Goal: Task Accomplishment & Management: Complete application form

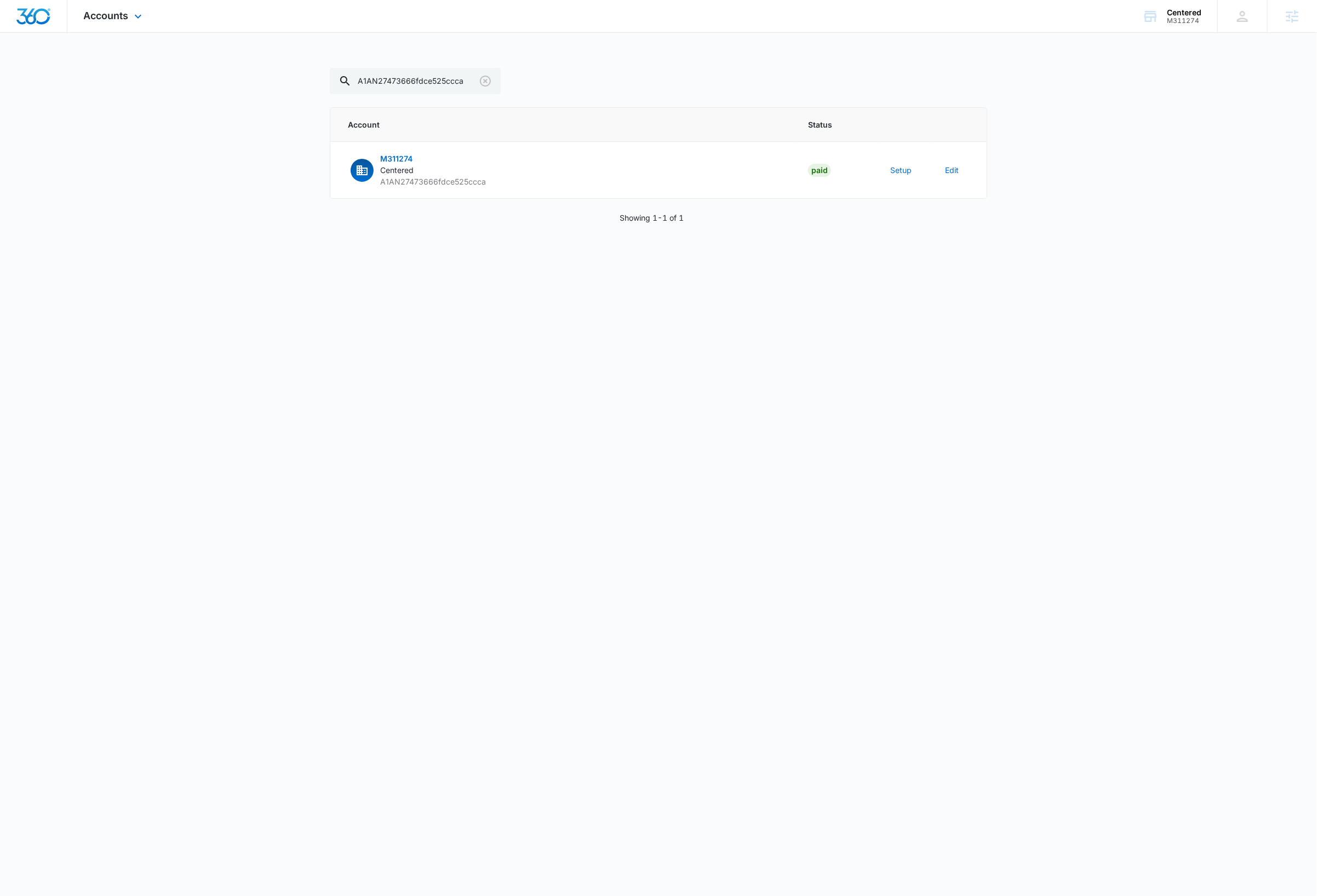
click at [43, 18] on img "Dashboard" at bounding box center [33, 17] width 35 height 17
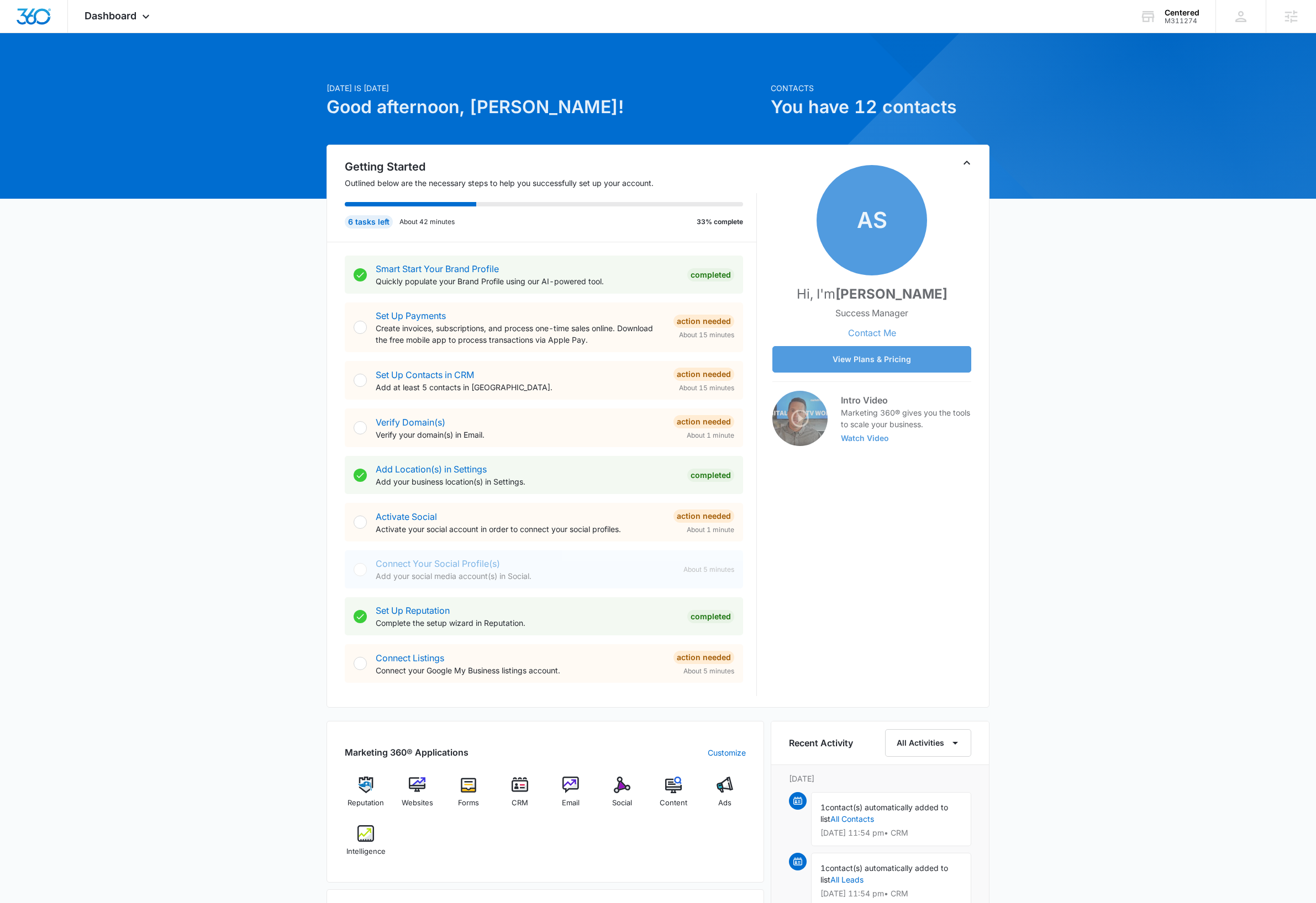
click at [1149, 294] on div "Today is Tuesday, October 14th Good afternoon, Dave! Contacts You have 12 conta…" at bounding box center [658, 644] width 1316 height 1194
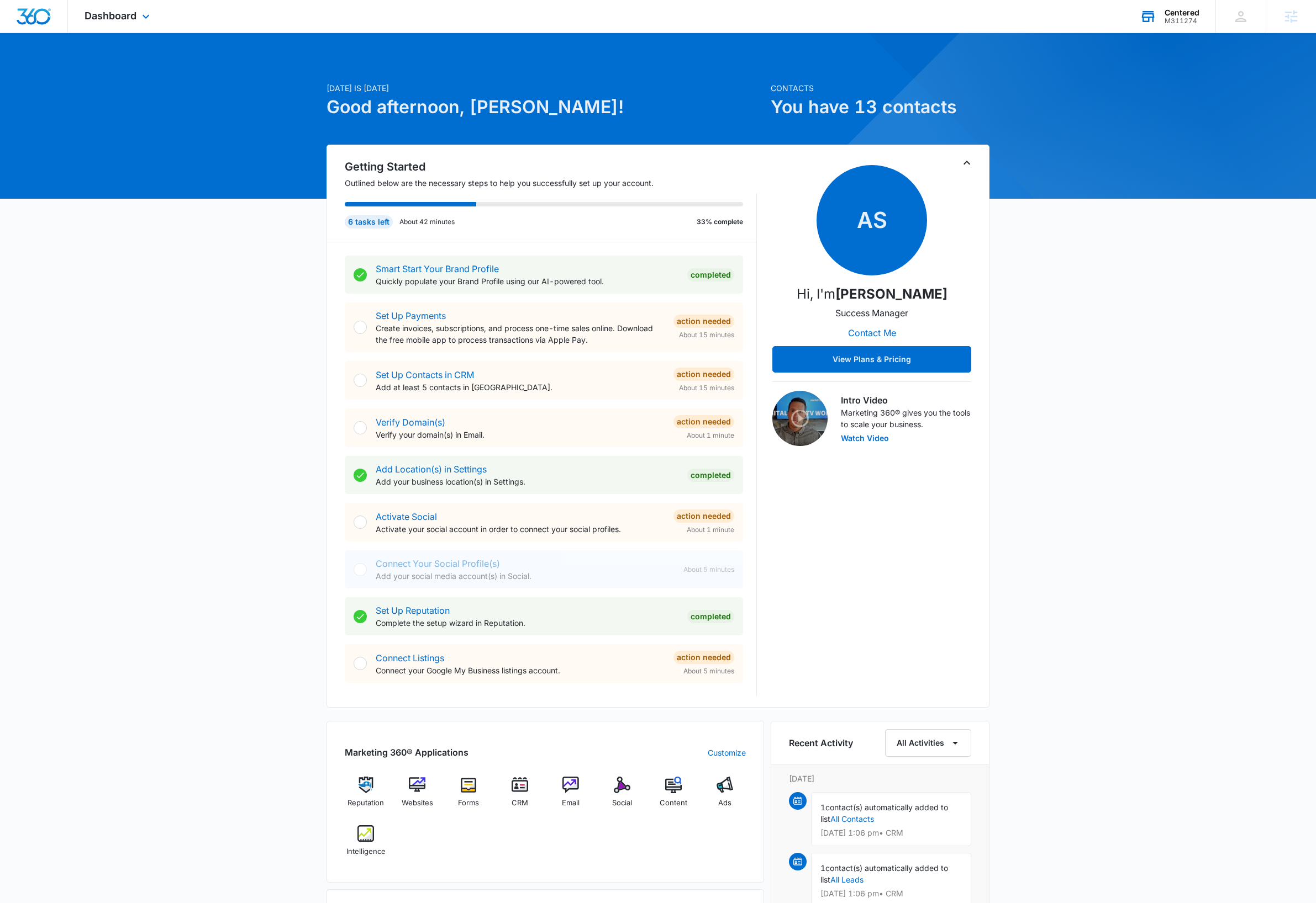
click at [1180, 8] on div "Centered" at bounding box center [1182, 13] width 35 height 9
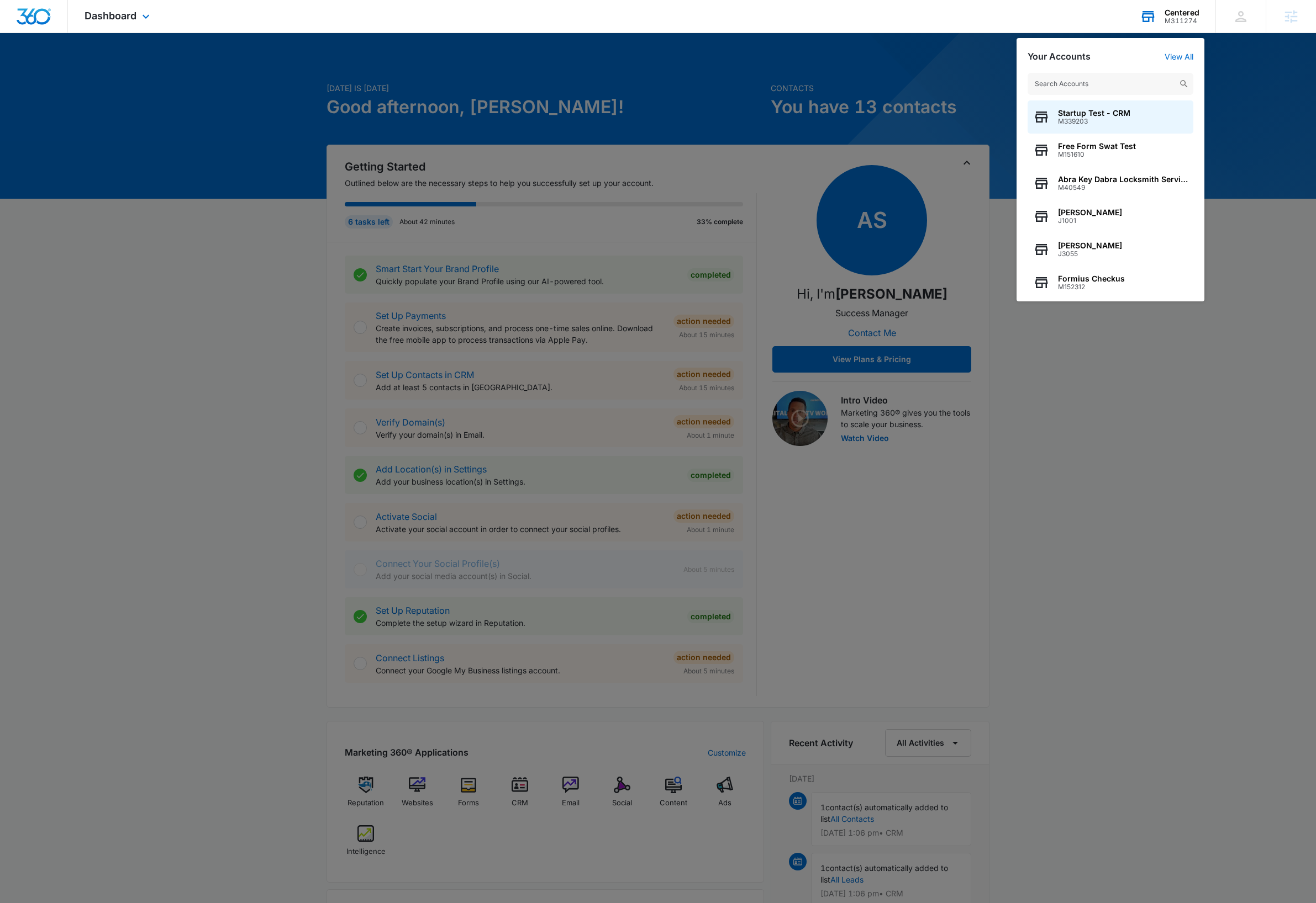
click at [1125, 85] on input "text" at bounding box center [1110, 84] width 166 height 22
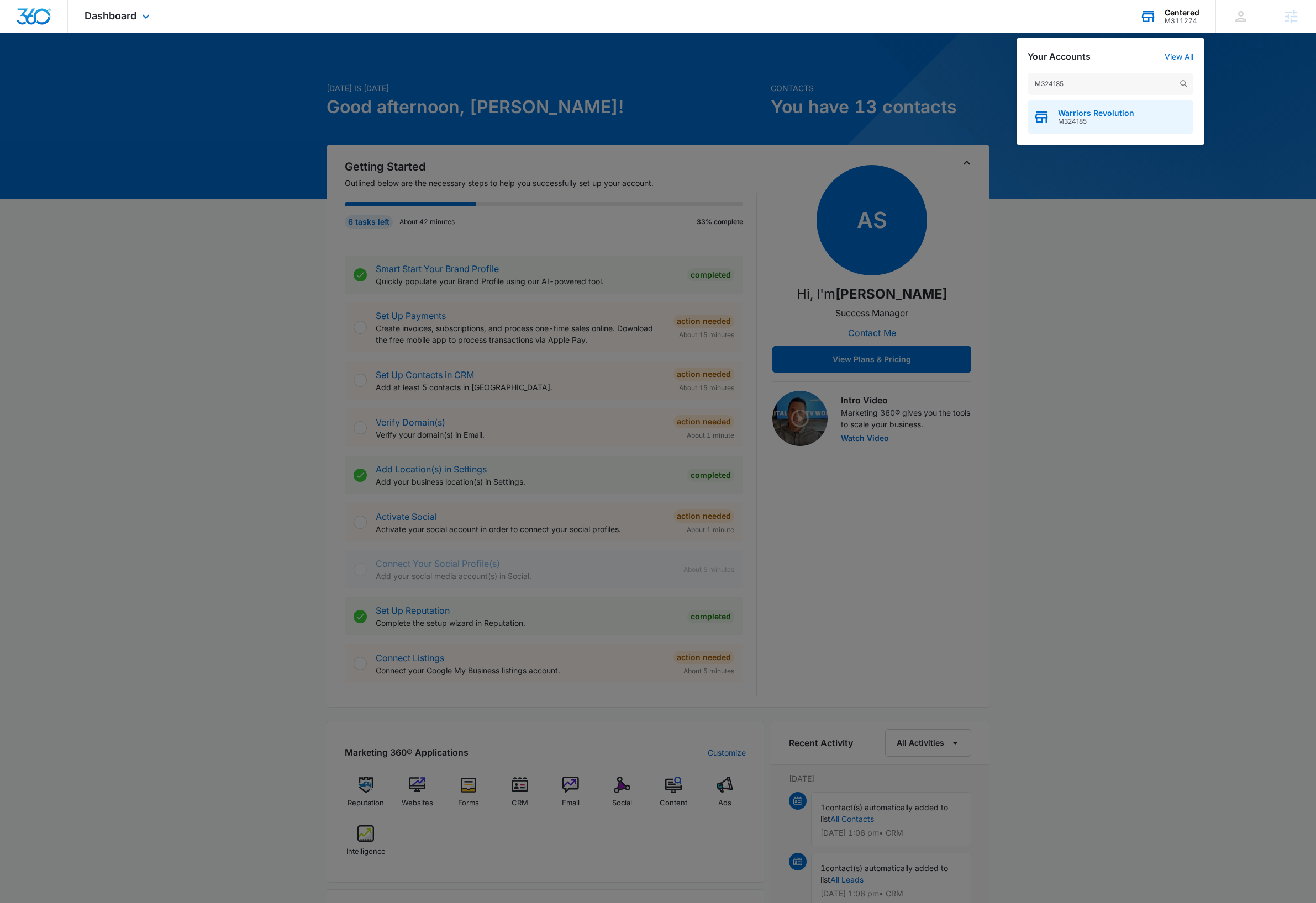
type input "M324185"
click at [1126, 114] on span "Warriors Revolution" at bounding box center [1096, 113] width 76 height 9
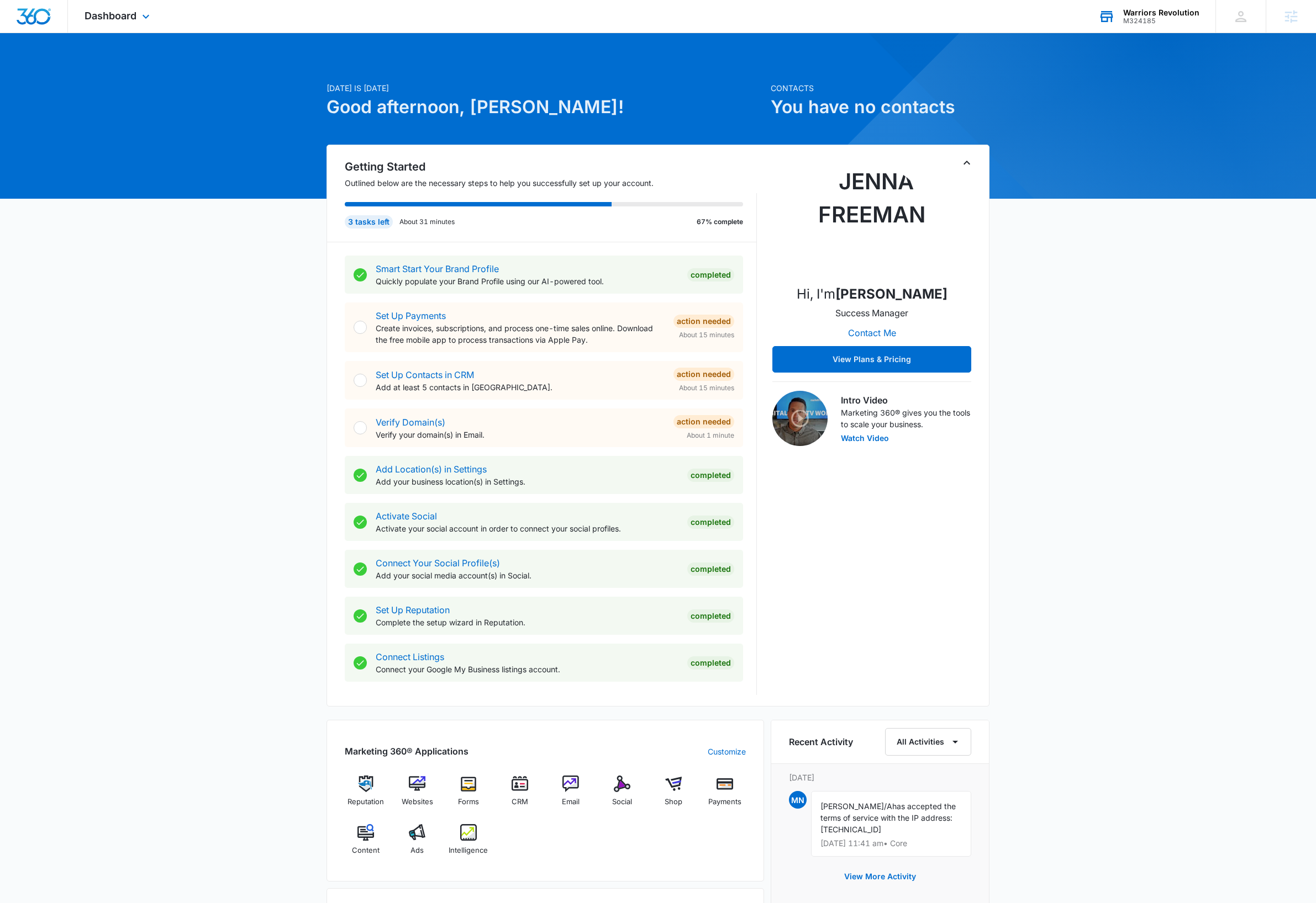
drag, startPoint x: 142, startPoint y: 16, endPoint x: 146, endPoint y: 28, distance: 12.6
click at [142, 15] on icon at bounding box center [145, 16] width 13 height 13
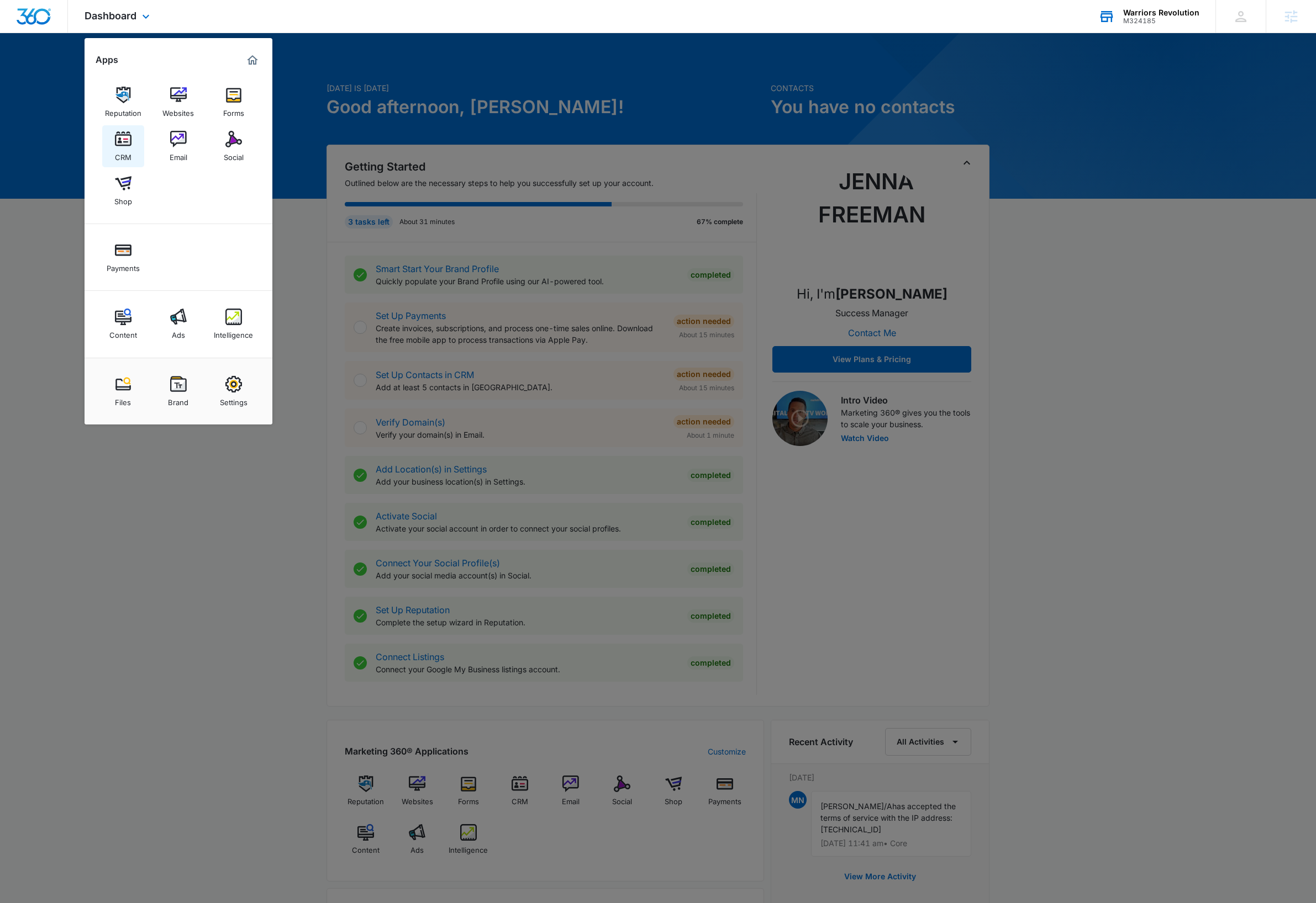
click at [122, 149] on div "CRM" at bounding box center [123, 154] width 17 height 14
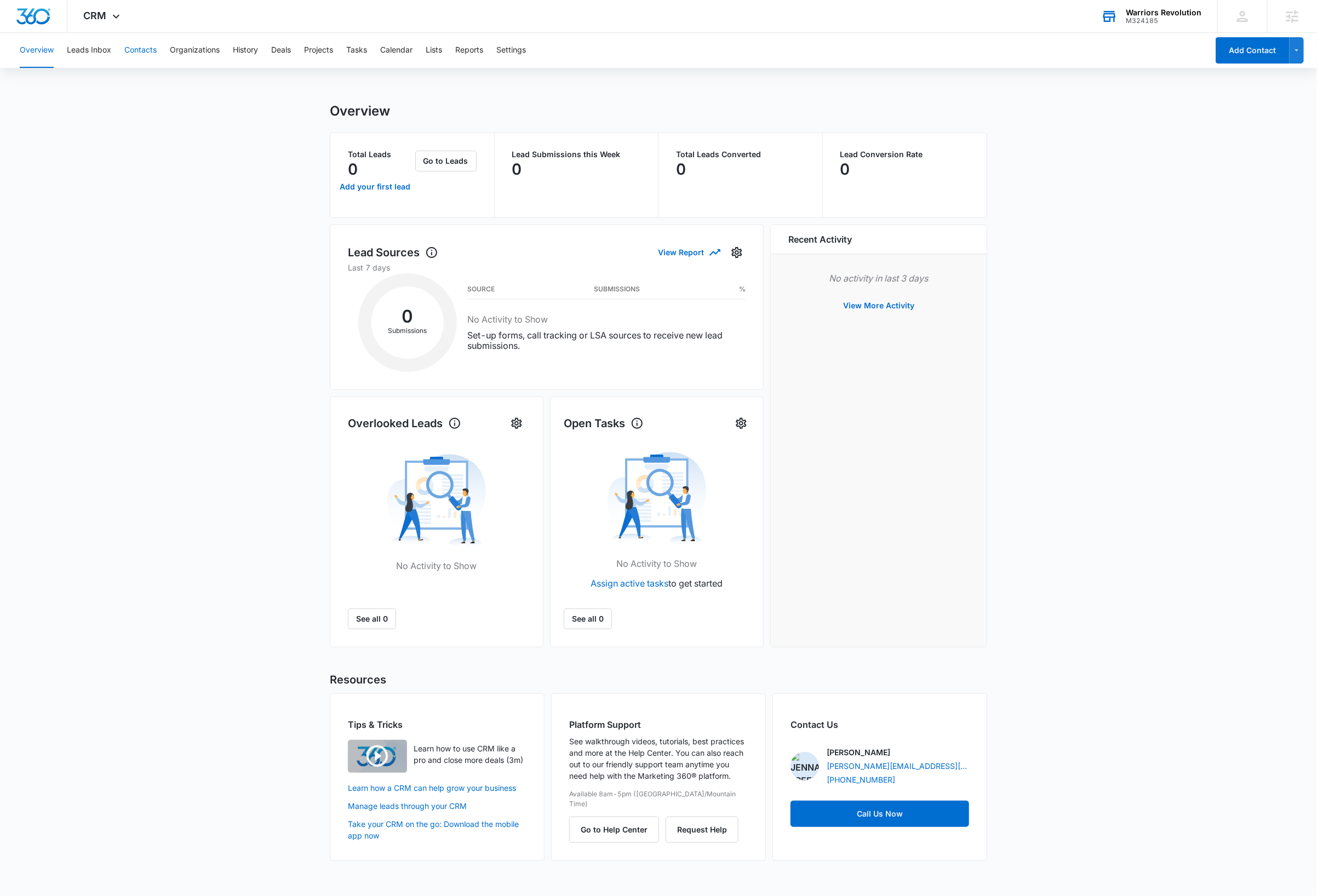
click at [145, 51] on button "Contacts" at bounding box center [140, 51] width 32 height 35
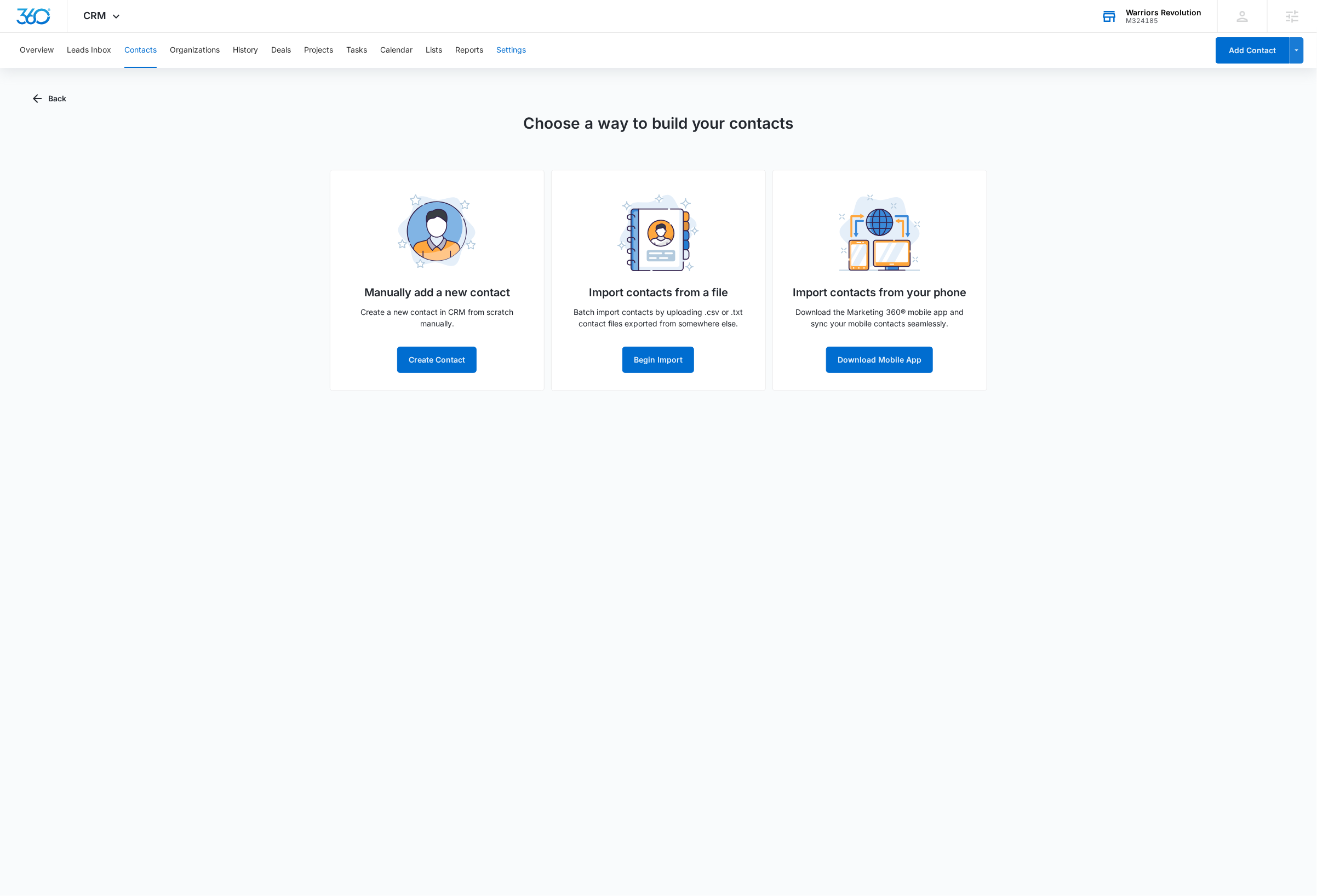
click at [519, 51] on button "Settings" at bounding box center [511, 51] width 29 height 35
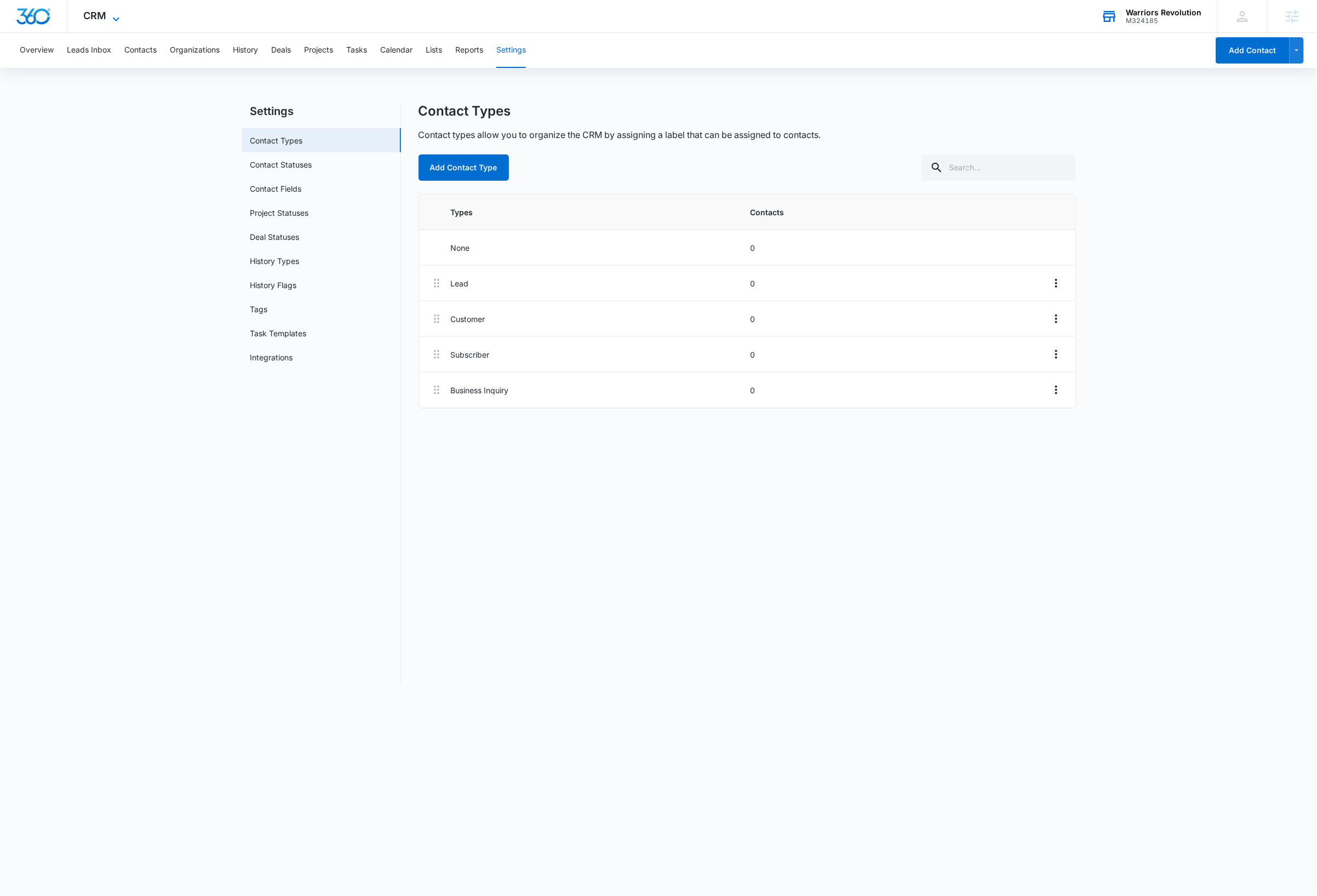
click at [109, 17] on icon at bounding box center [115, 19] width 13 height 13
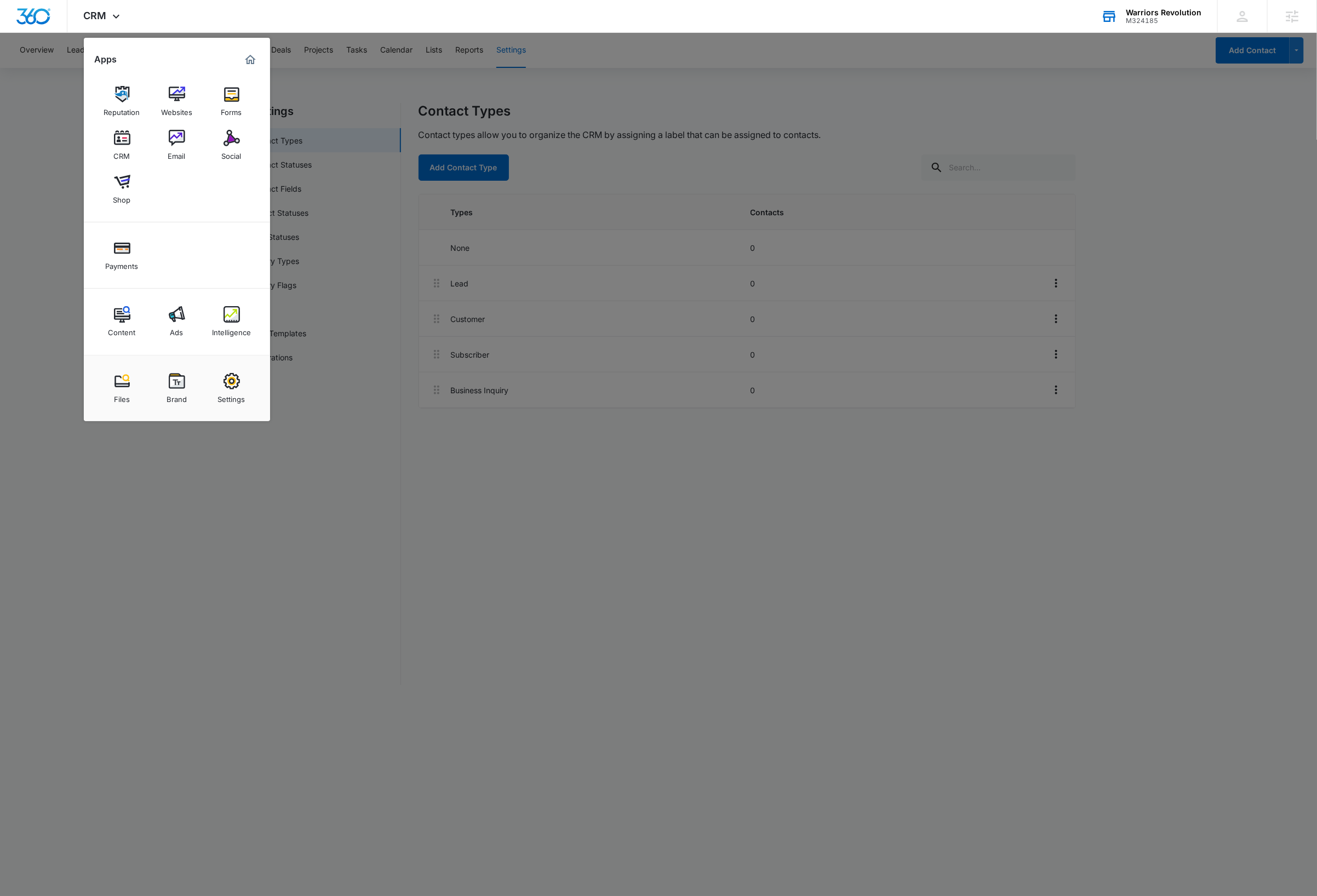
click at [226, 99] on img at bounding box center [232, 94] width 17 height 17
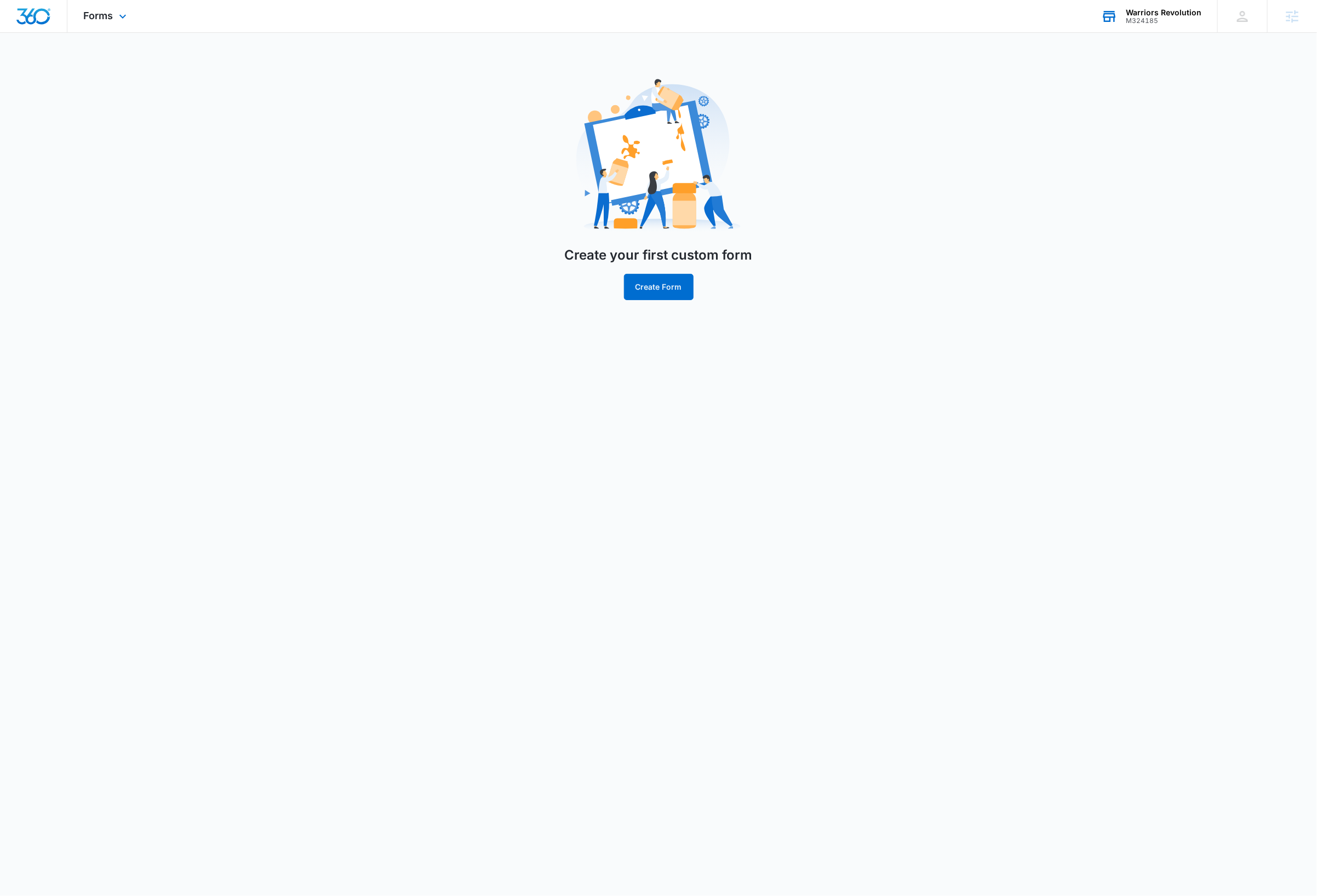
click at [115, 20] on div "Forms Apps Reputation Websites Forms CRM Email Social Shop Payments Content Ads…" at bounding box center [106, 16] width 78 height 32
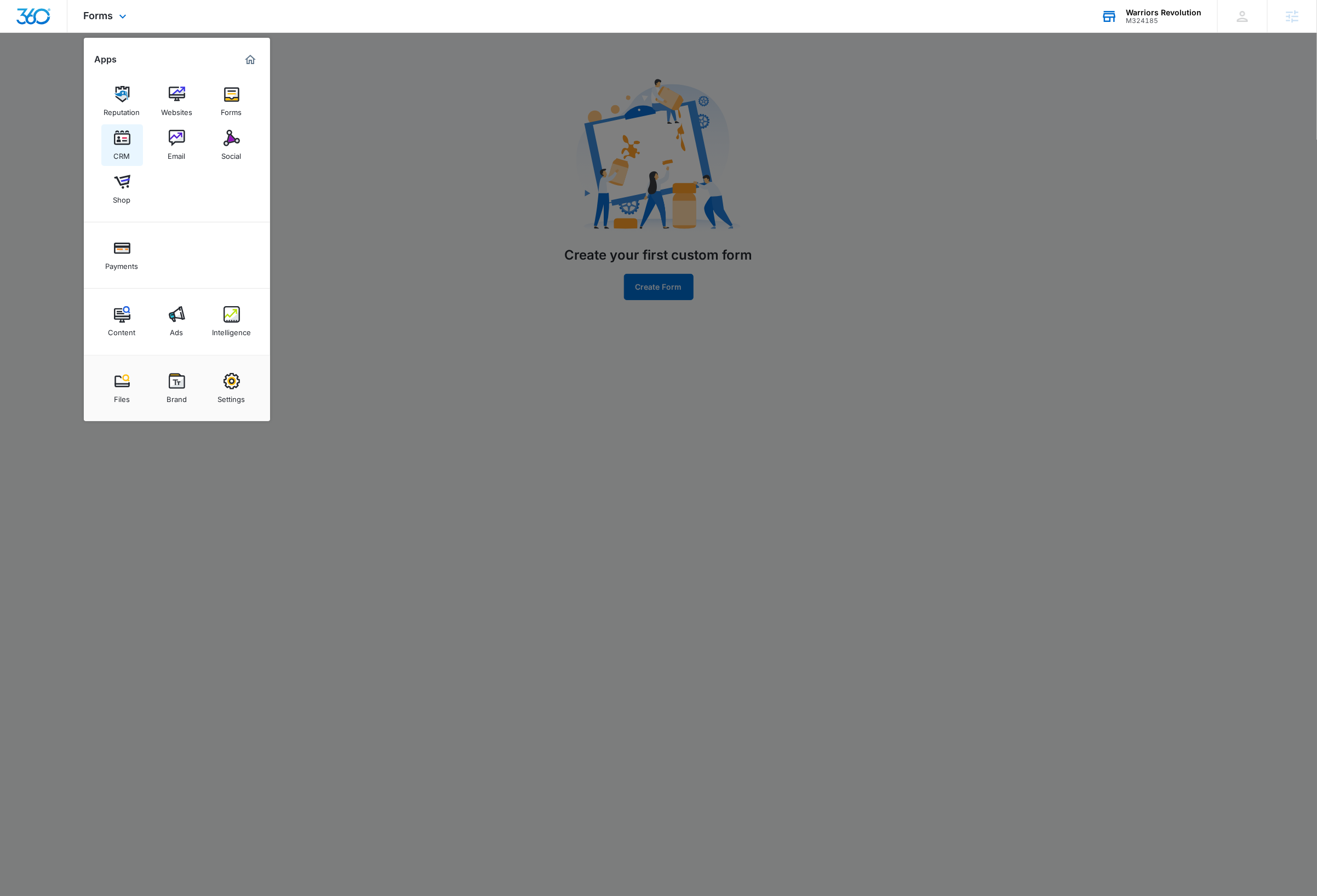
click at [122, 146] on div "CRM" at bounding box center [122, 153] width 17 height 14
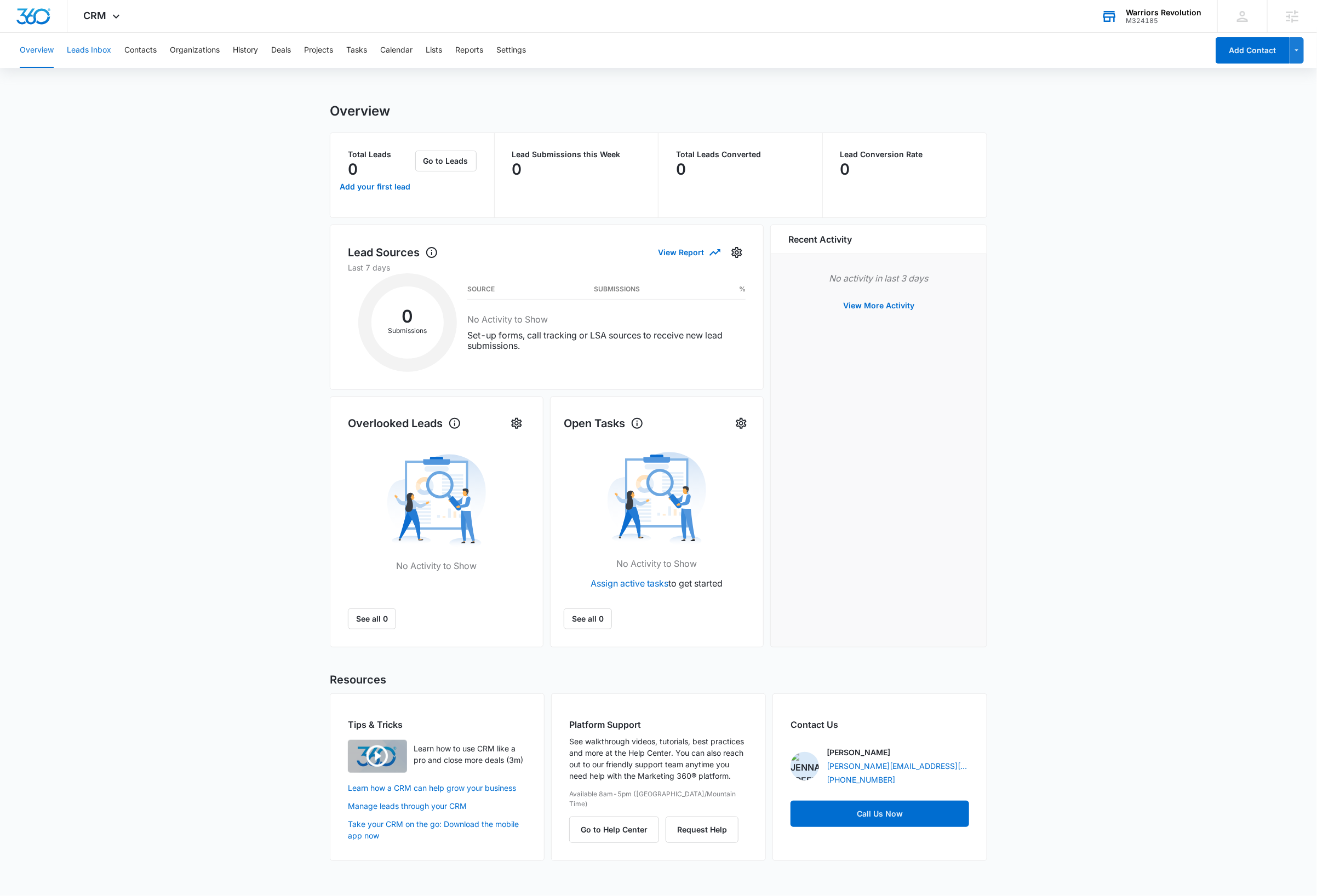
click at [96, 49] on button "Leads Inbox" at bounding box center [89, 51] width 45 height 35
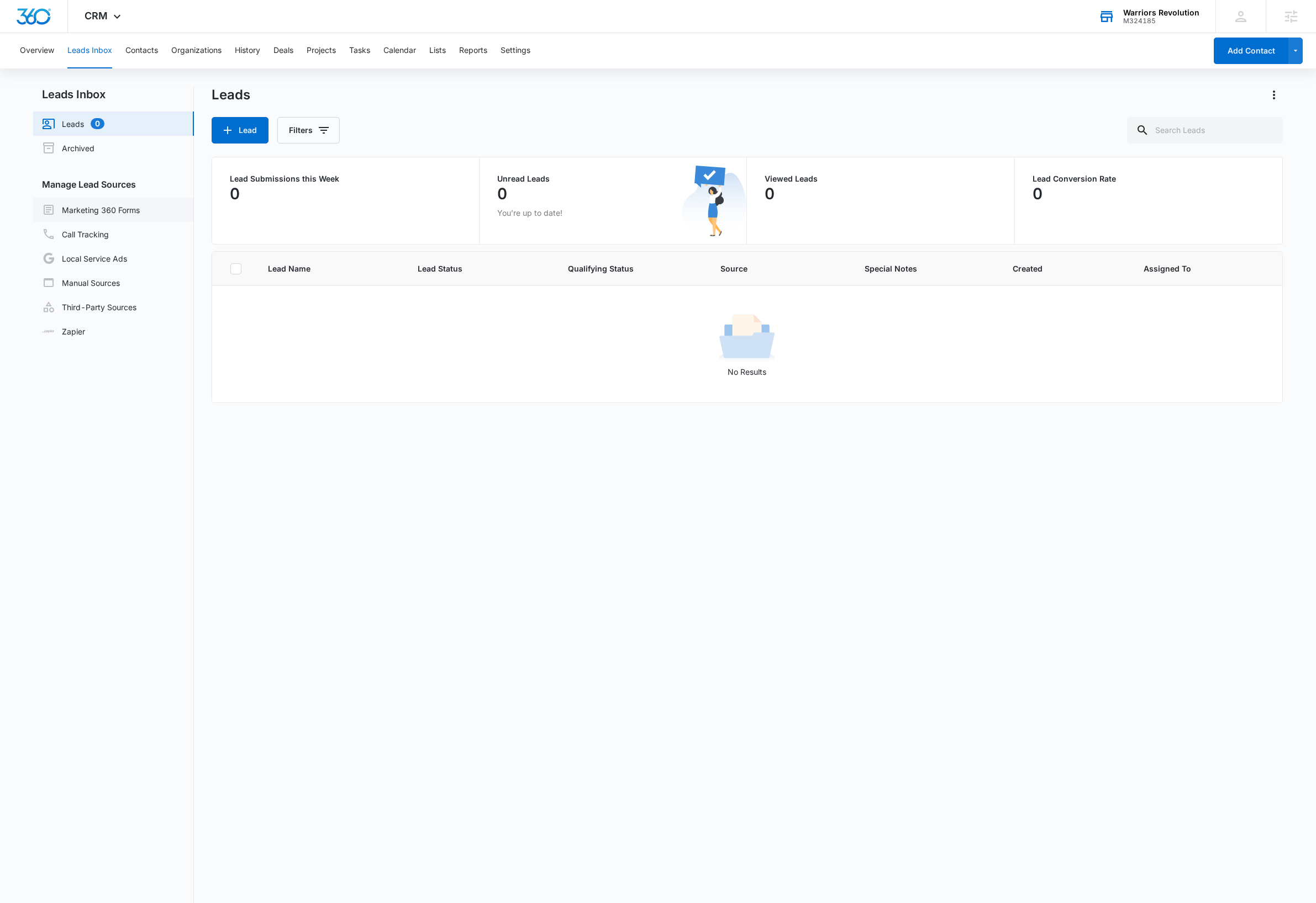
click at [127, 211] on link "Marketing 360 Forms" at bounding box center [91, 209] width 97 height 13
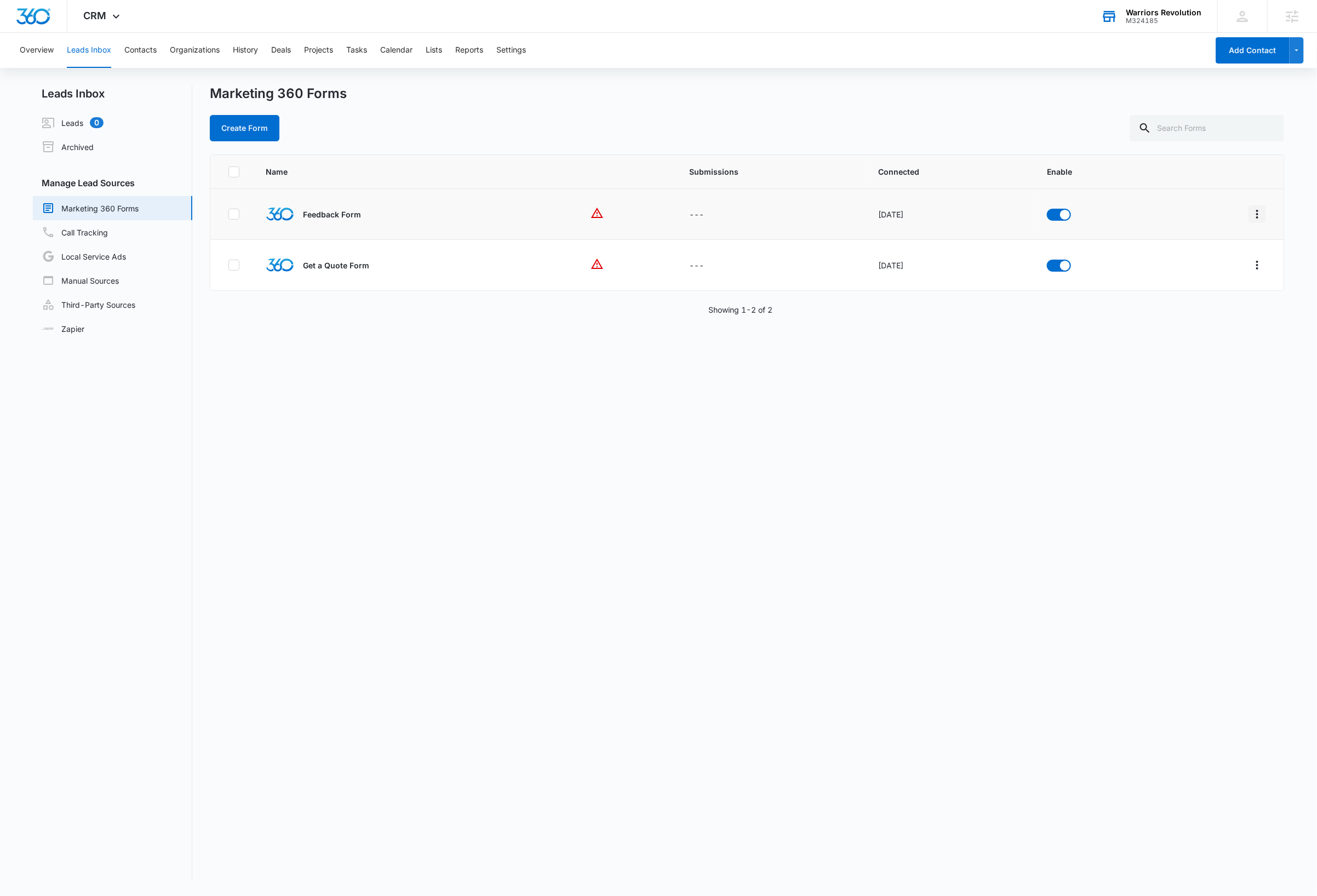
click at [1256, 217] on icon "Overflow Menu" at bounding box center [1257, 214] width 2 height 9
click at [1188, 313] on div "Delete" at bounding box center [1196, 311] width 62 height 8
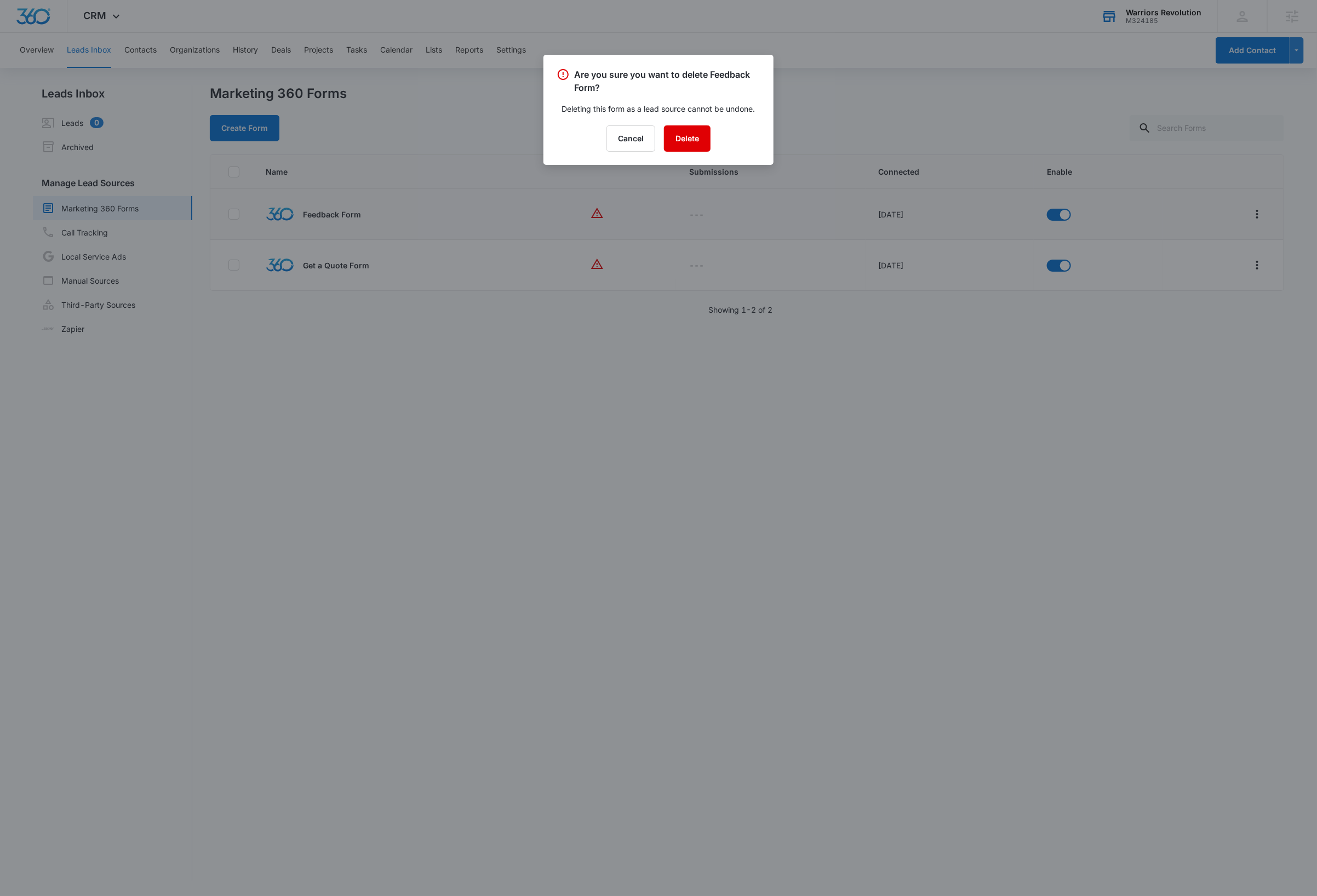
click at [686, 137] on button "Delete" at bounding box center [688, 138] width 47 height 26
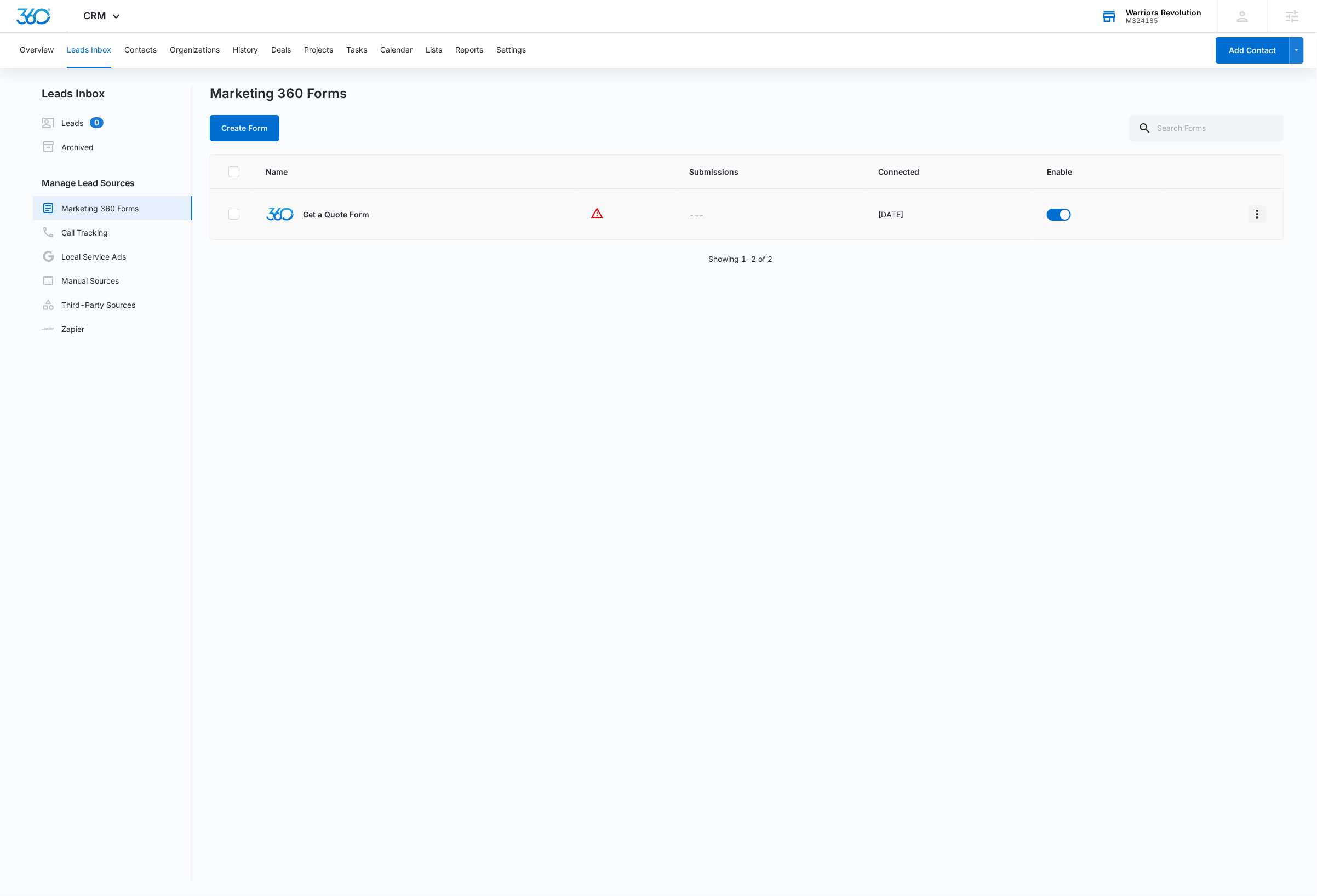
click at [1251, 217] on icon "Overflow Menu" at bounding box center [1257, 214] width 13 height 13
click at [1196, 310] on div "Delete" at bounding box center [1196, 311] width 62 height 8
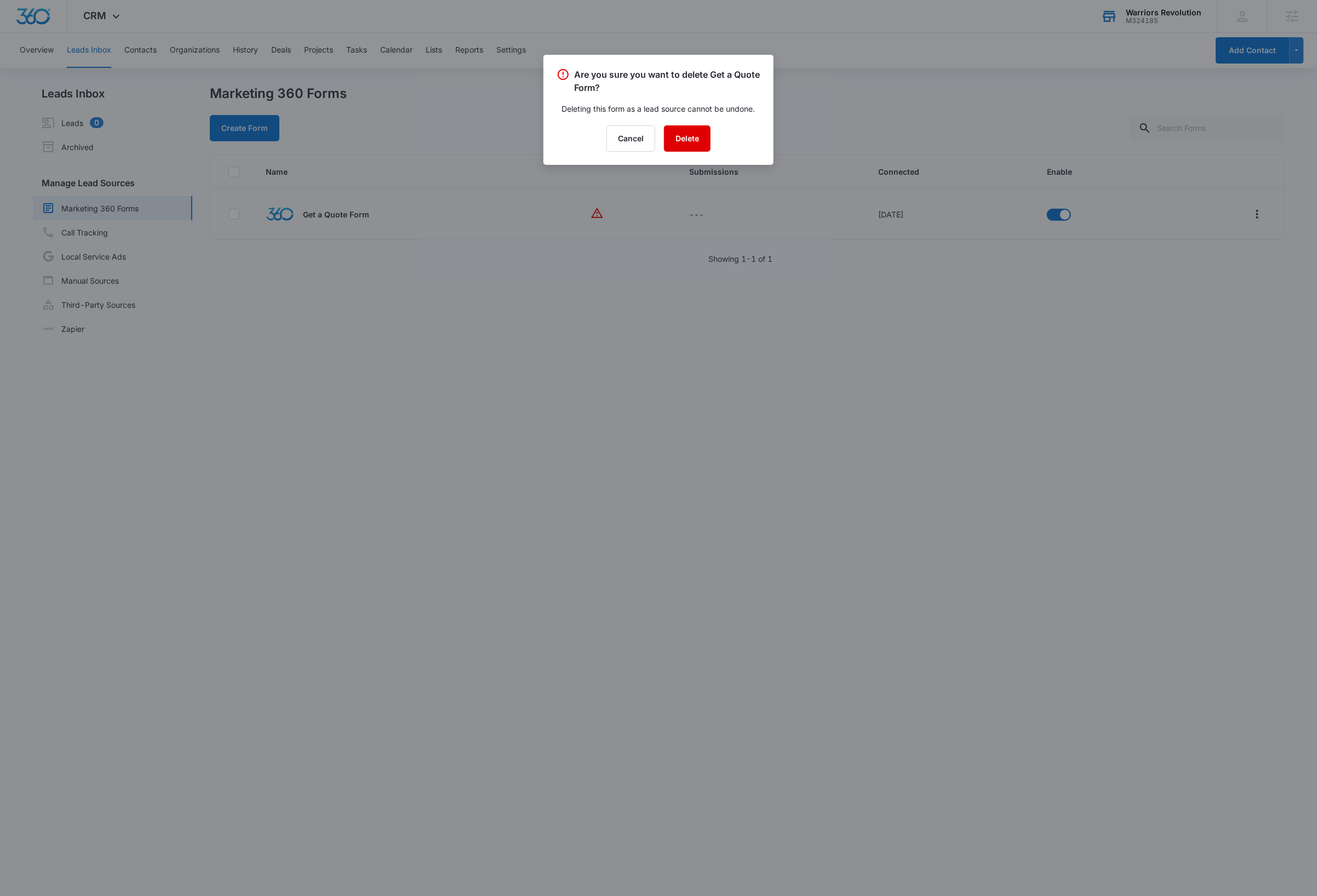
click at [691, 137] on button "Delete" at bounding box center [688, 138] width 47 height 26
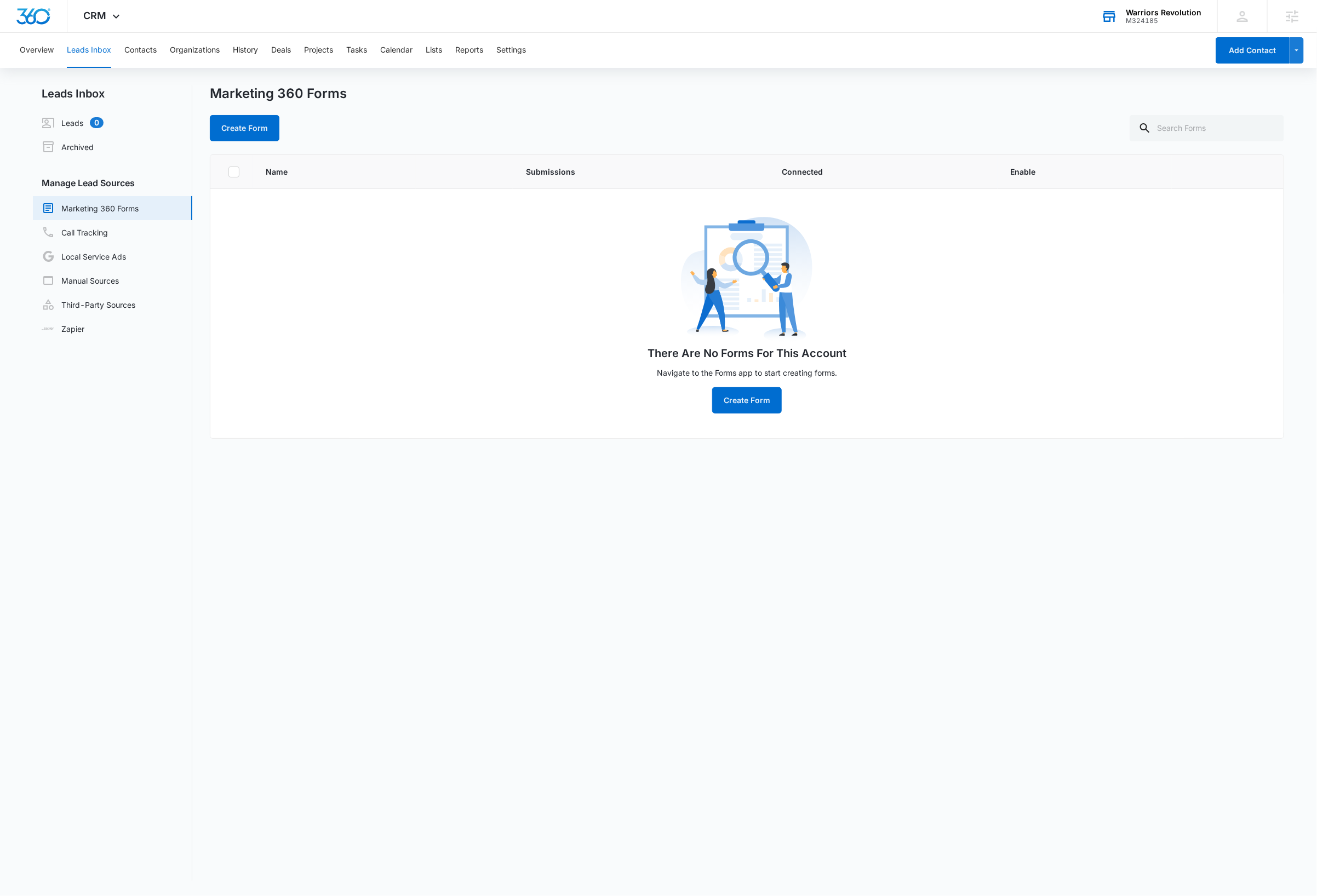
click at [672, 636] on div "Name Submissions Connected Enable There Are No Forms For This Account Navigate …" at bounding box center [746, 518] width 1074 height 726
click at [675, 572] on div "Name Submissions Connected Enable There Are No Forms For This Account Navigate …" at bounding box center [746, 518] width 1074 height 726
click at [96, 229] on link "Call Tracking" at bounding box center [75, 232] width 66 height 13
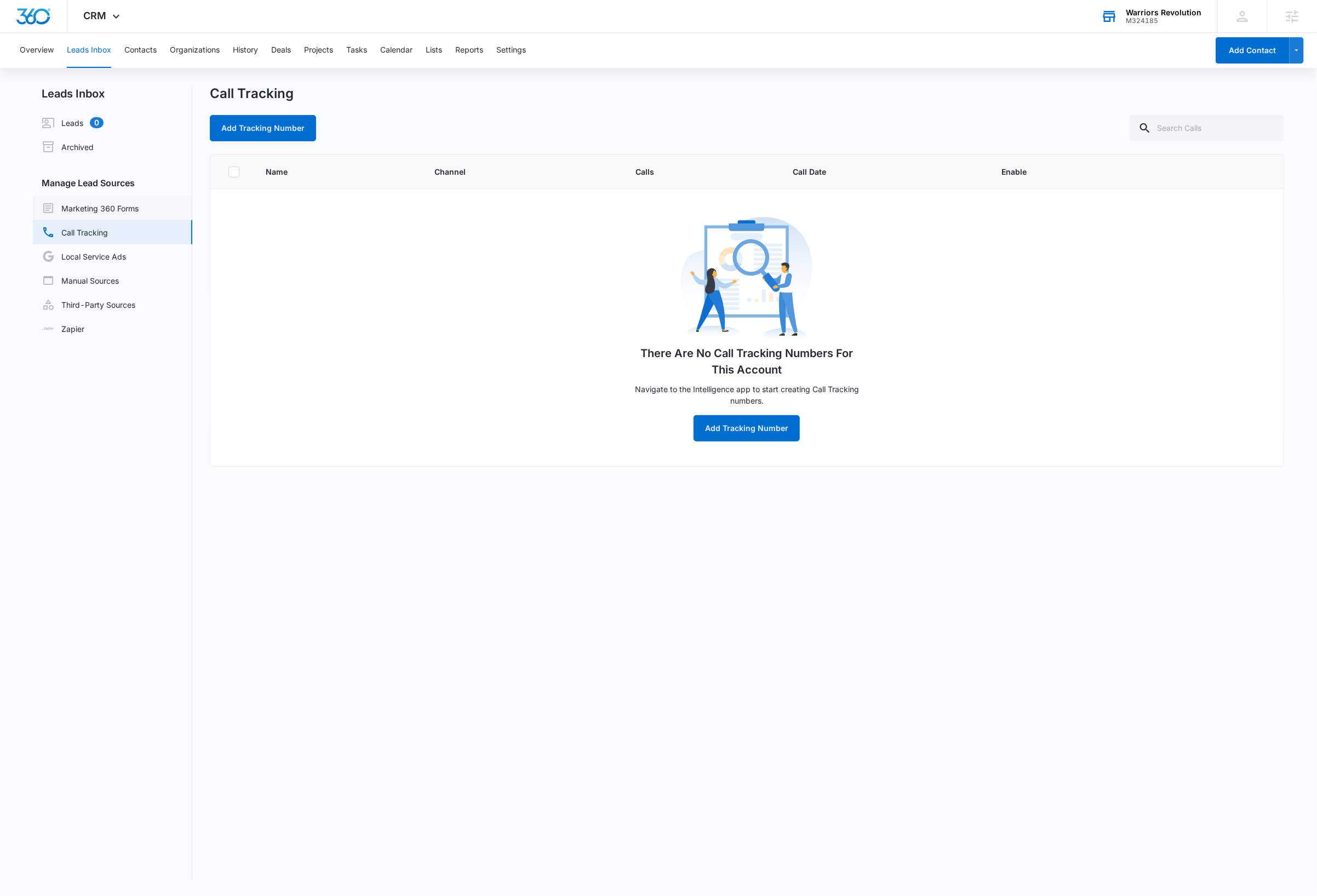
click at [113, 207] on link "Marketing 360 Forms" at bounding box center [90, 208] width 97 height 13
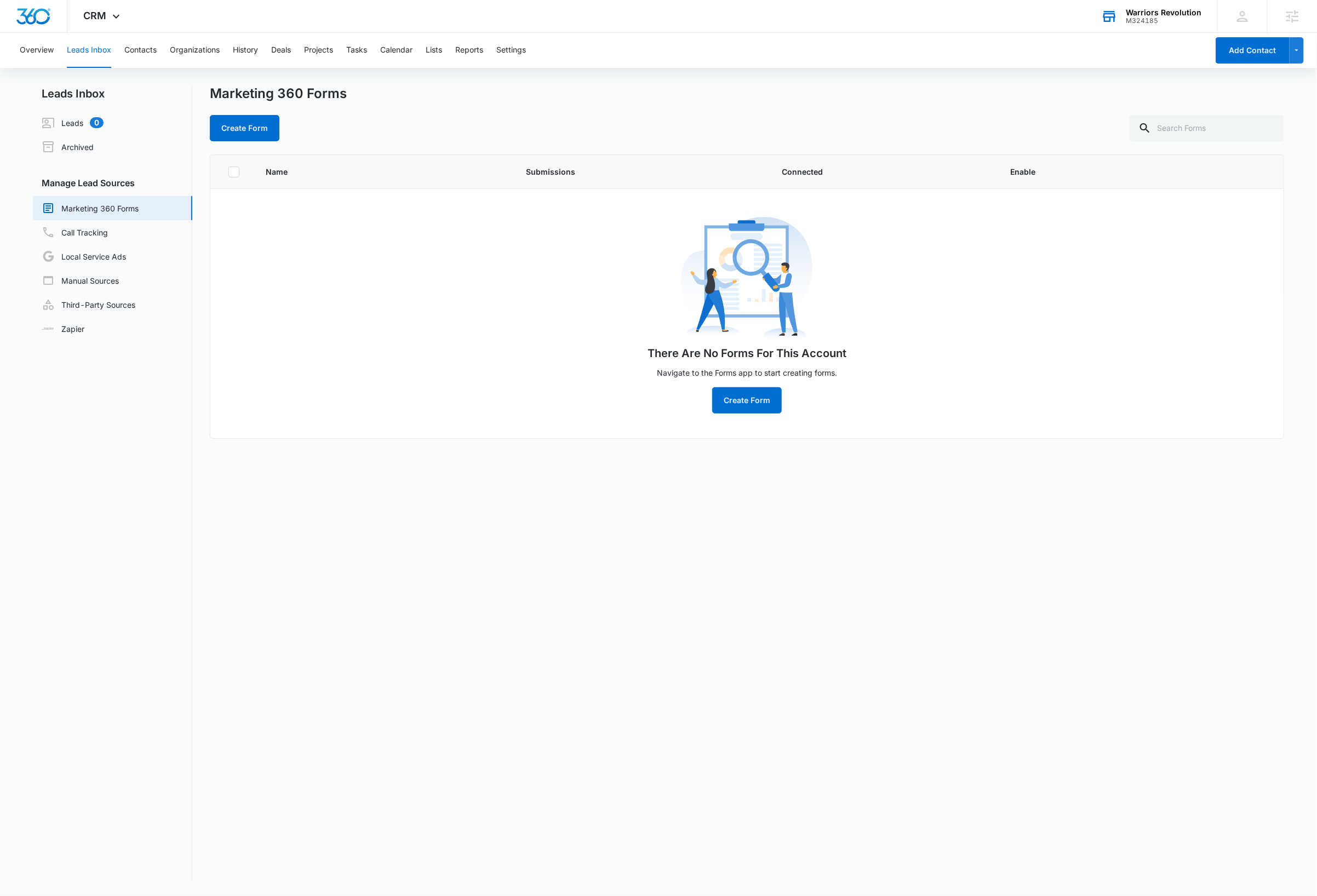
click at [589, 608] on div "Name Submissions Connected Enable There Are No Forms For This Account Navigate …" at bounding box center [746, 518] width 1074 height 726
click at [115, 15] on icon at bounding box center [115, 19] width 13 height 13
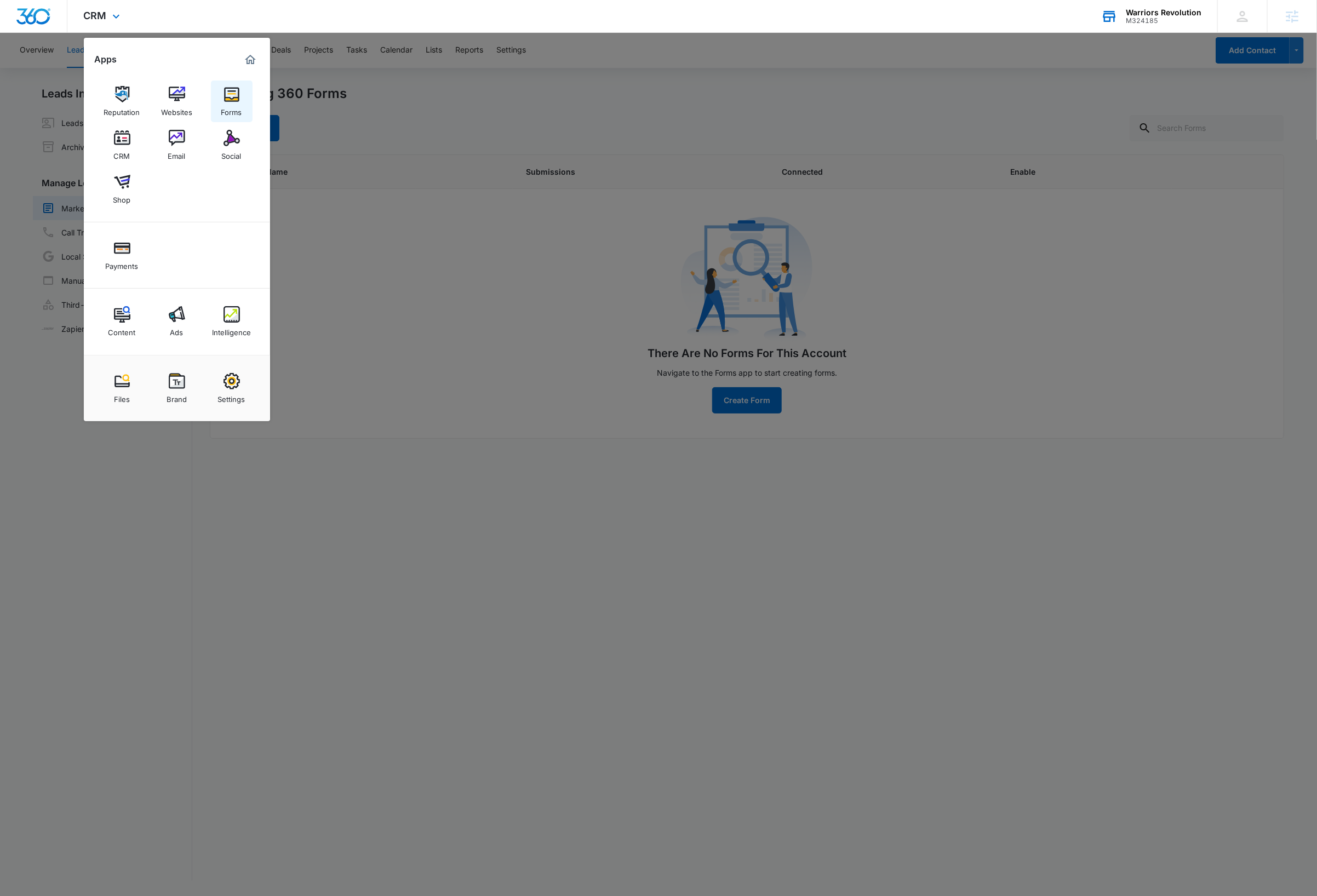
click at [235, 105] on div "Forms" at bounding box center [232, 109] width 21 height 14
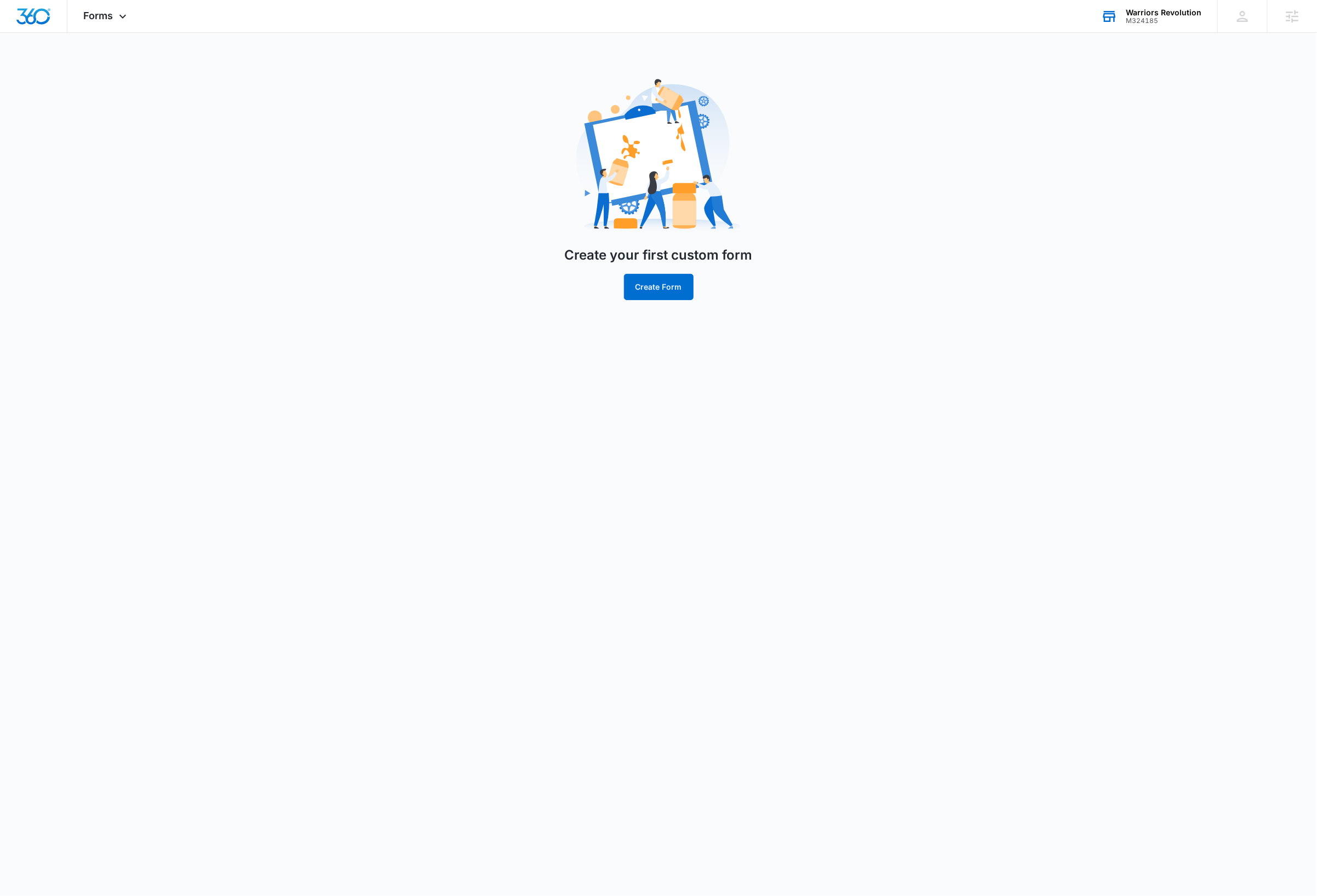
drag, startPoint x: 776, startPoint y: 574, endPoint x: 764, endPoint y: 467, distance: 107.7
click at [777, 570] on body "Forms Apps Reputation Websites Forms CRM Email Social Shop Payments Content Ads…" at bounding box center [658, 448] width 1317 height 896
click at [664, 282] on button "Create Form" at bounding box center [659, 287] width 69 height 26
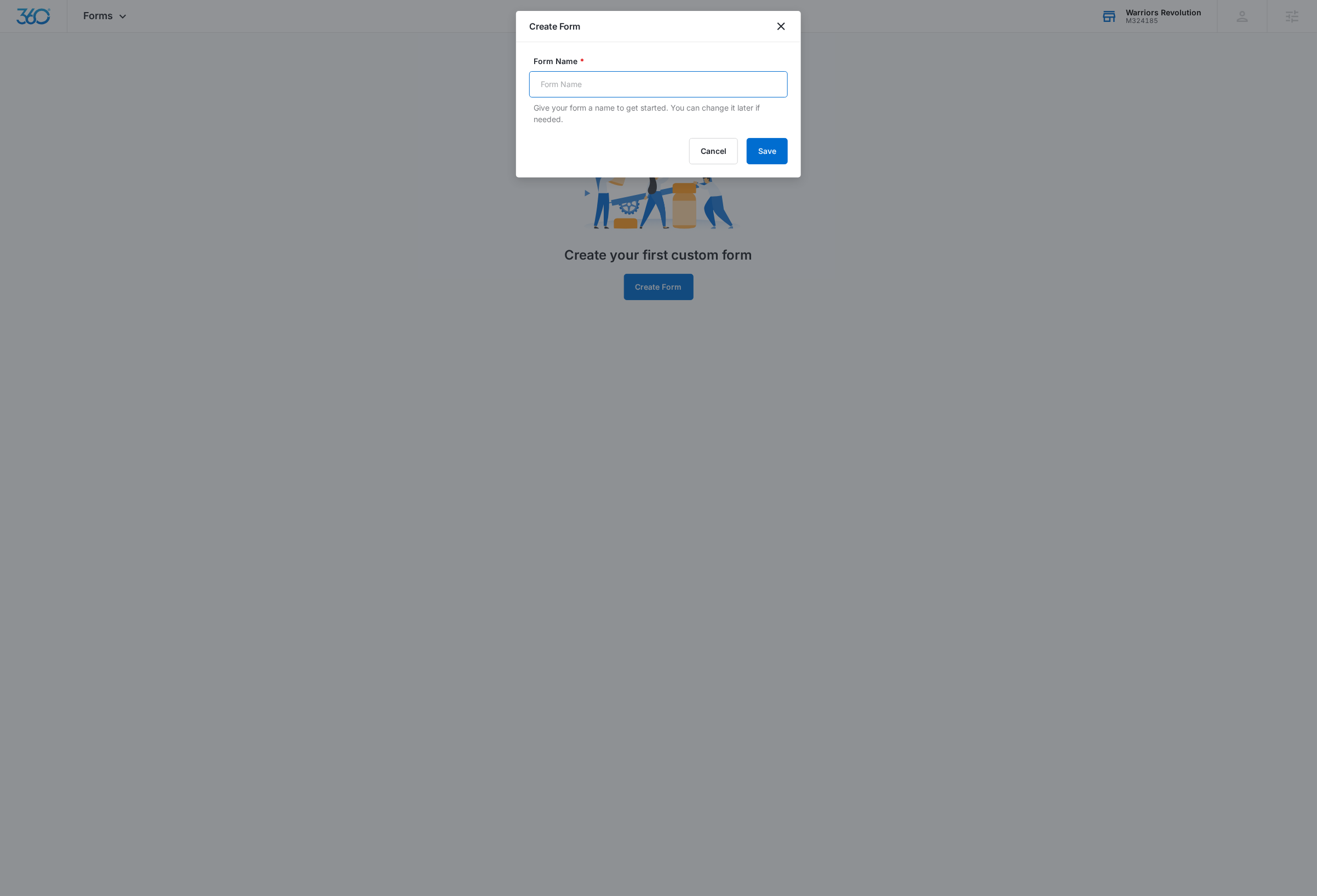
click at [645, 82] on input "Form Name *" at bounding box center [658, 84] width 259 height 26
type input "Get A Quote"
click at [775, 153] on button "Save" at bounding box center [767, 151] width 41 height 26
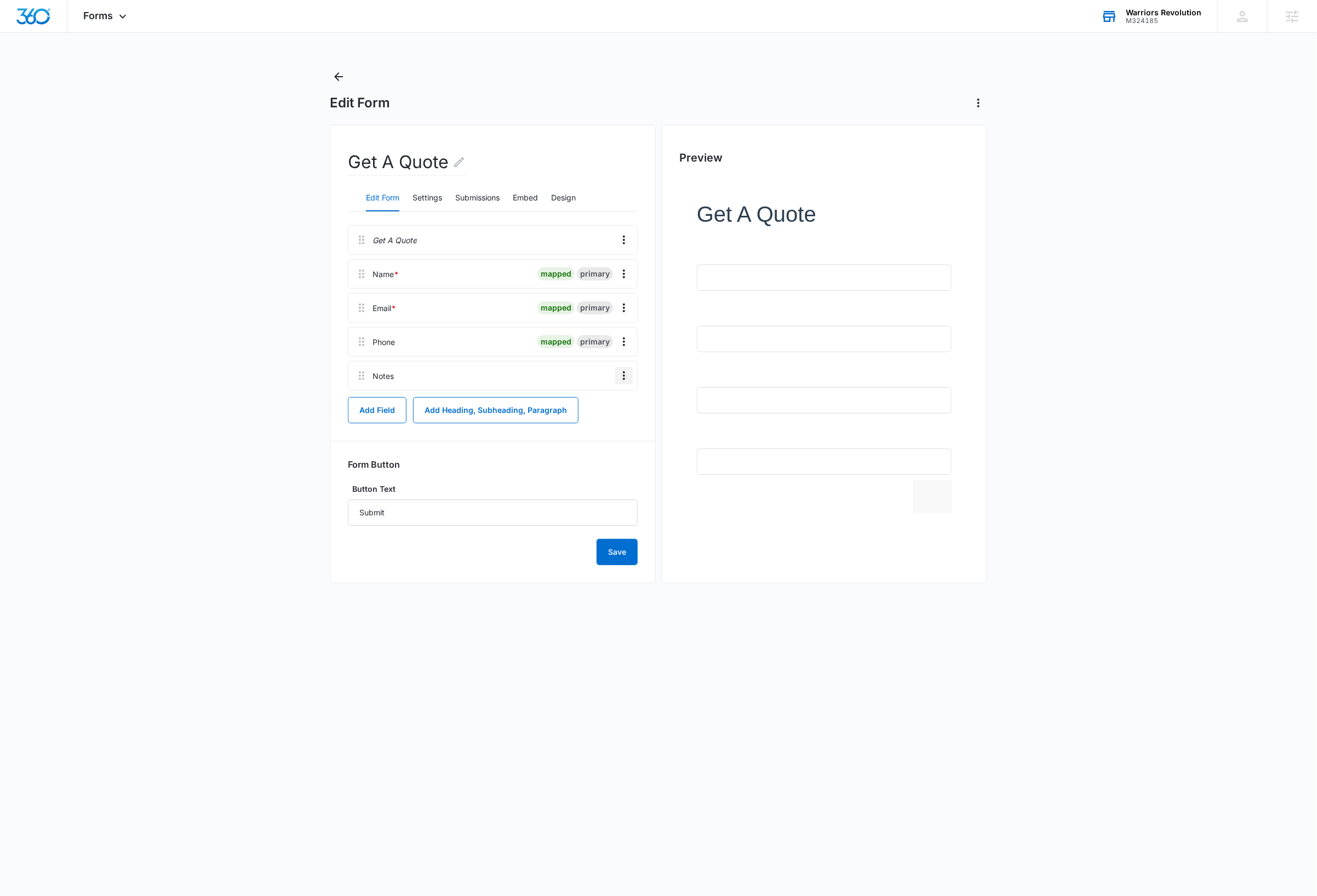
click at [623, 378] on icon "Overflow Menu" at bounding box center [623, 375] width 13 height 13
click at [612, 423] on button "Delete" at bounding box center [601, 423] width 63 height 17
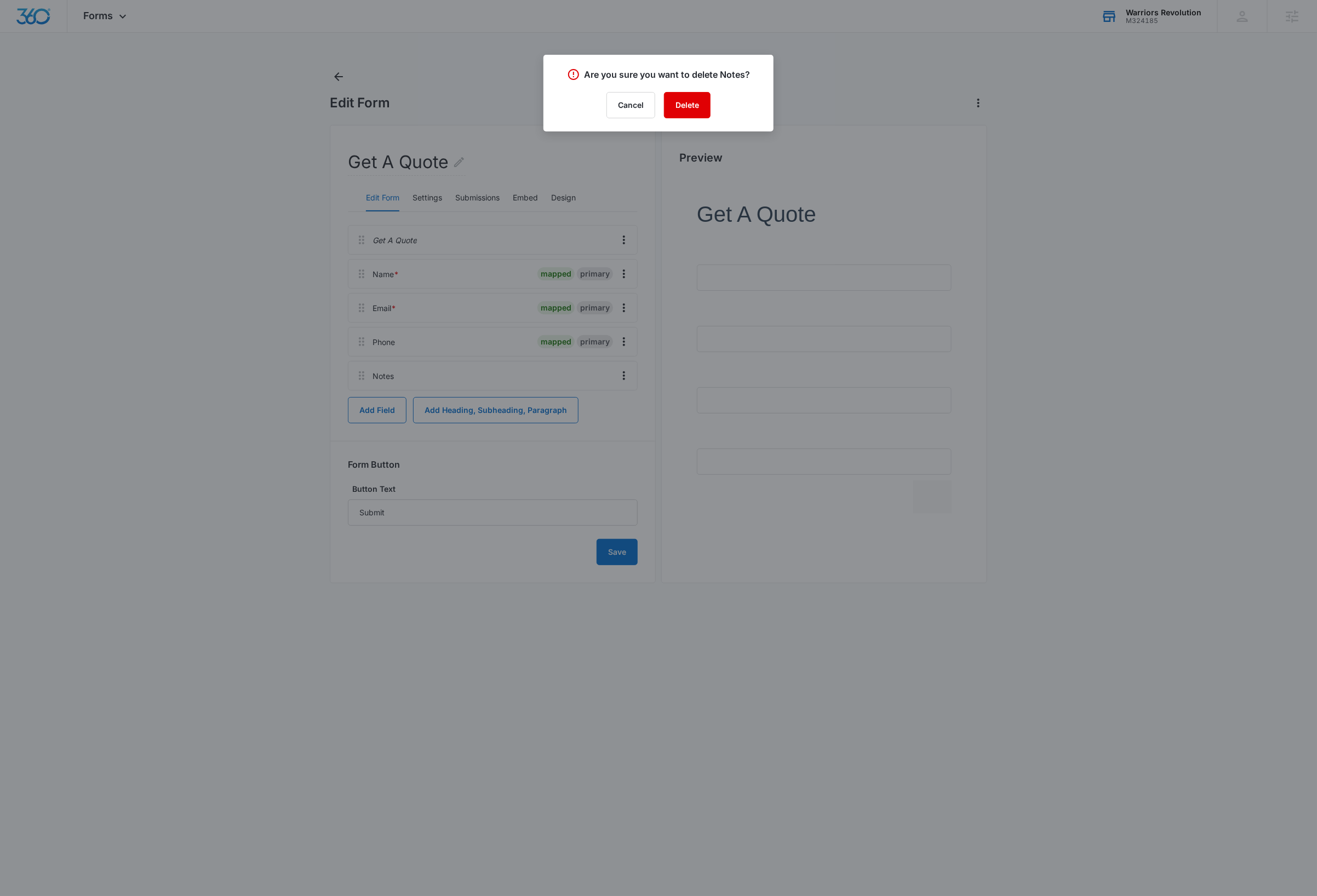
click at [702, 111] on button "Delete" at bounding box center [688, 105] width 47 height 26
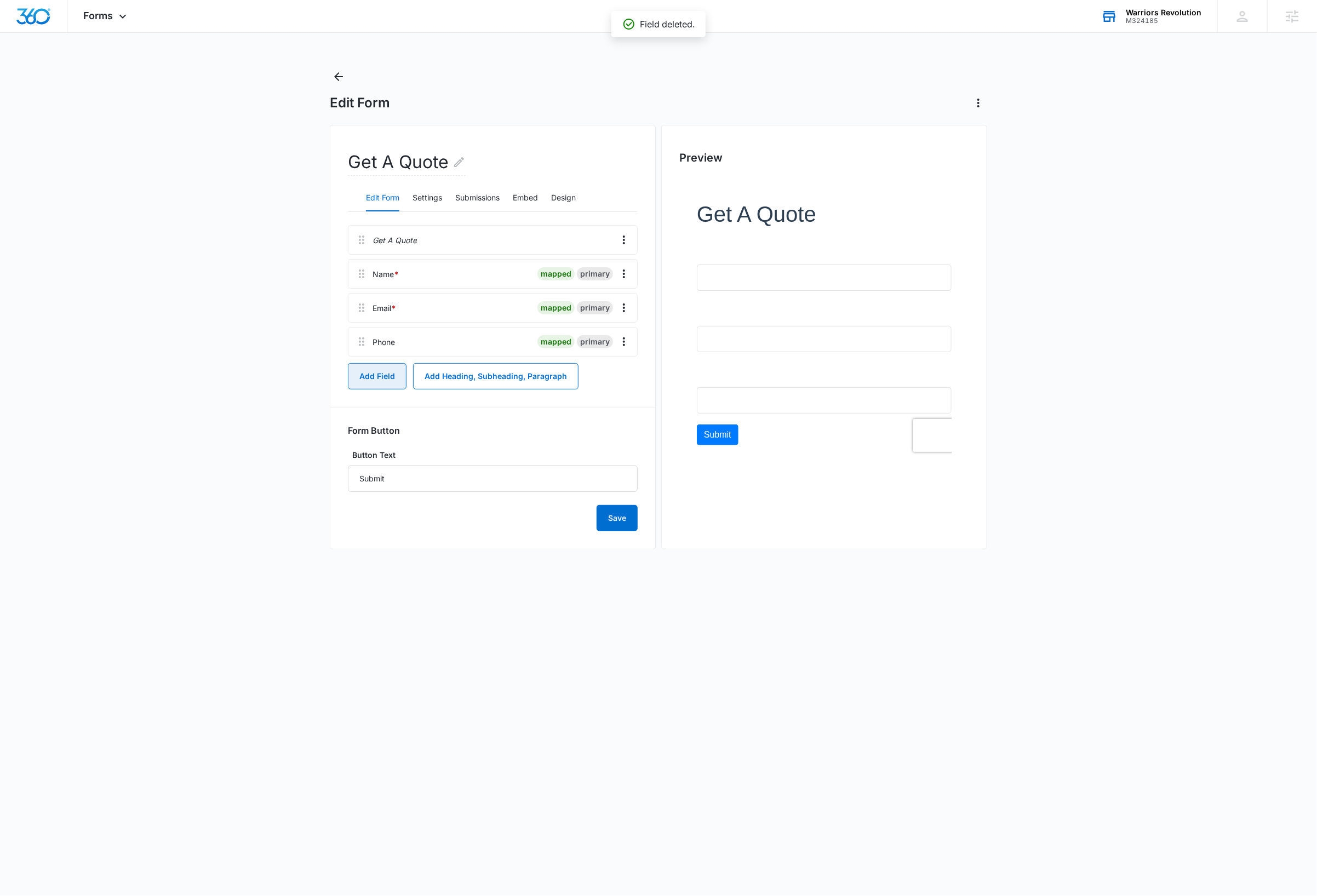
click at [371, 380] on button "Add Field" at bounding box center [377, 376] width 59 height 26
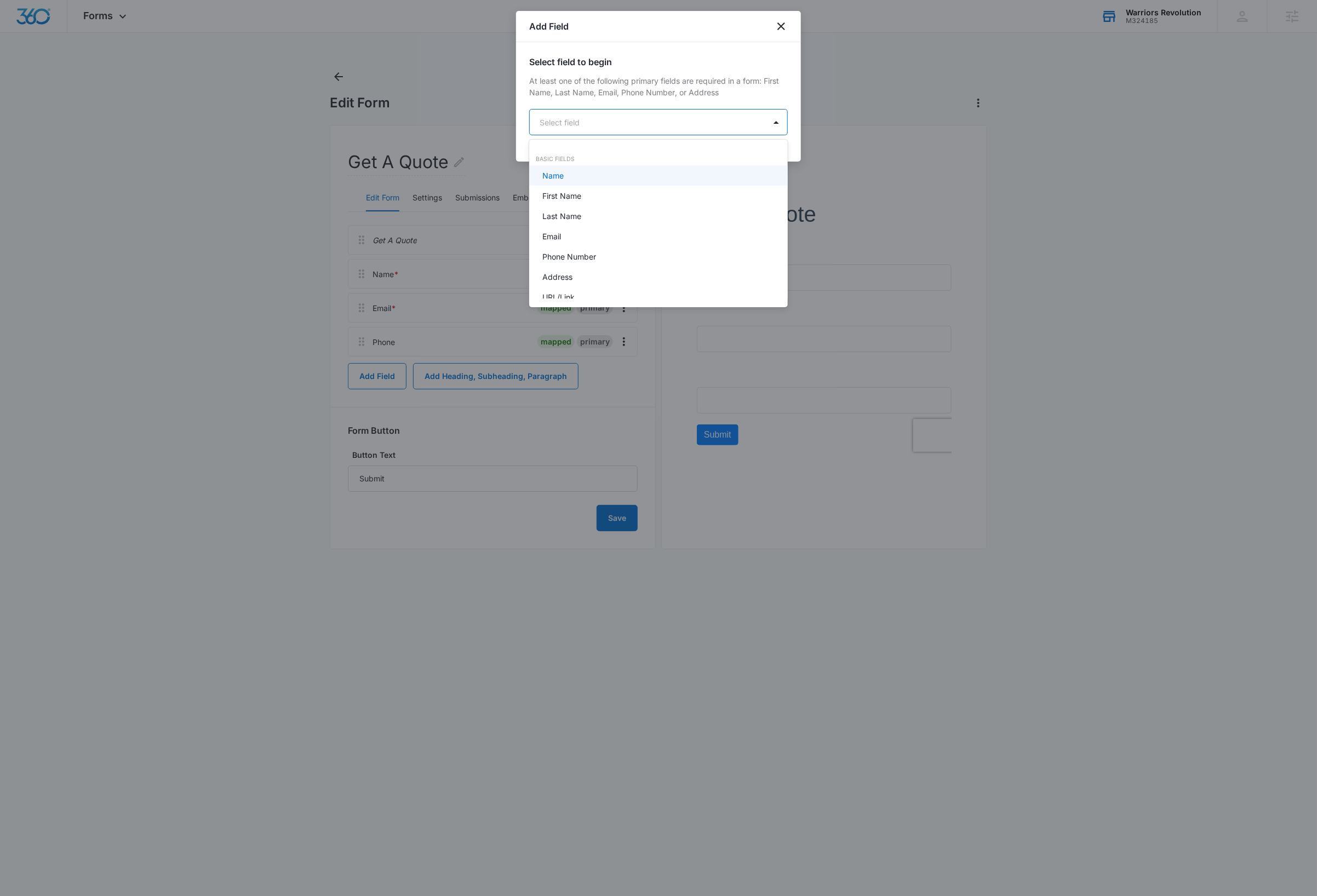
click at [606, 125] on body "Forms Apps Reputation Websites Forms CRM Email Social Shop Payments Content Ads…" at bounding box center [658, 448] width 1317 height 896
click at [595, 199] on p "Paragraph Field" at bounding box center [570, 198] width 57 height 11
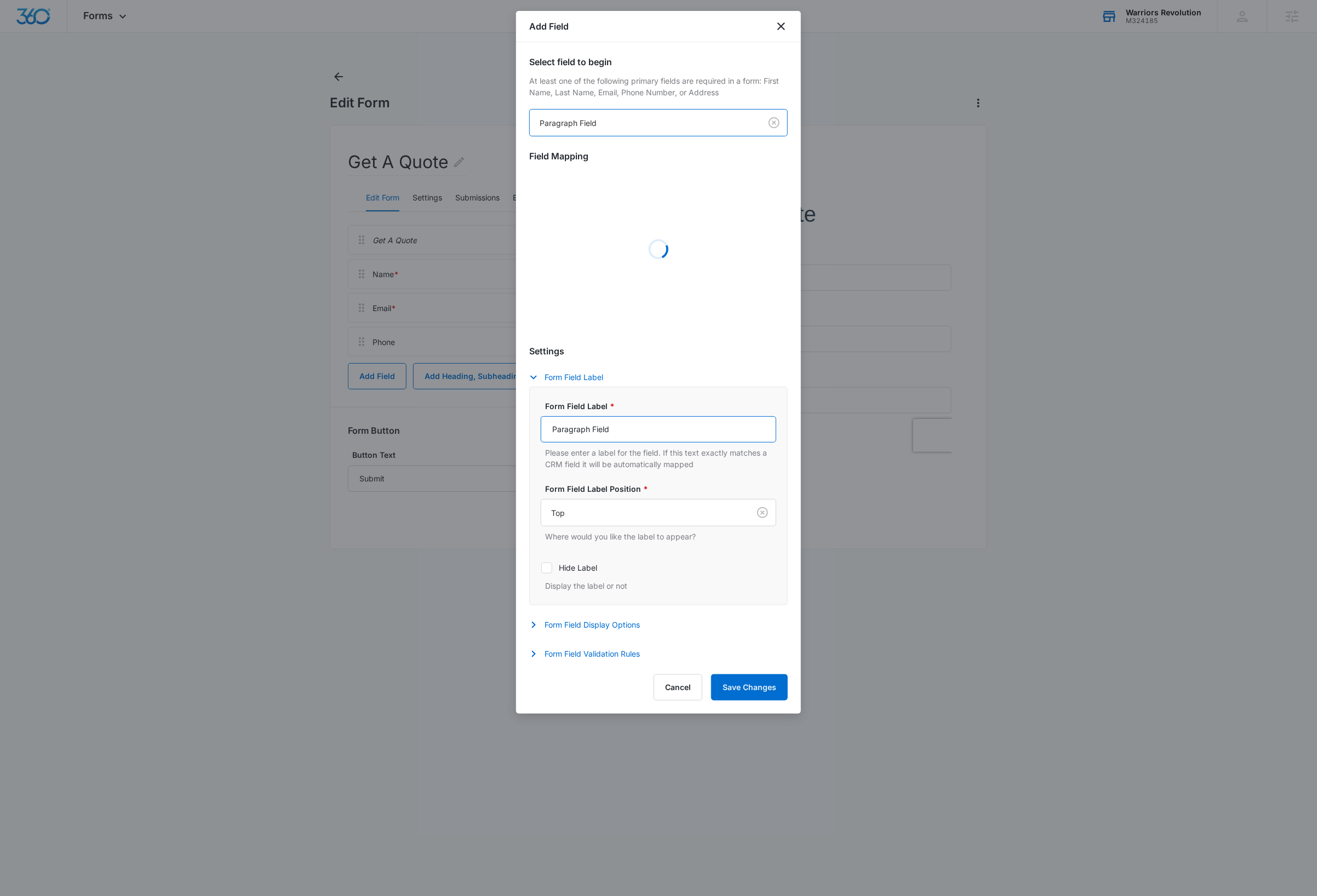
click at [620, 431] on input "Paragraph Field" at bounding box center [658, 430] width 235 height 26
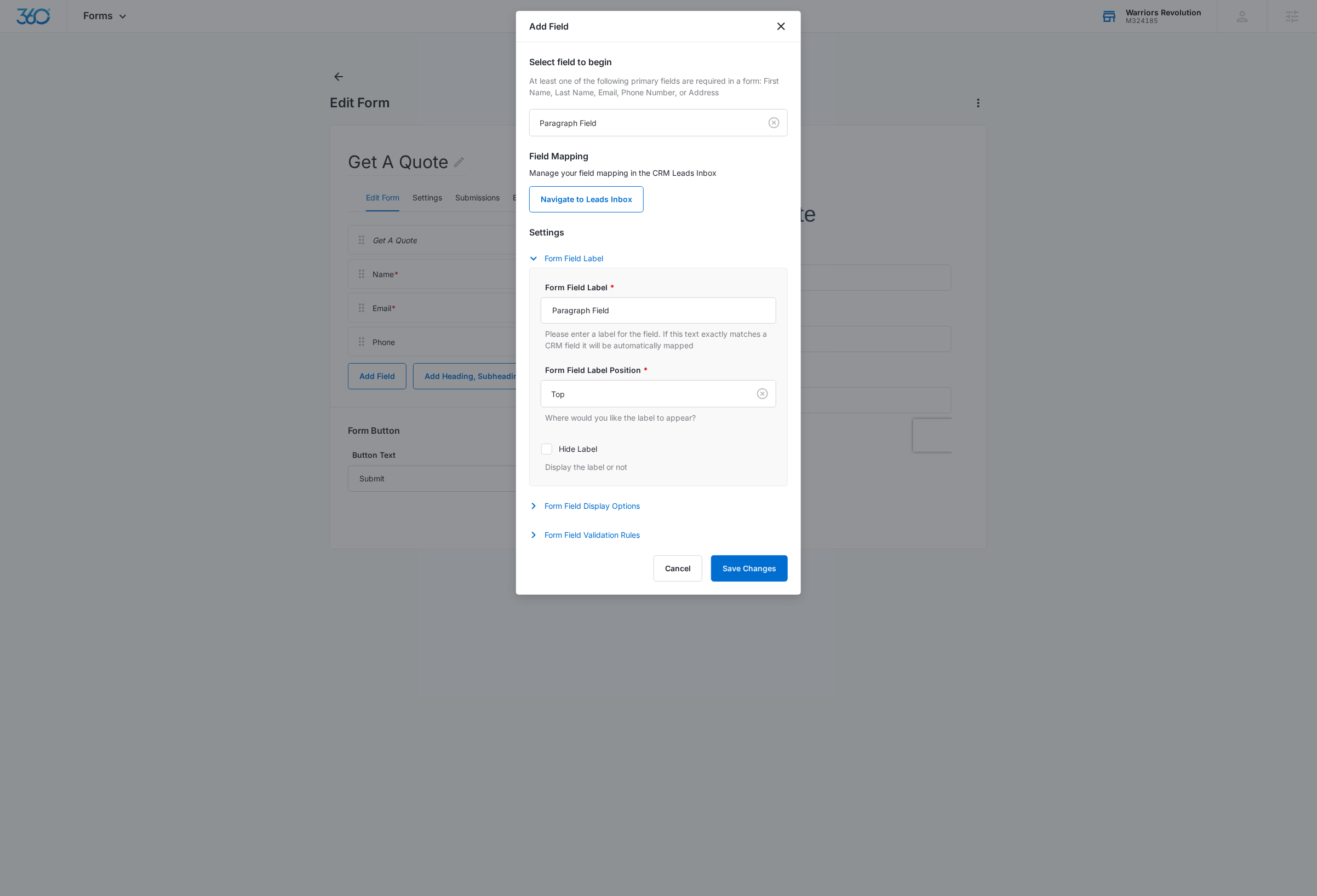
click at [620, 430] on div "Form Field Label * Paragraph Field Please enter a label for the field. If this …" at bounding box center [658, 377] width 235 height 191
click at [621, 314] on input "Paragraph Field" at bounding box center [658, 310] width 235 height 26
click at [621, 313] on input "Paragraph Field" at bounding box center [658, 310] width 235 height 26
type input "How can we help?"
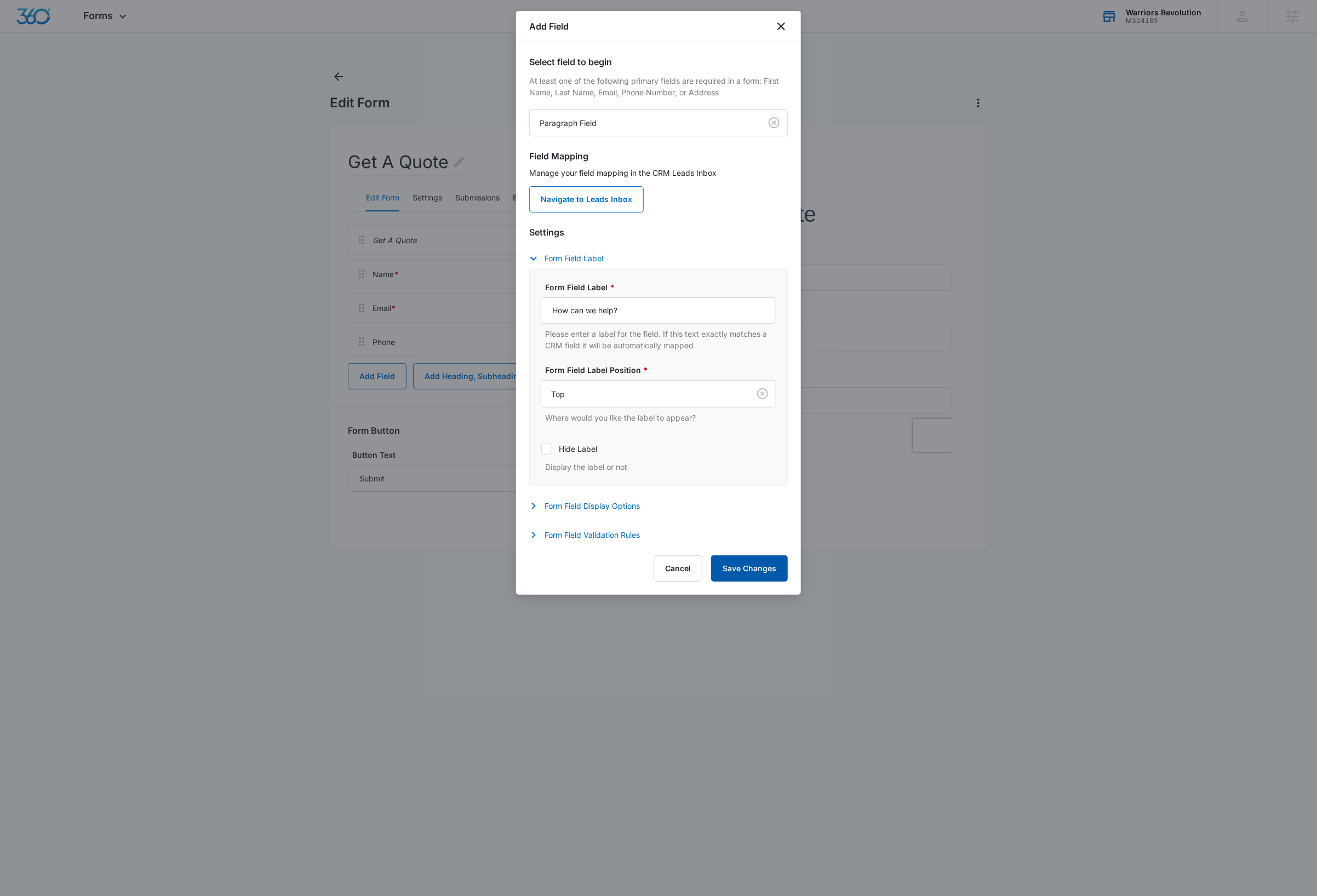
click at [760, 578] on button "Save Changes" at bounding box center [749, 568] width 77 height 26
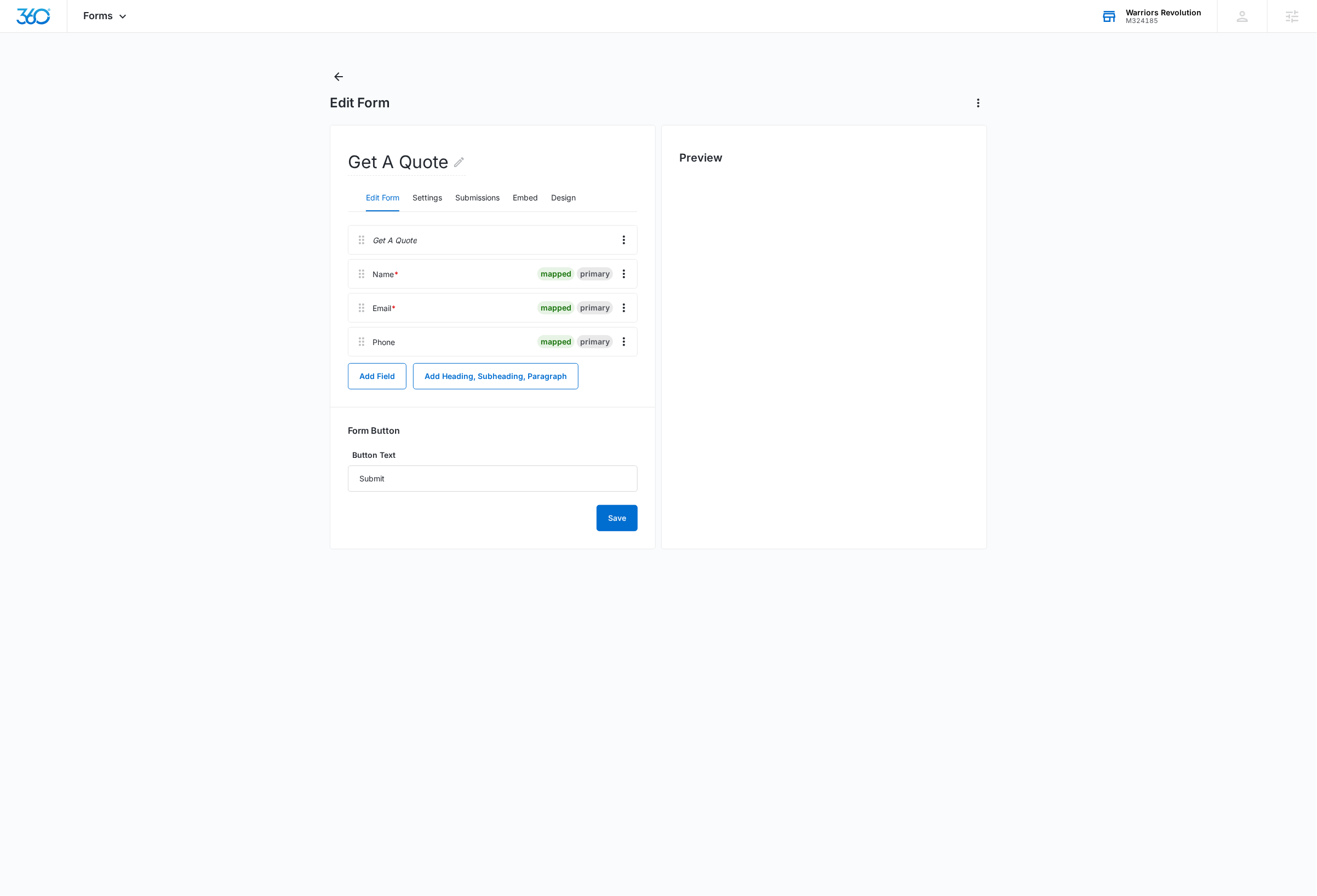
scroll to position [0, 0]
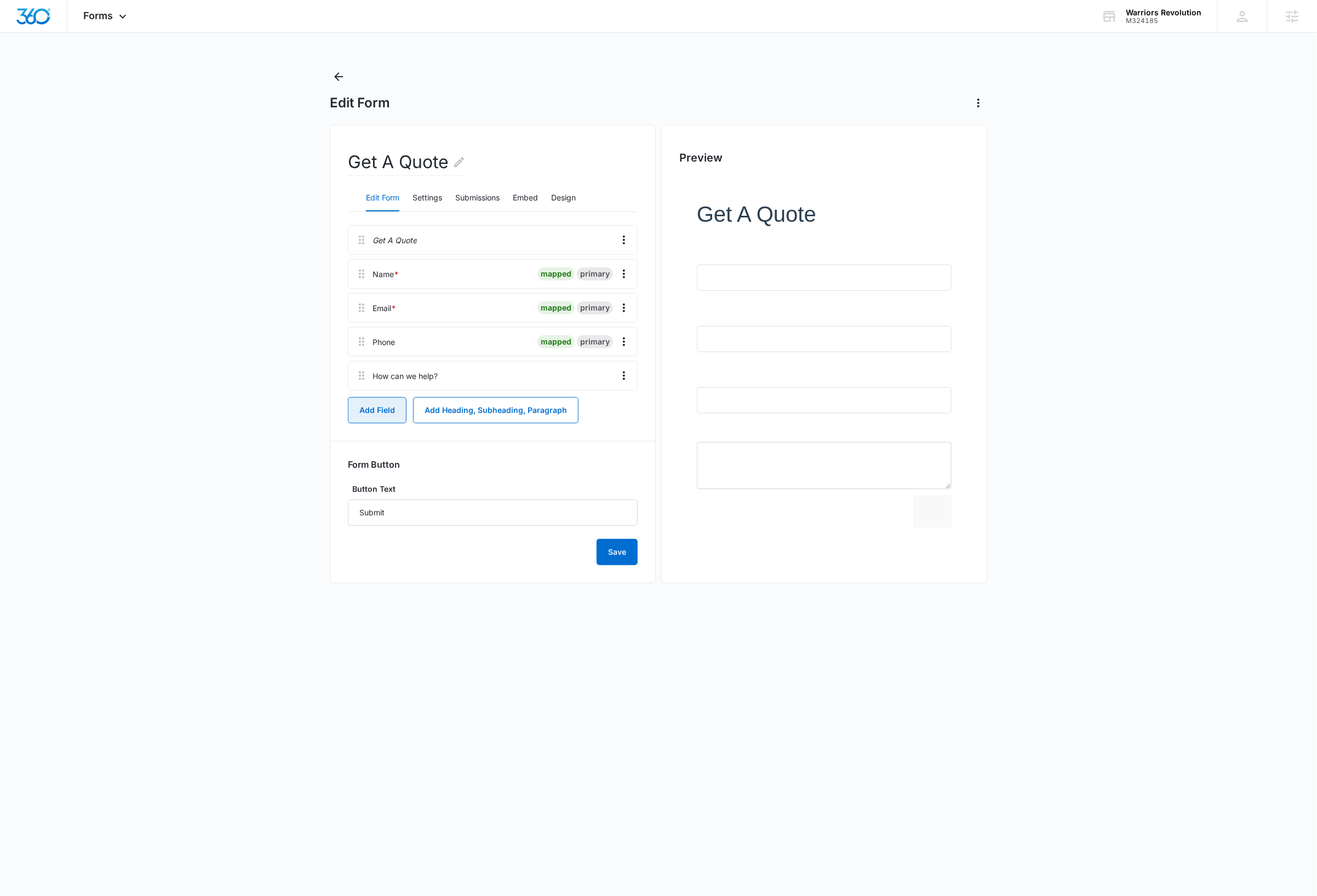
click at [383, 415] on button "Add Field" at bounding box center [377, 410] width 59 height 26
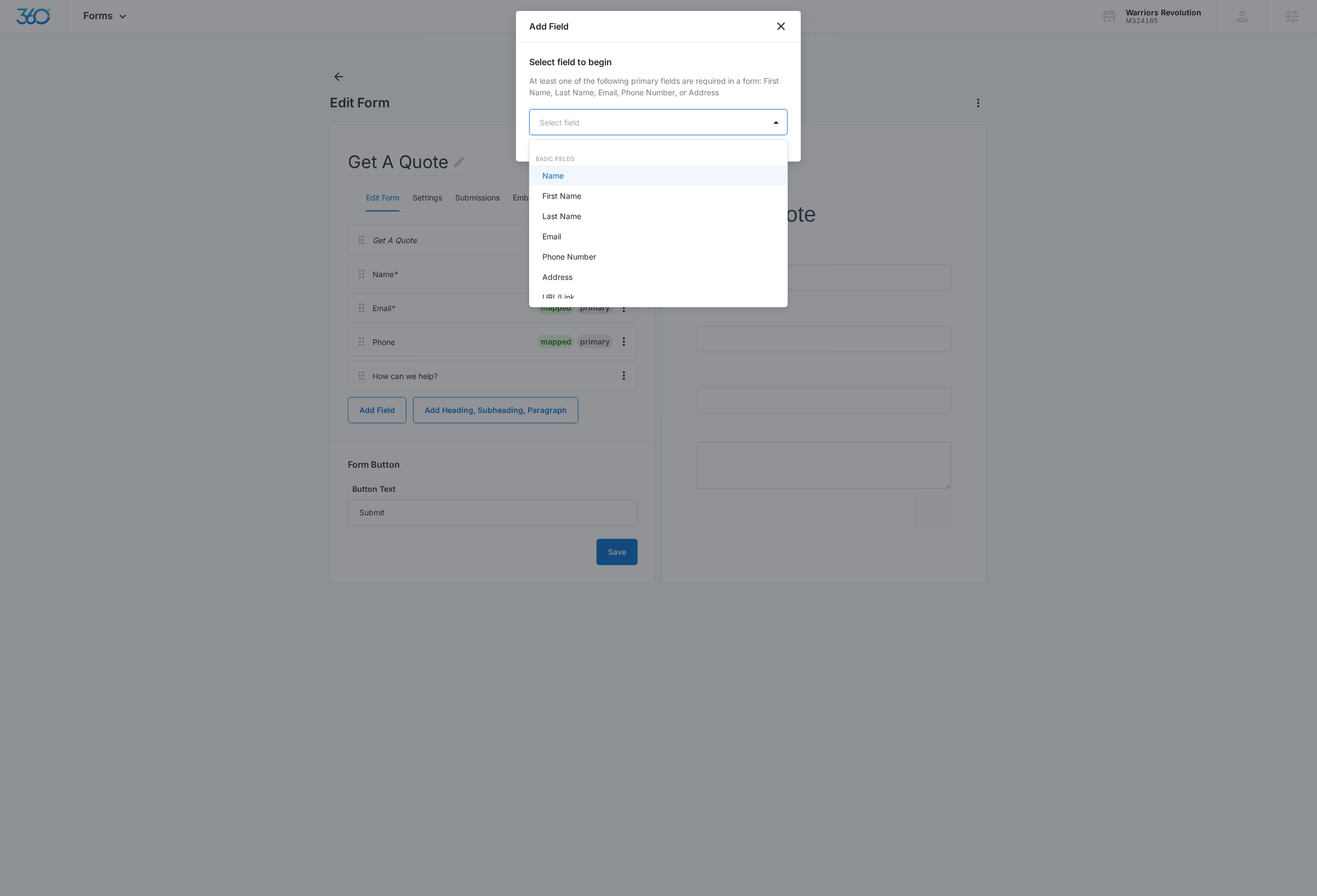
click at [600, 123] on body "Forms Apps Reputation Websites Forms CRM Email Social Shop Payments Content Ads…" at bounding box center [658, 448] width 1317 height 896
click at [574, 240] on p "Checkboxes" at bounding box center [565, 242] width 45 height 11
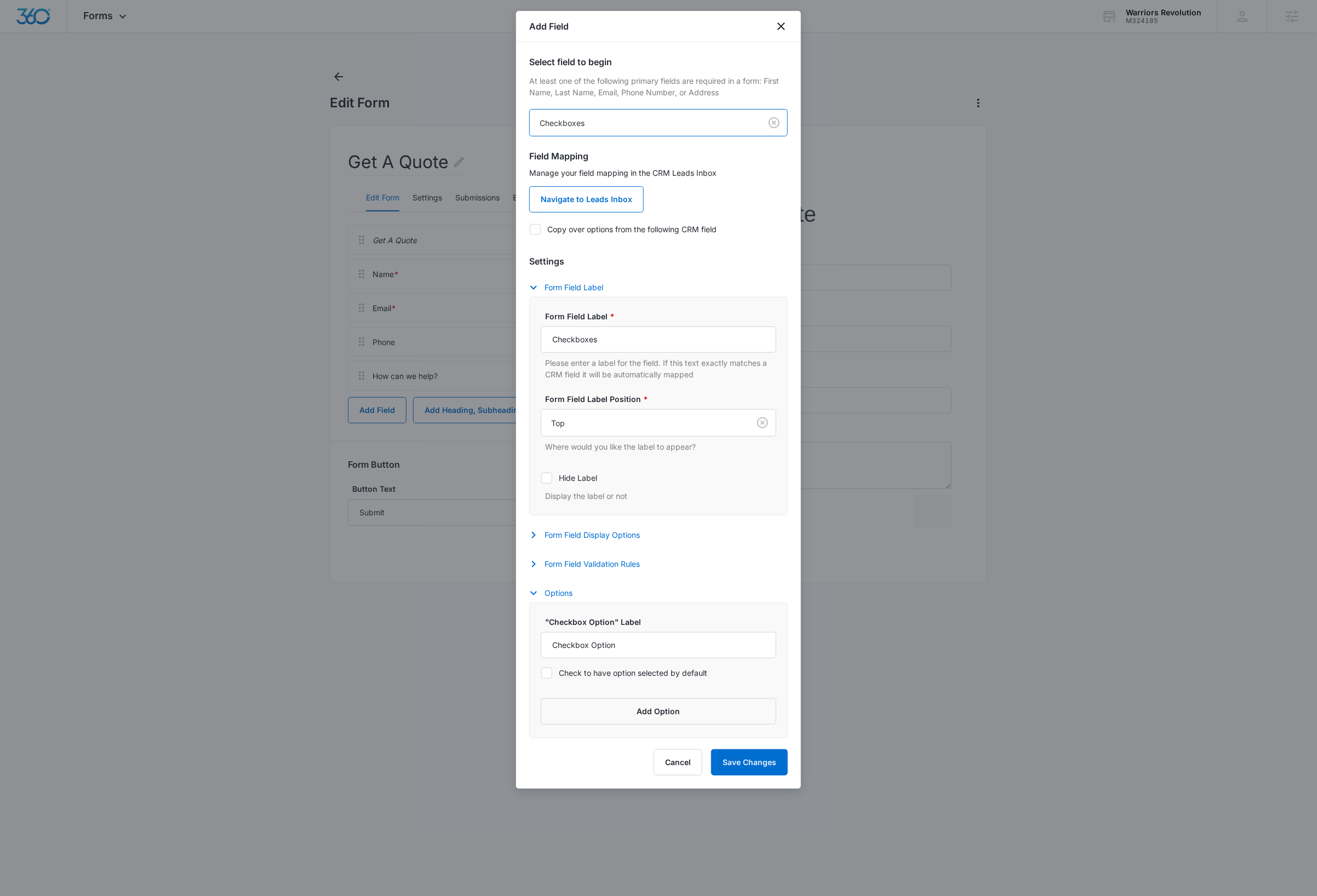
click at [534, 232] on icon at bounding box center [535, 229] width 10 height 10
click at [530, 229] on input "Copy over options from the following CRM field" at bounding box center [529, 229] width 1 height 1
checkbox input "true"
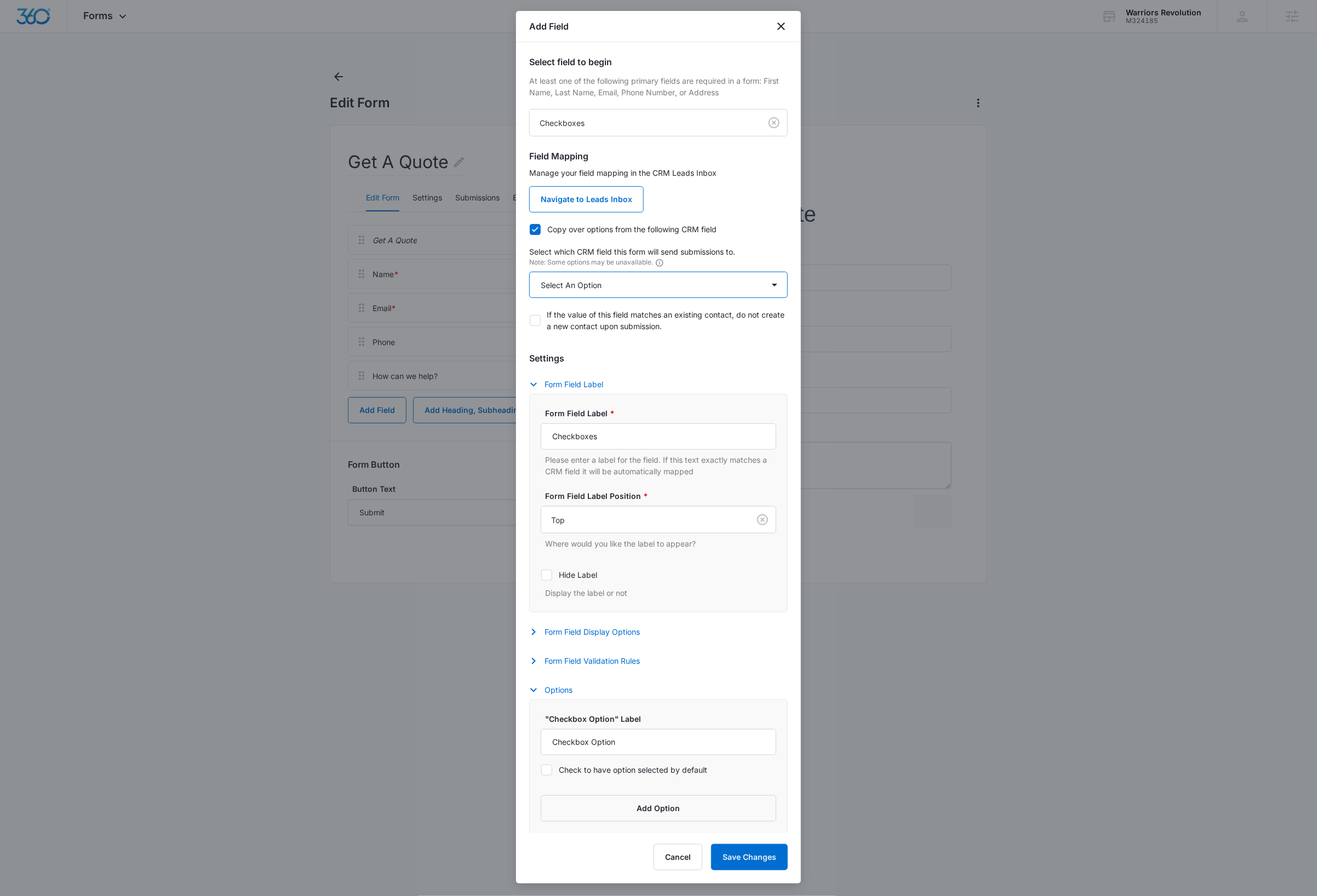
click at [616, 285] on select "Select An Option Select An Option Review Request Which service are you interest…" at bounding box center [658, 285] width 259 height 26
select select "350"
click at [529, 272] on select "Select An Option Select An Option Review Request Which service are you interest…" at bounding box center [658, 285] width 259 height 26
click at [611, 444] on input "Checkboxes" at bounding box center [658, 436] width 235 height 26
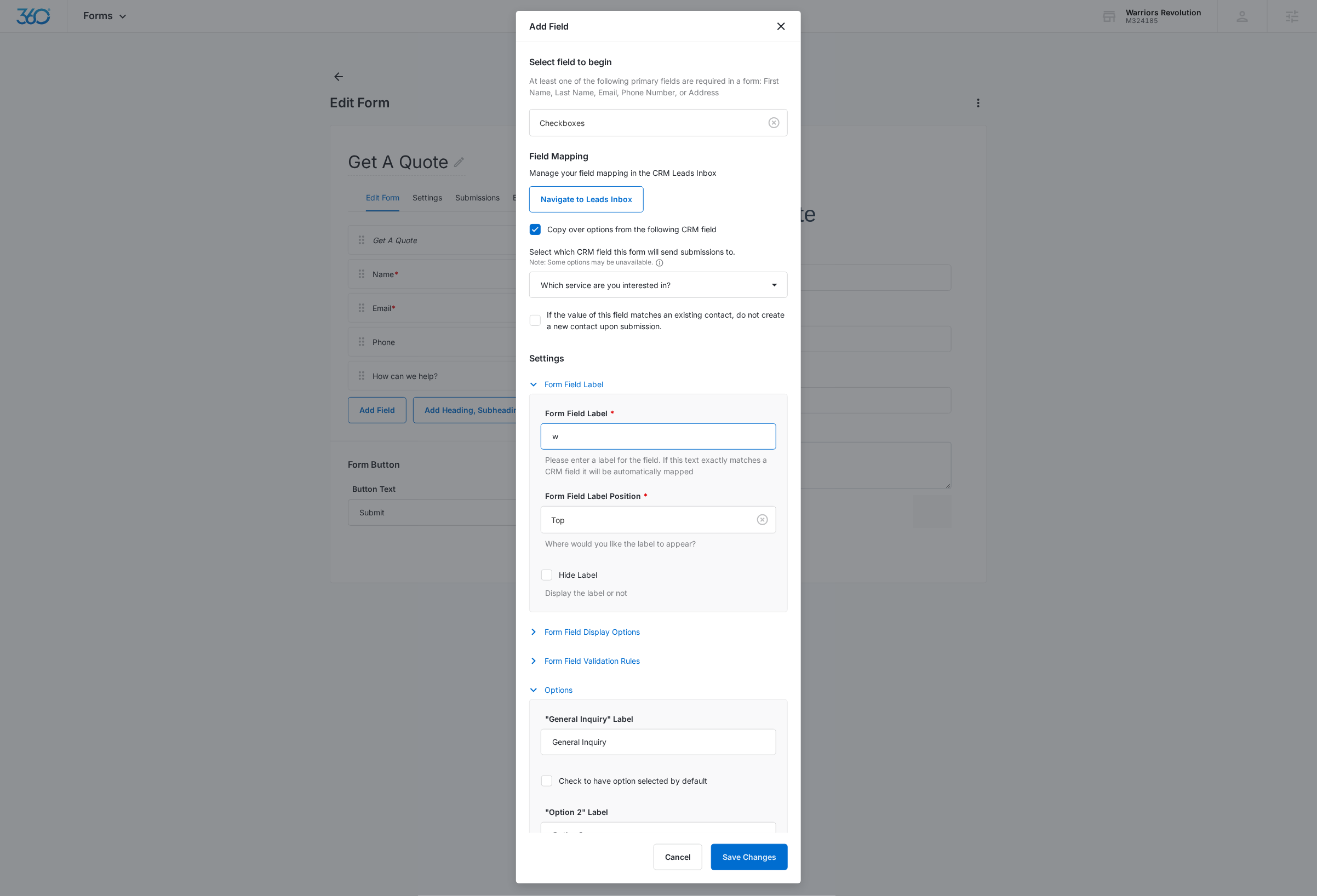
type input "Which service are you interested in?"
click at [624, 666] on button "Form Field Validation Rules" at bounding box center [589, 660] width 122 height 13
click at [549, 700] on icon at bounding box center [546, 697] width 10 height 10
click at [541, 697] on input "Required" at bounding box center [540, 696] width 1 height 1
checkbox input "true"
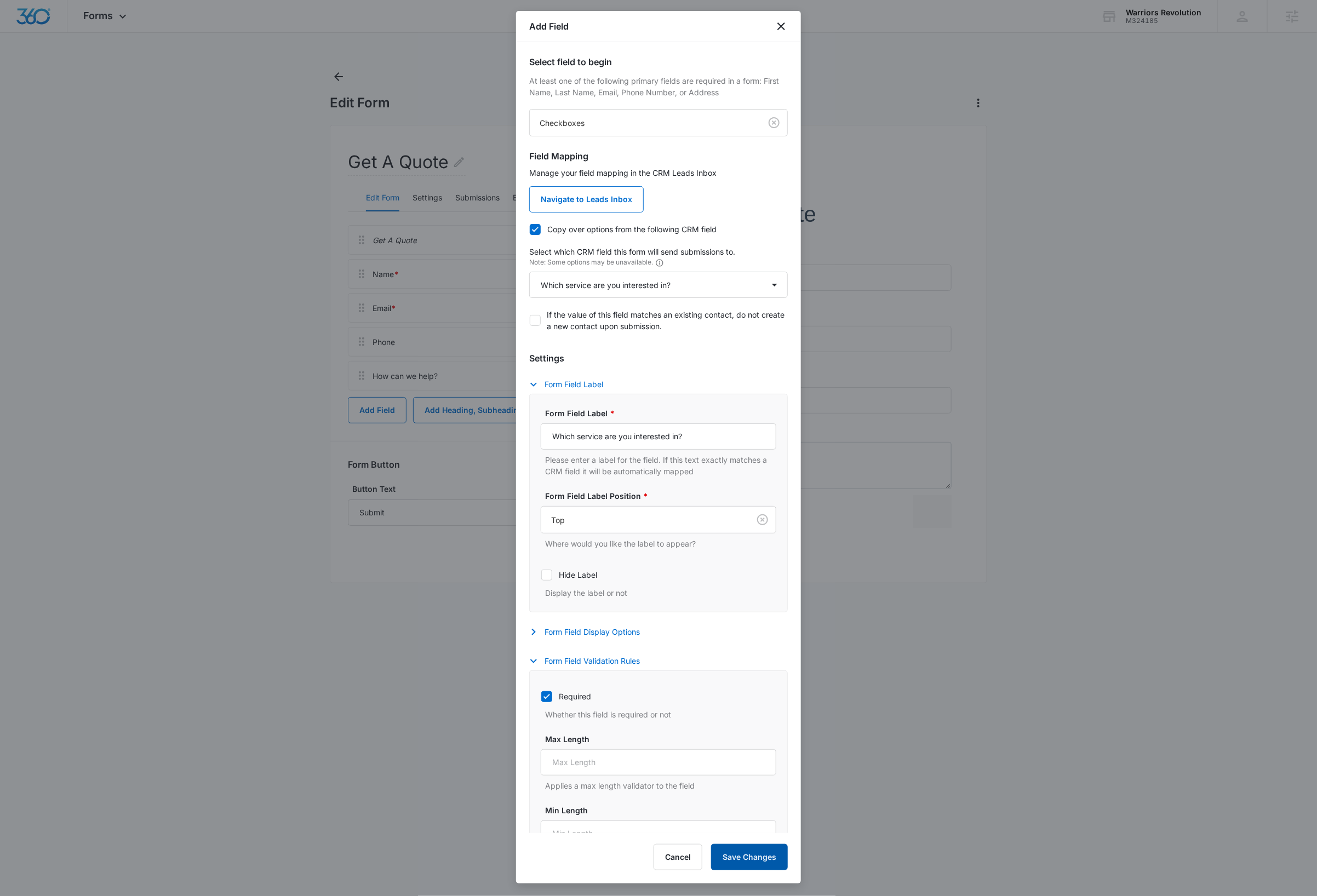
click at [749, 859] on button "Save Changes" at bounding box center [749, 857] width 77 height 26
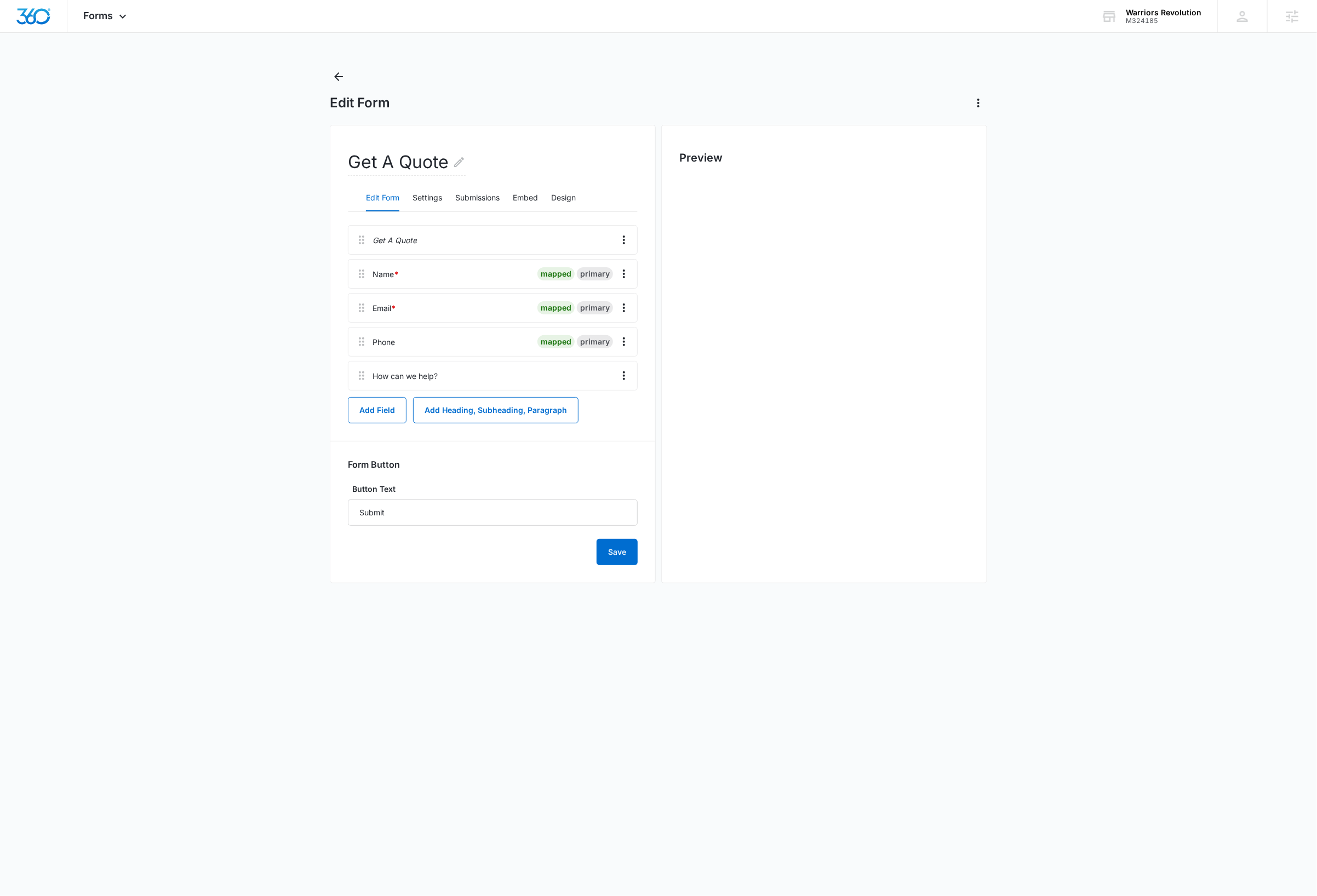
scroll to position [0, 0]
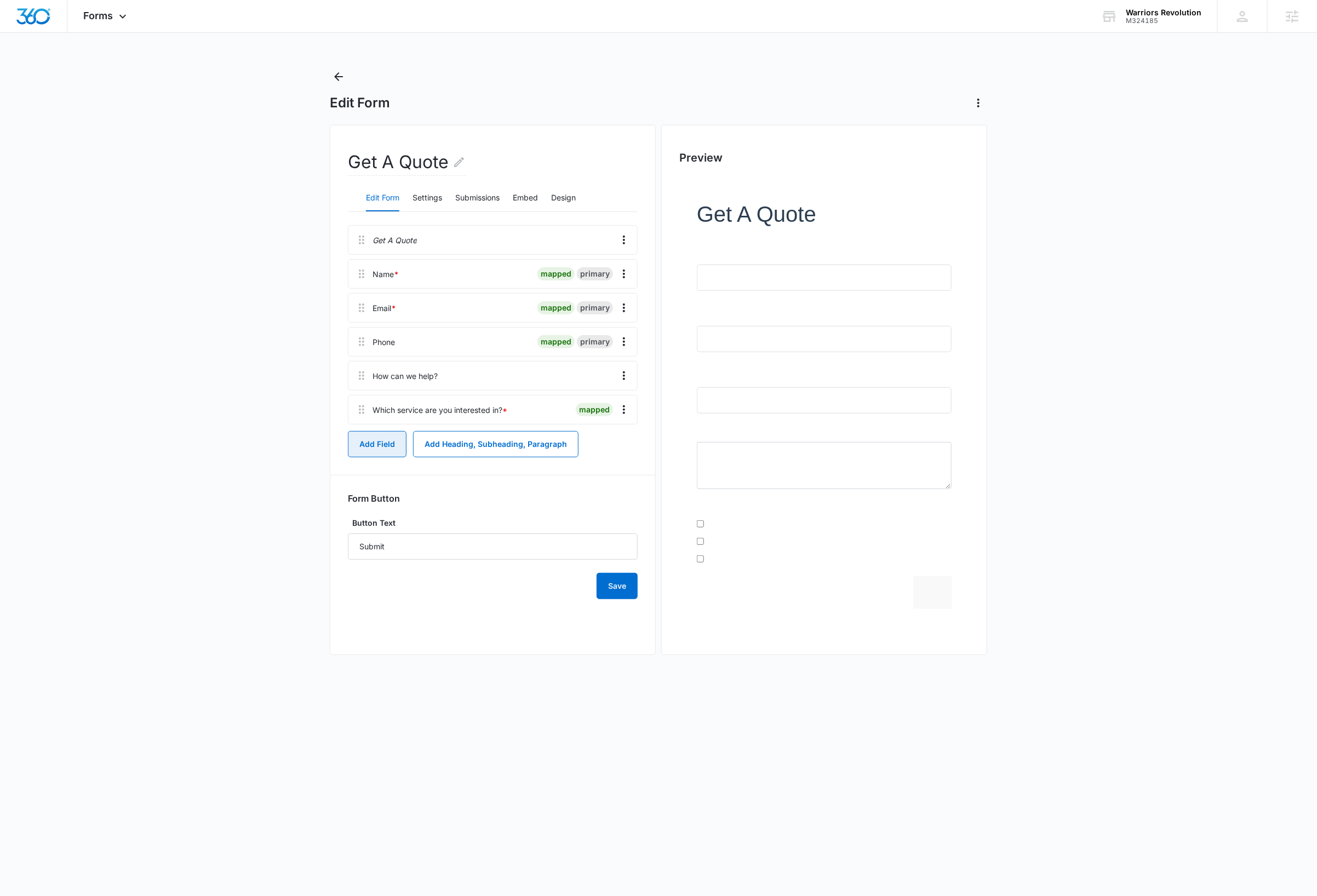
click at [390, 448] on button "Add Field" at bounding box center [377, 444] width 59 height 26
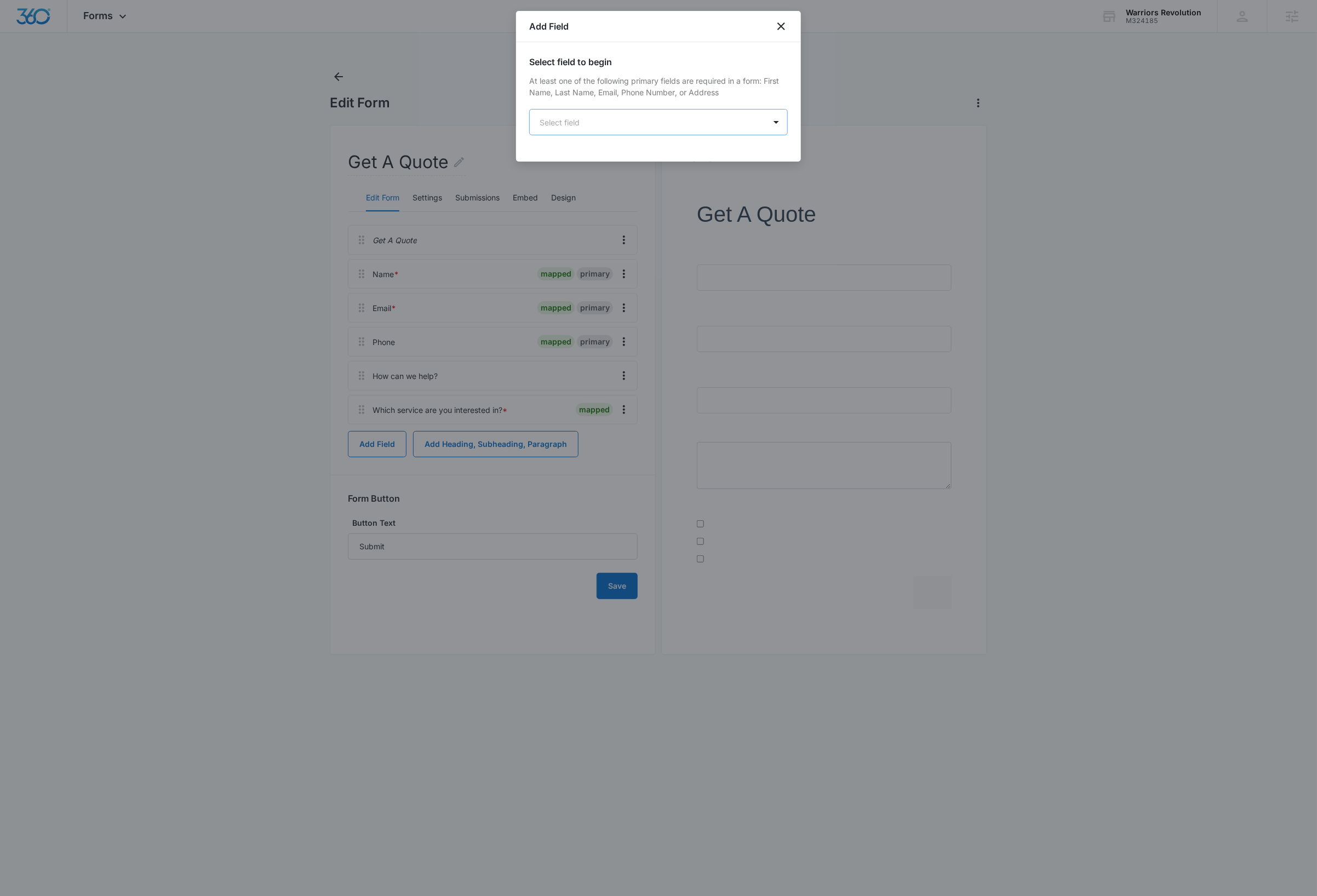
click at [610, 117] on body "Forms Apps Reputation Websites Forms CRM Email Social Shop Payments Content Ads…" at bounding box center [658, 448] width 1317 height 896
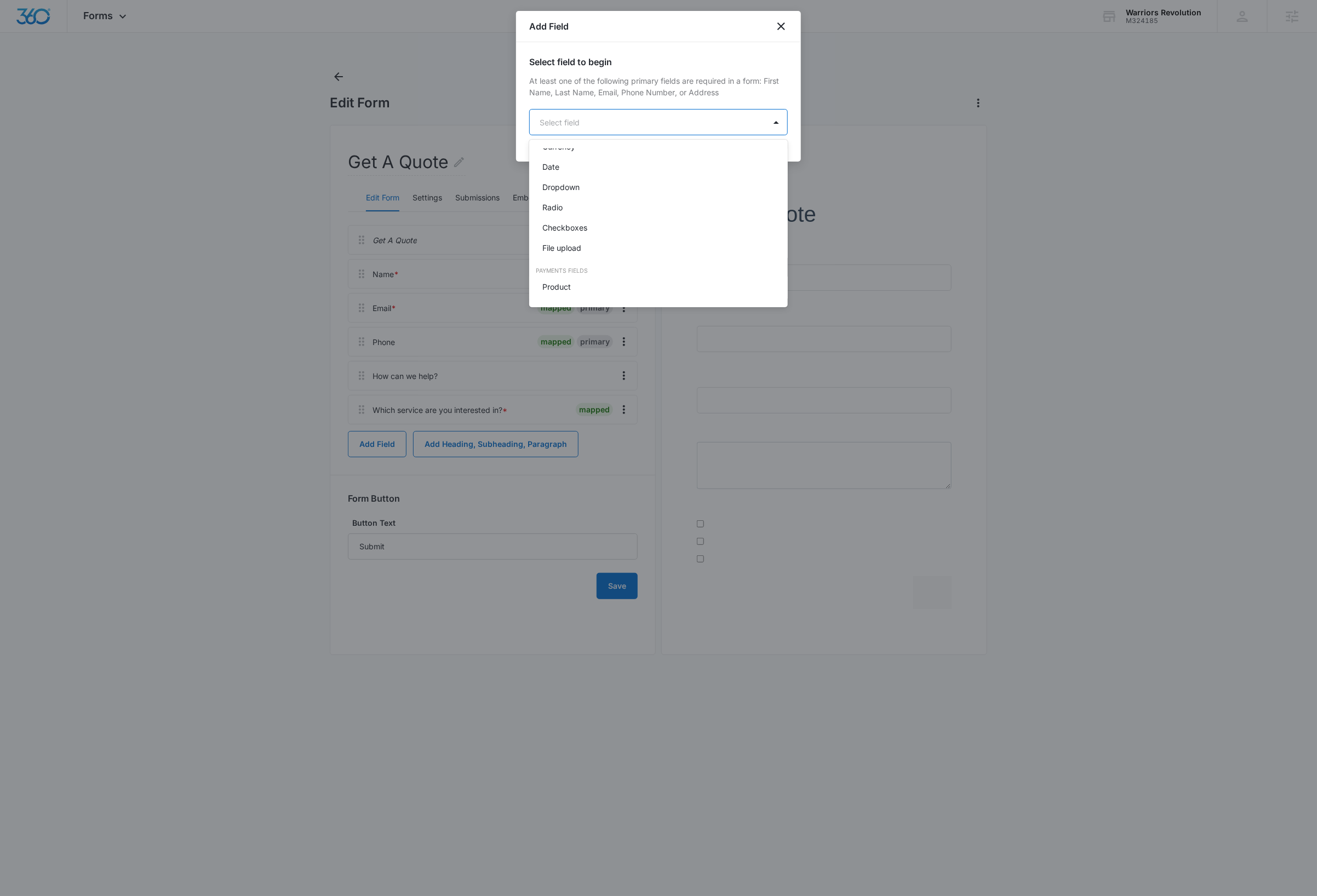
scroll to position [217, 0]
click at [566, 196] on p "Dropdown" at bounding box center [560, 201] width 37 height 11
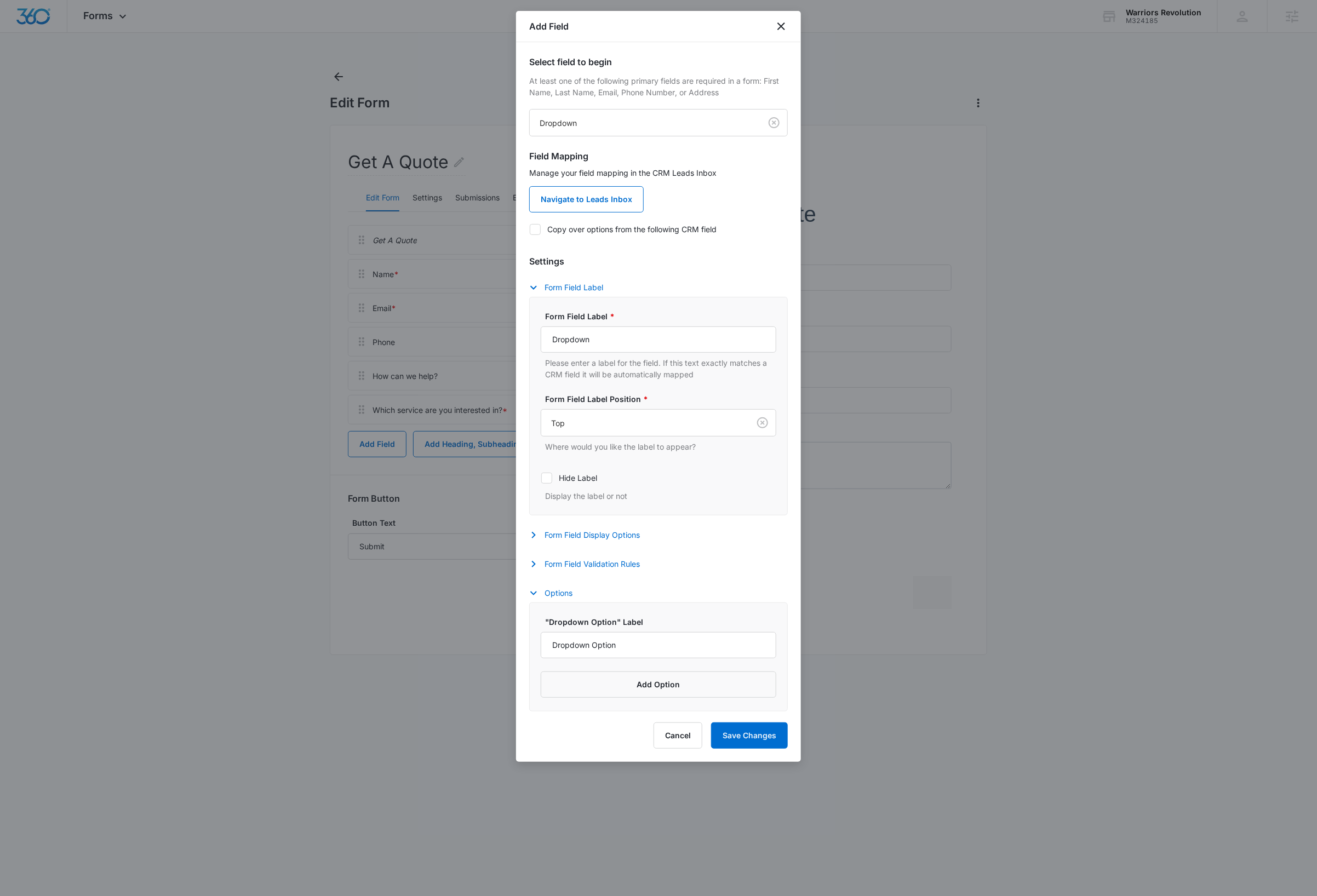
click at [537, 232] on icon at bounding box center [535, 229] width 10 height 10
click at [530, 229] on input "Copy over options from the following CRM field" at bounding box center [529, 229] width 1 height 1
checkbox input "true"
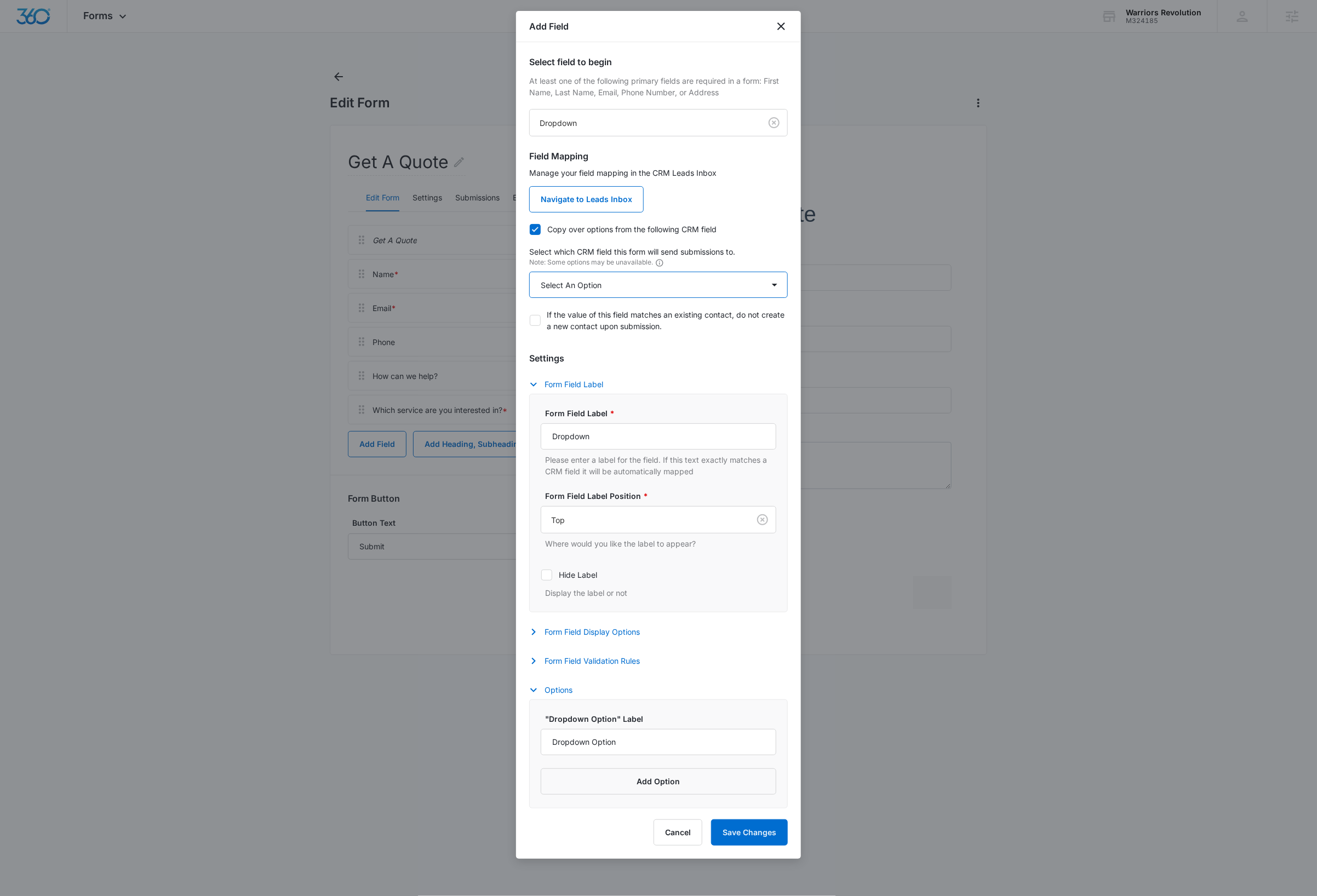
click at [610, 288] on select "Select An Option Select An Option Agree to Subscribe Best Way To Contact Qualif…" at bounding box center [658, 285] width 259 height 26
select select "333"
click at [529, 272] on select "Select An Option Select An Option Agree to Subscribe Best Way To Contact Qualif…" at bounding box center [658, 285] width 259 height 26
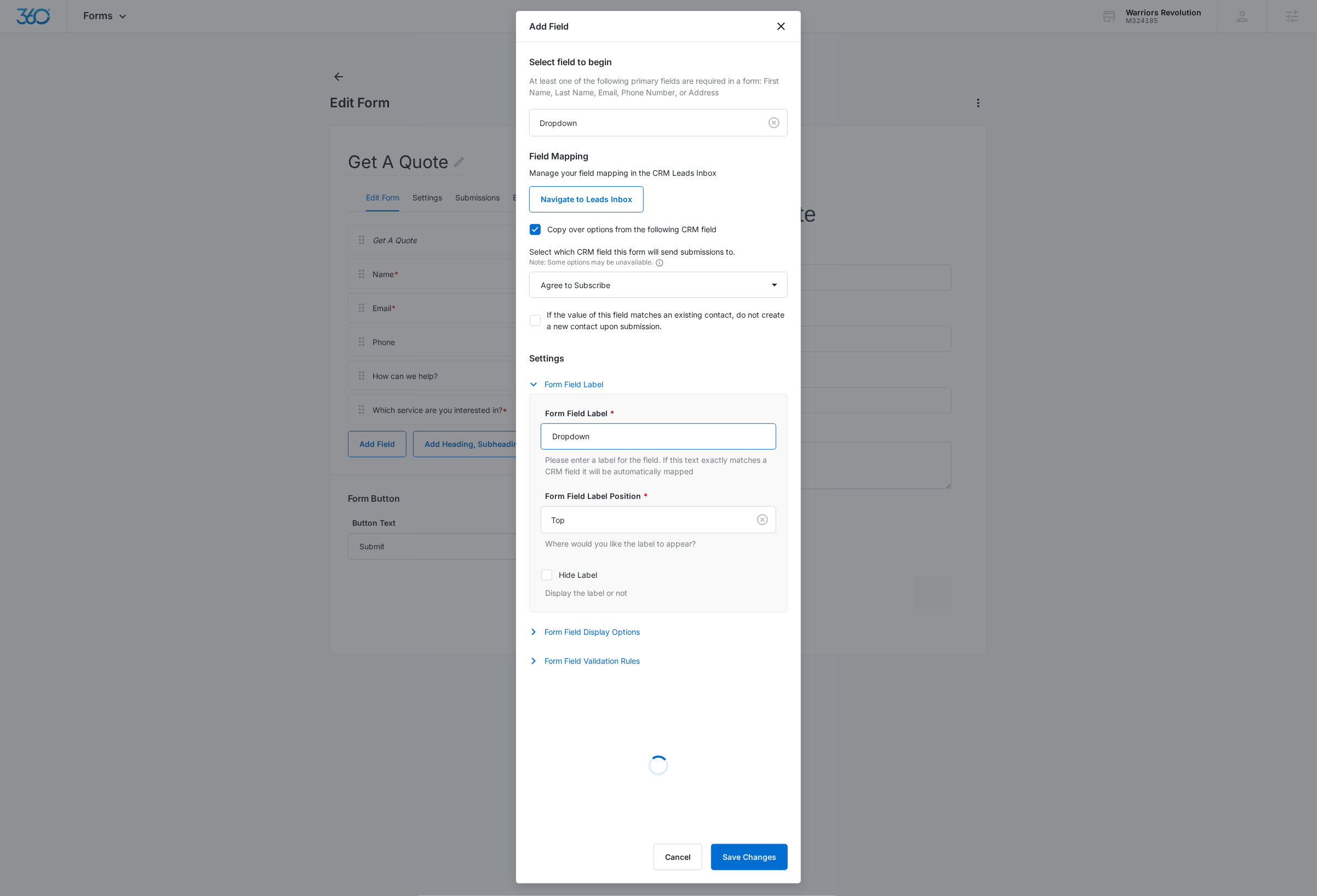
click at [651, 439] on input "Dropdown" at bounding box center [658, 436] width 235 height 26
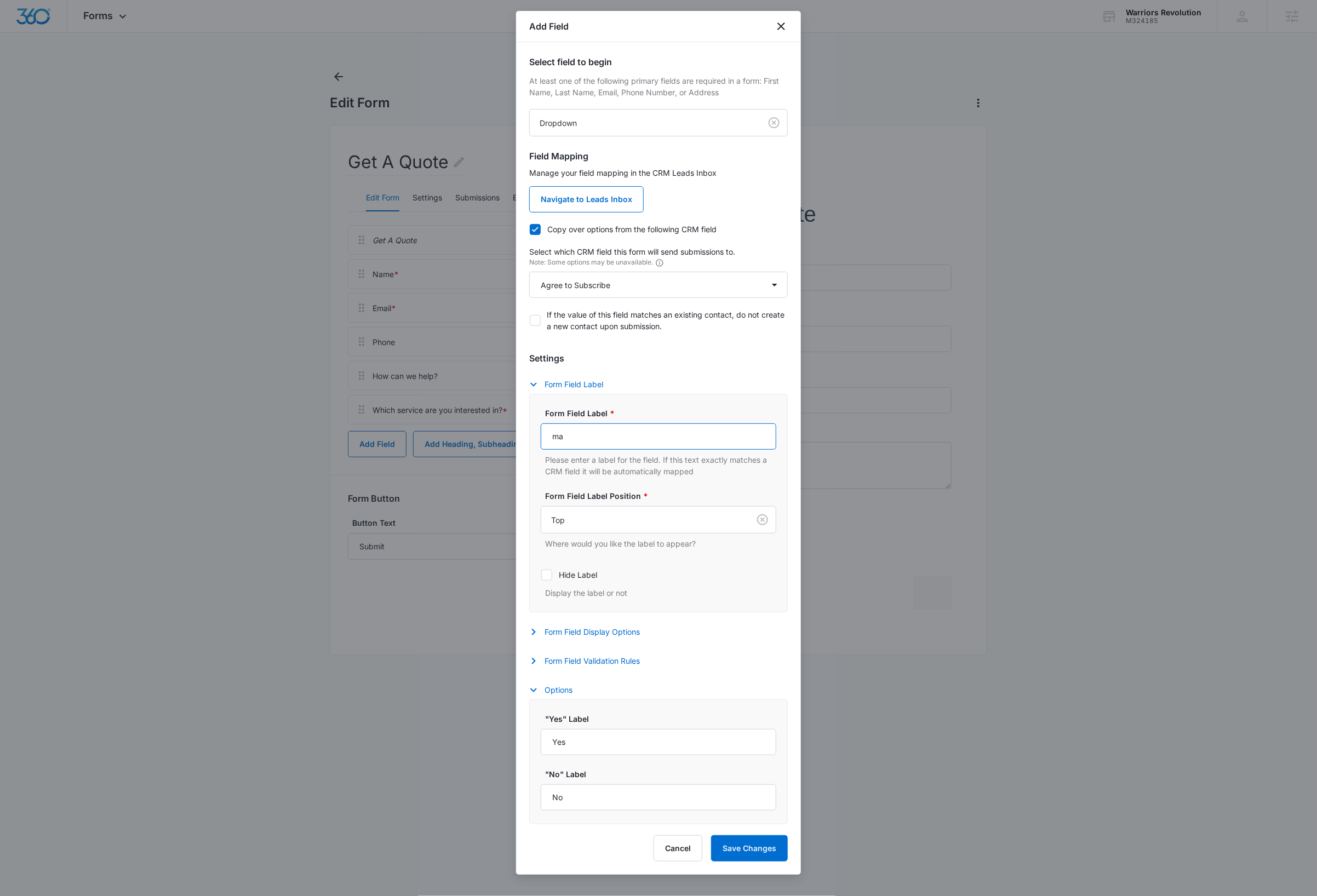
type input "May we add you to our mailing list?"
click at [594, 660] on button "Form Field Validation Rules" at bounding box center [589, 660] width 122 height 13
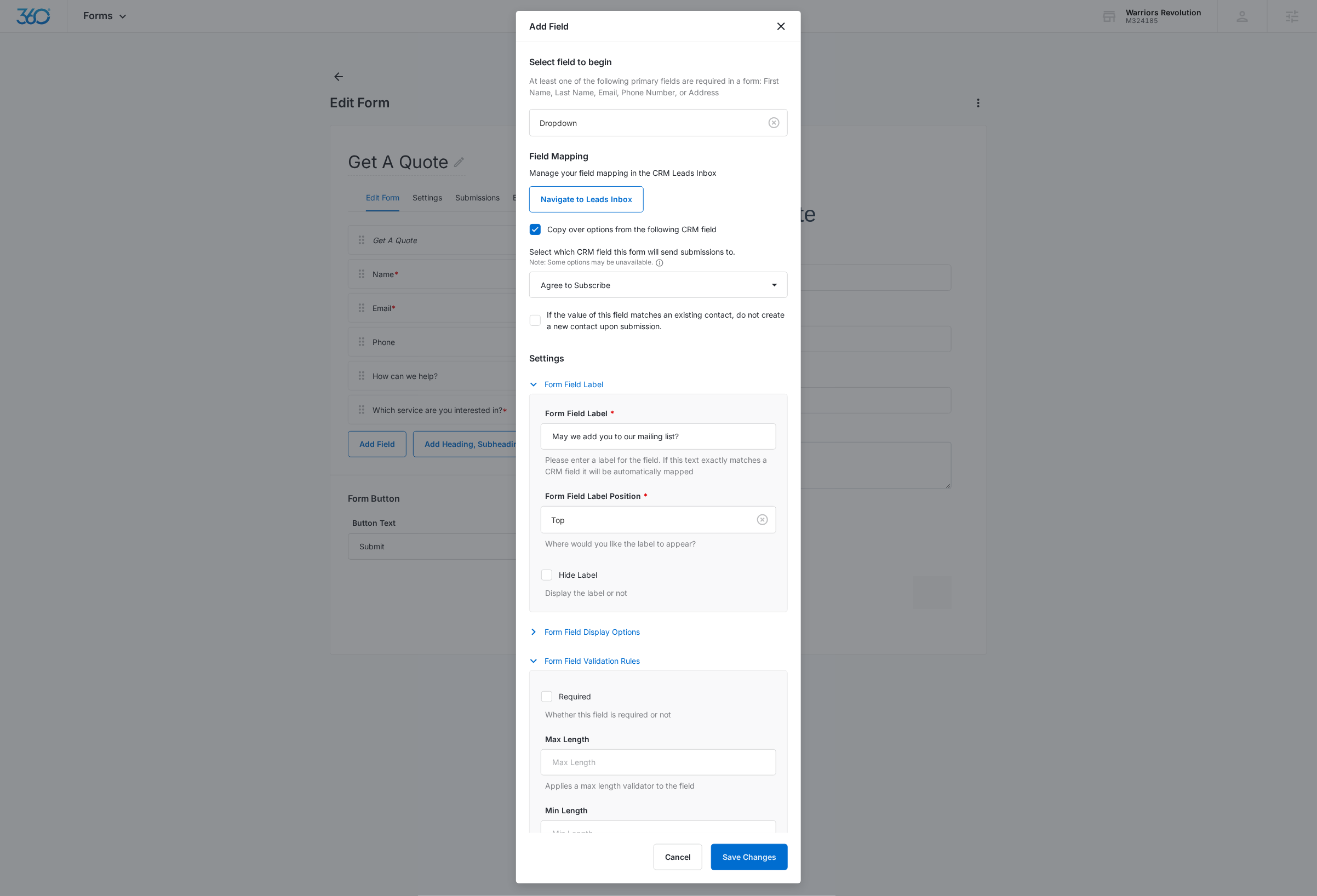
drag, startPoint x: 548, startPoint y: 698, endPoint x: 563, endPoint y: 707, distance: 17.5
click at [548, 699] on icon at bounding box center [546, 697] width 10 height 10
click at [541, 697] on input "Required" at bounding box center [540, 696] width 1 height 1
checkbox input "true"
click at [762, 859] on button "Save Changes" at bounding box center [749, 857] width 77 height 26
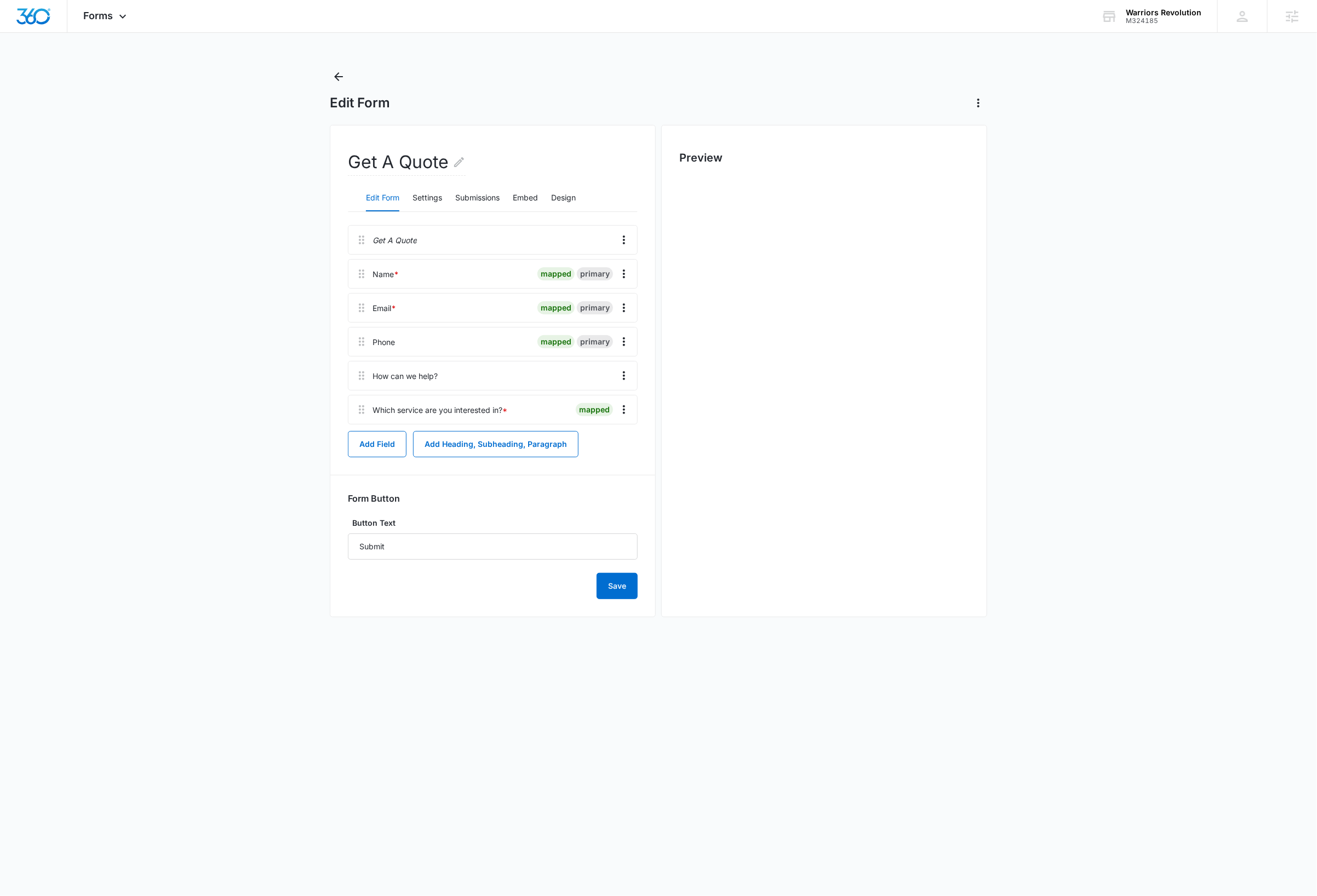
scroll to position [0, 0]
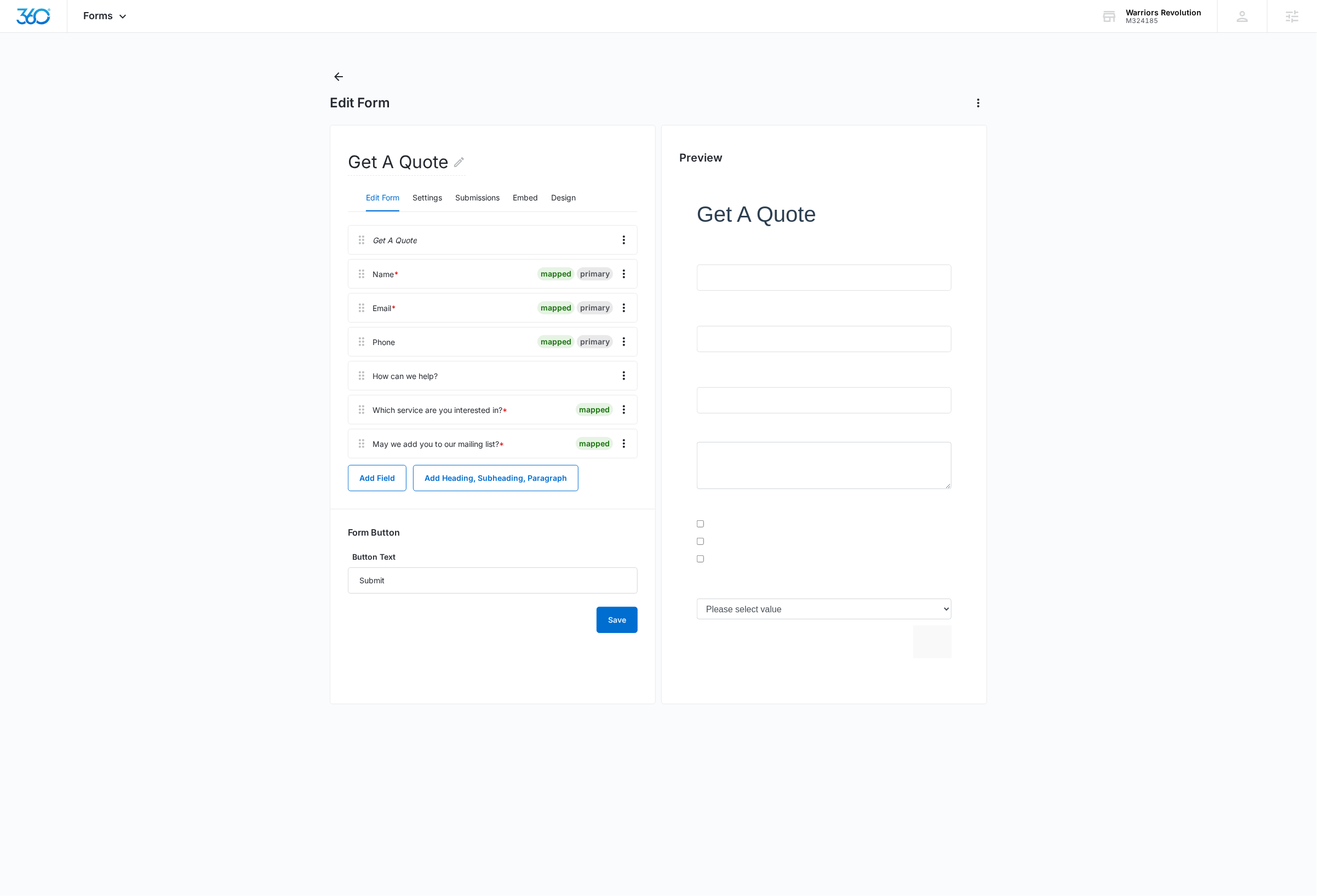
click at [282, 285] on main "Edit Form Get A Quote Edit Form Settings Submissions Embed Design Get A Quote N…" at bounding box center [658, 397] width 1317 height 658
click at [618, 627] on button "Save" at bounding box center [617, 620] width 41 height 26
click at [122, 17] on icon at bounding box center [122, 19] width 13 height 13
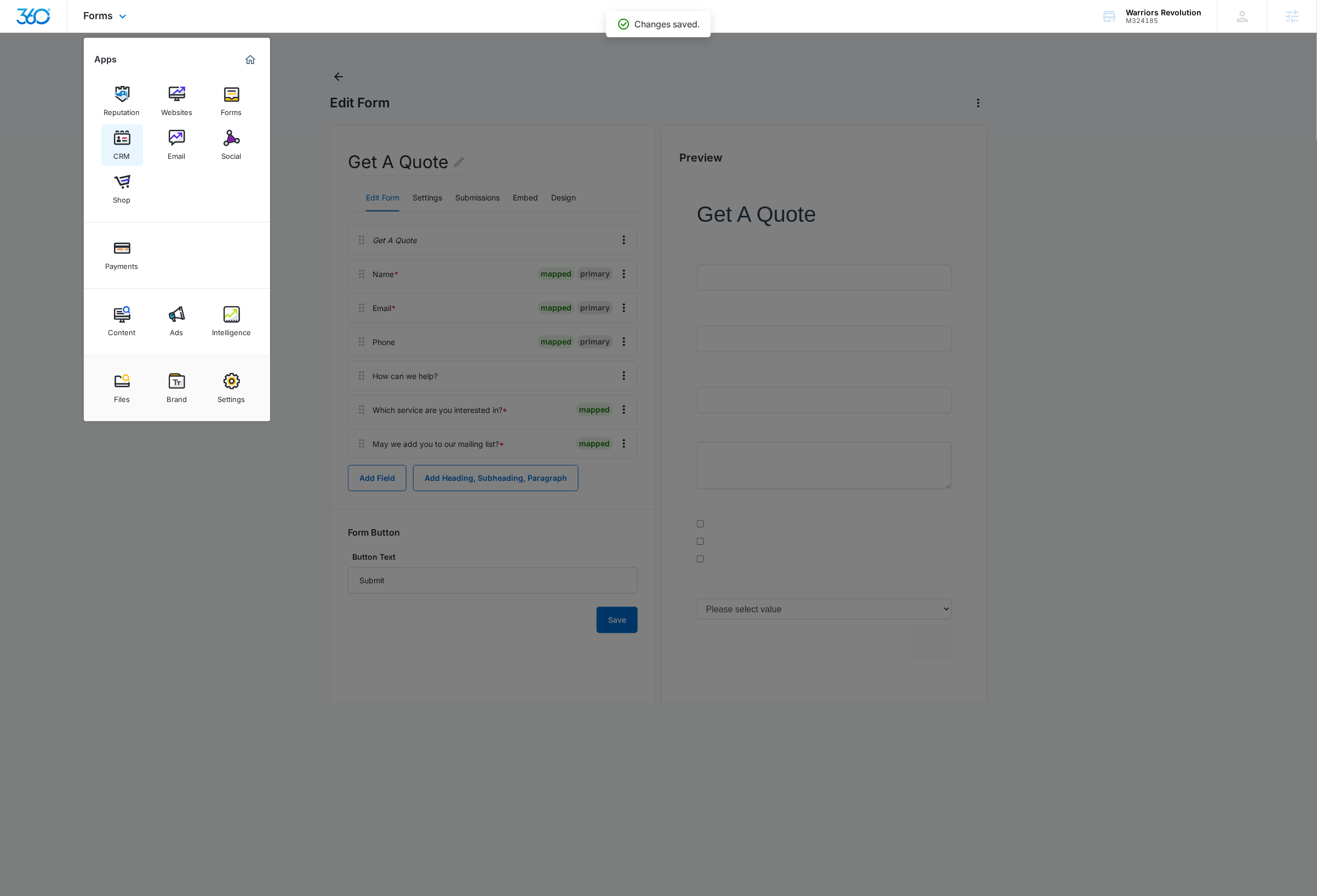
click at [120, 145] on img at bounding box center [122, 138] width 17 height 17
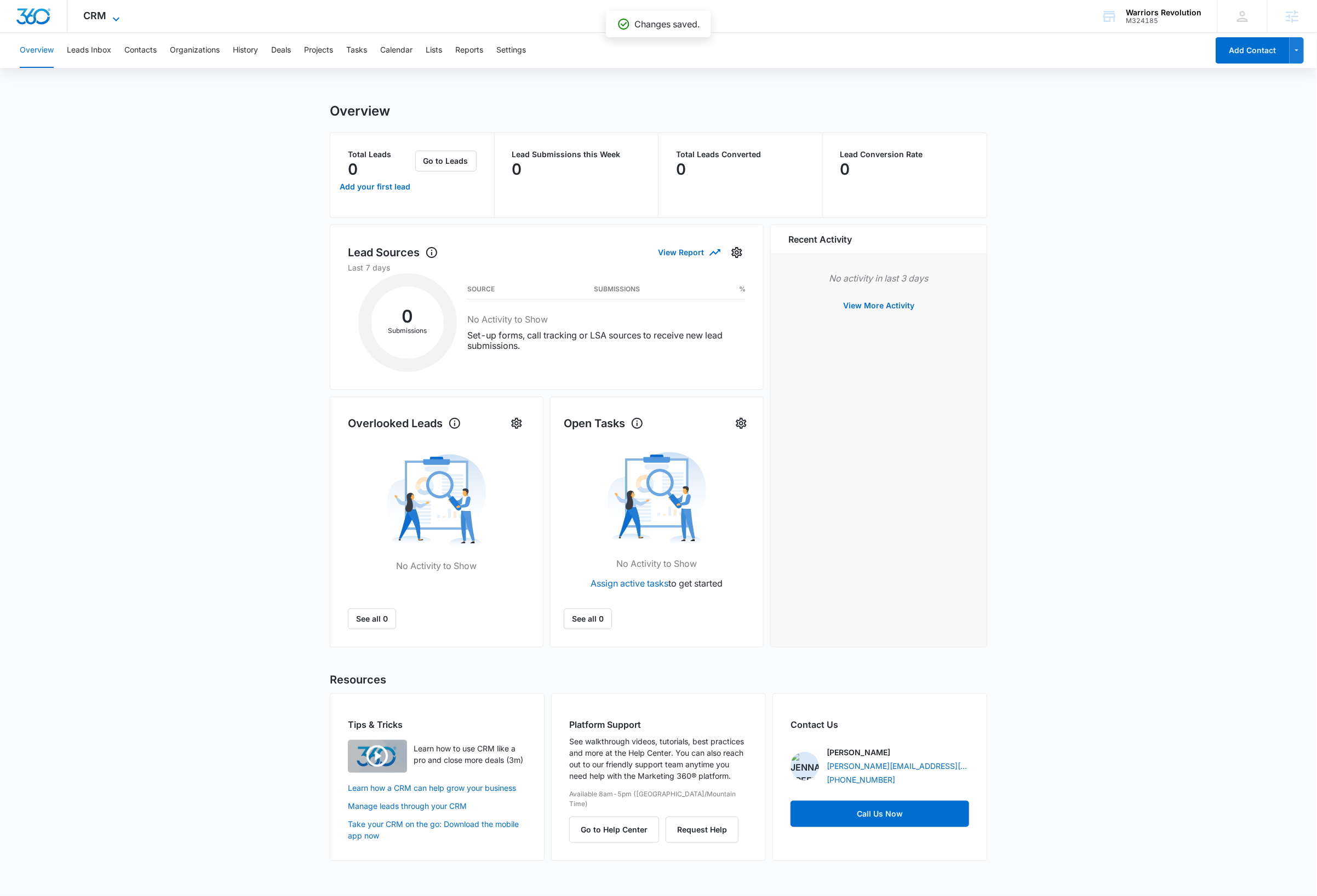
click at [112, 15] on icon at bounding box center [115, 19] width 13 height 13
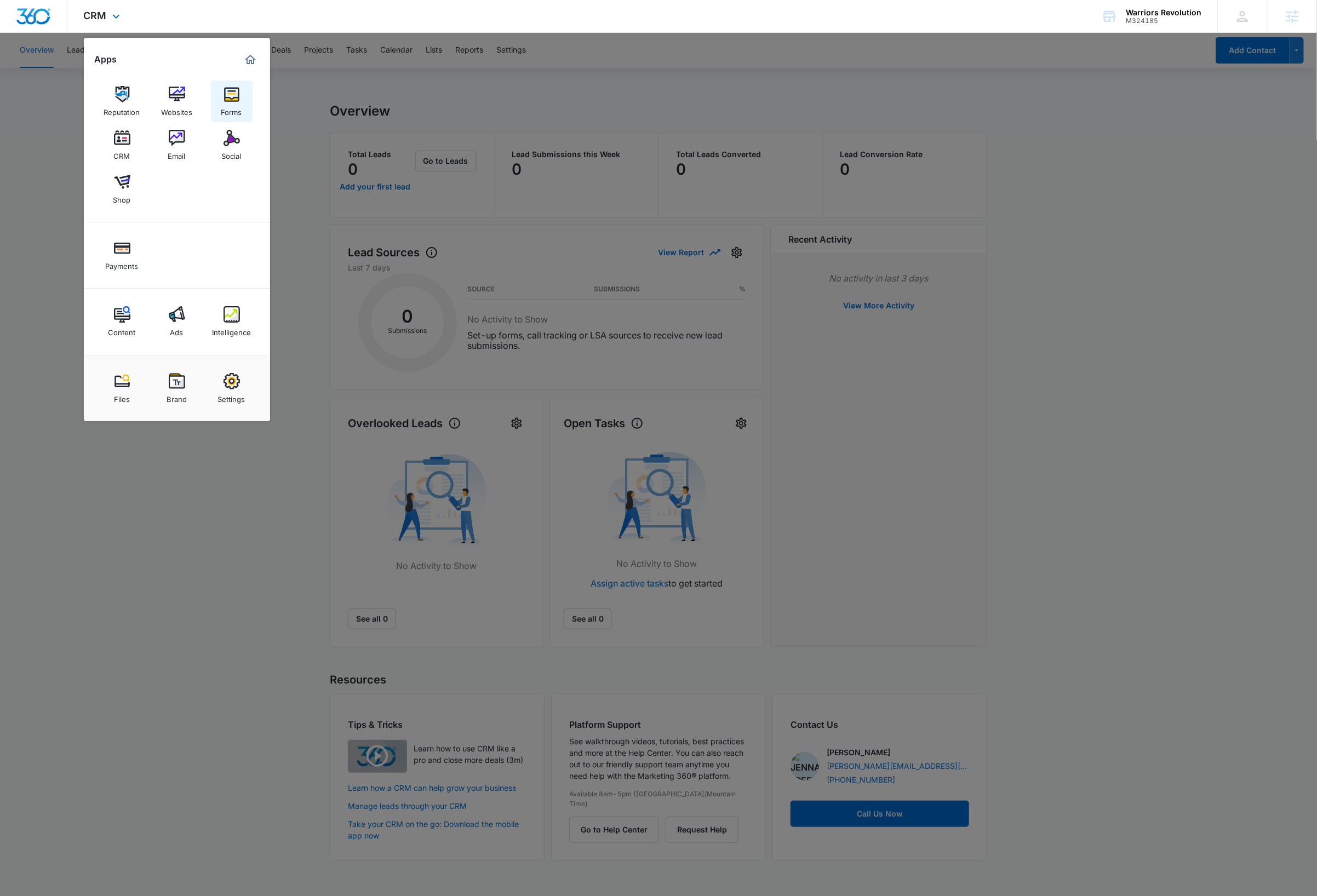
click at [235, 96] on img at bounding box center [232, 94] width 17 height 17
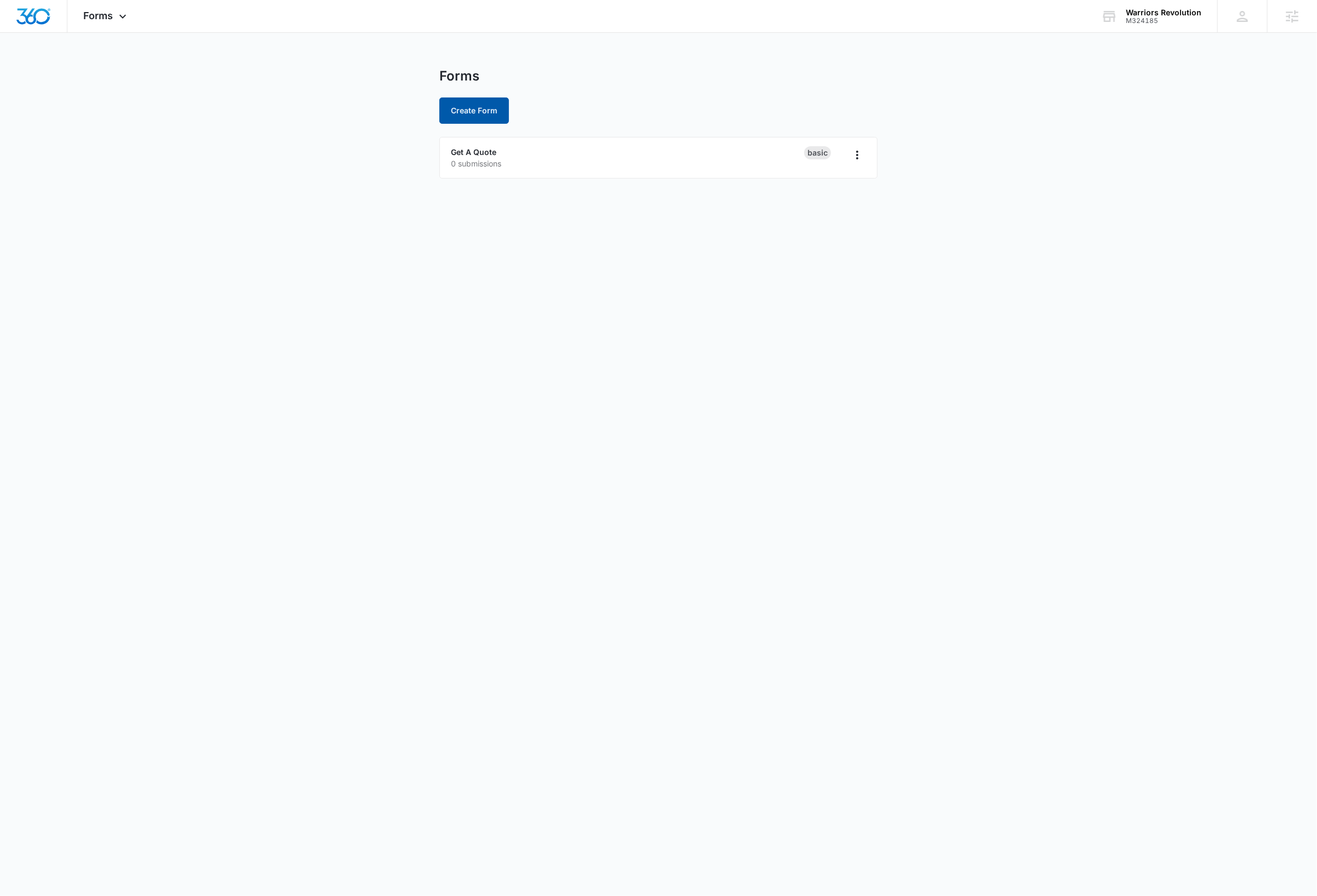
click at [490, 109] on button "Create Form" at bounding box center [474, 110] width 69 height 26
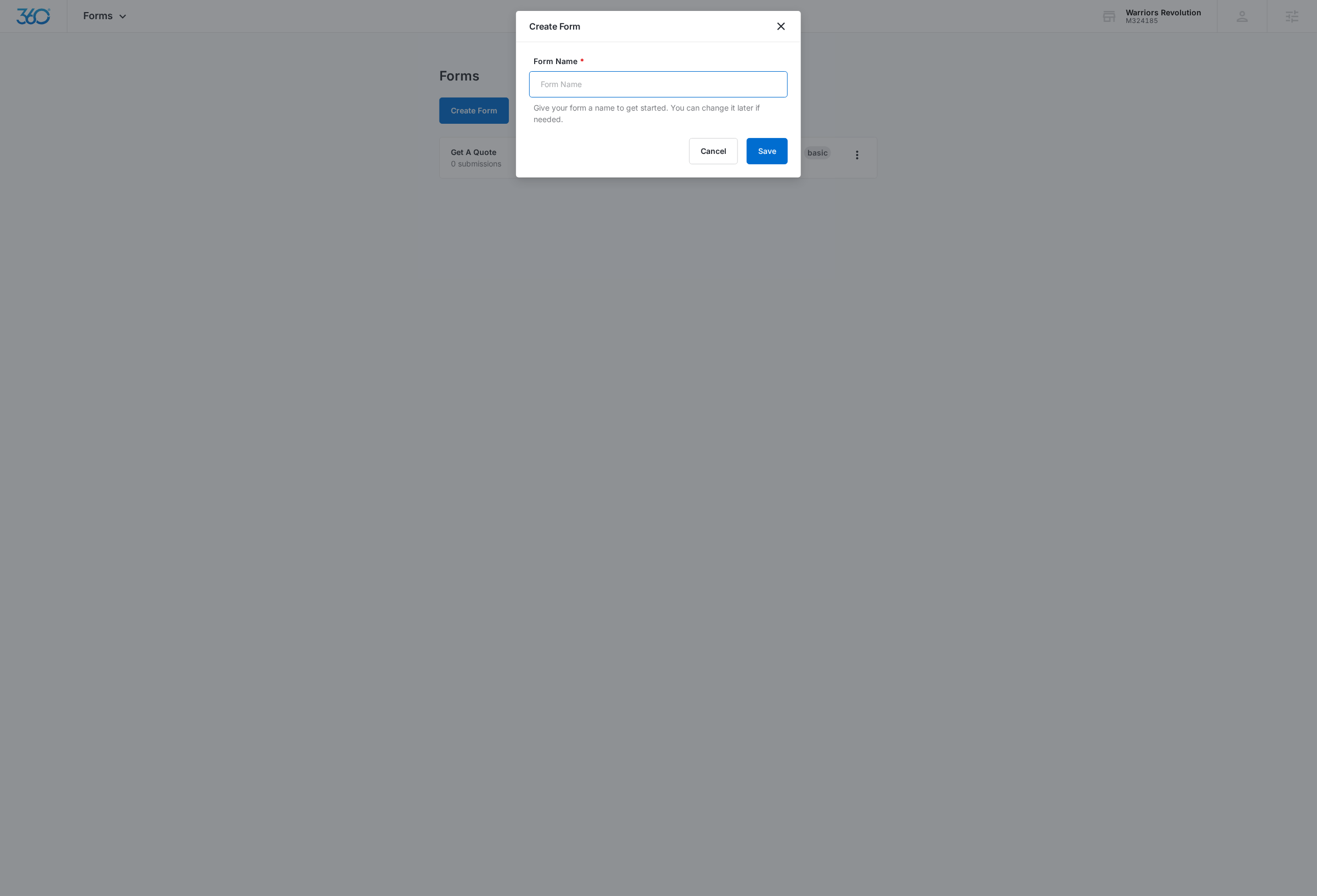
click at [577, 85] on input "Form Name *" at bounding box center [658, 84] width 259 height 26
type input "Feedback"
click at [765, 151] on button "Save" at bounding box center [767, 151] width 41 height 26
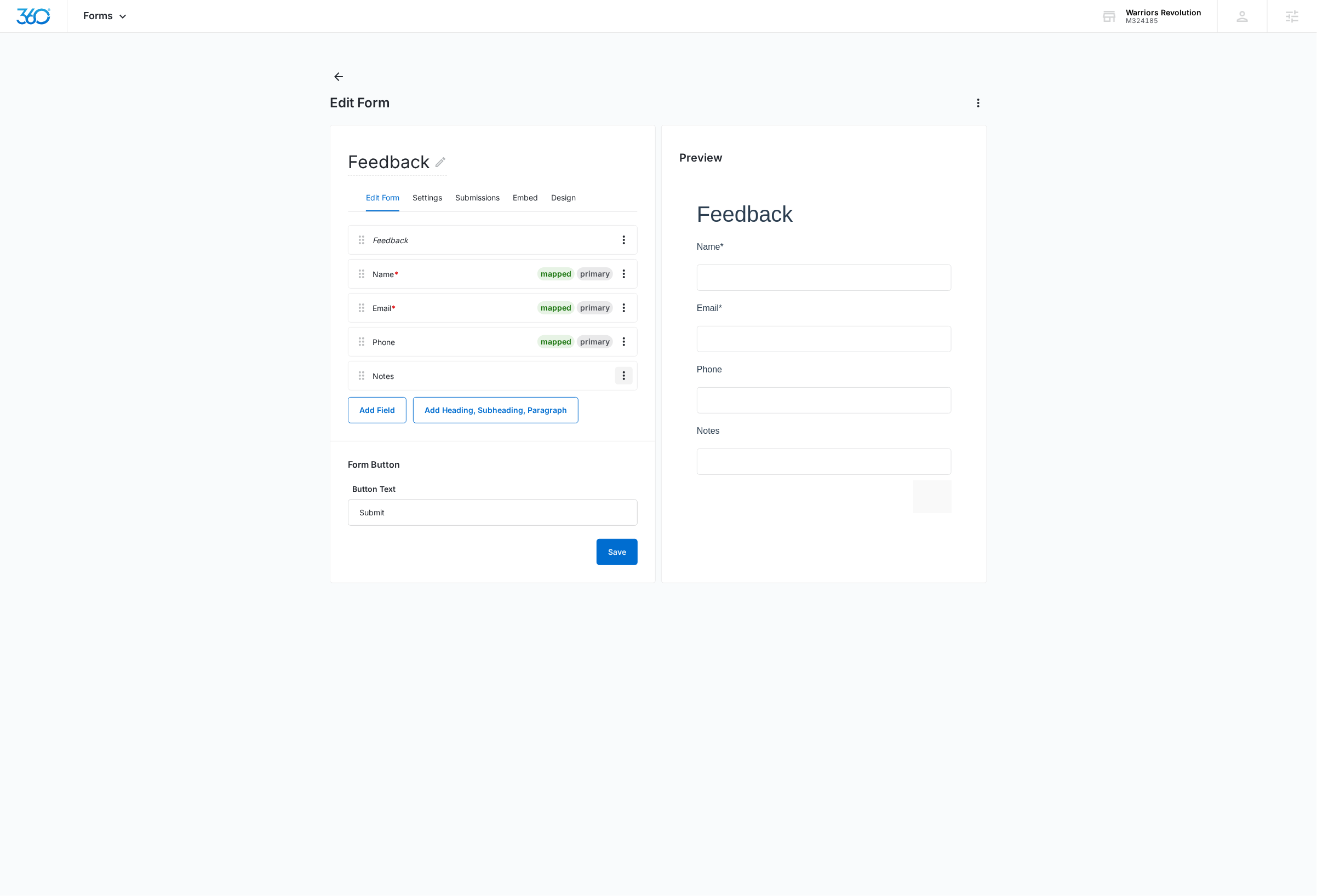
click at [623, 375] on icon "Overflow Menu" at bounding box center [623, 376] width 2 height 9
click at [612, 424] on button "Delete" at bounding box center [601, 423] width 63 height 17
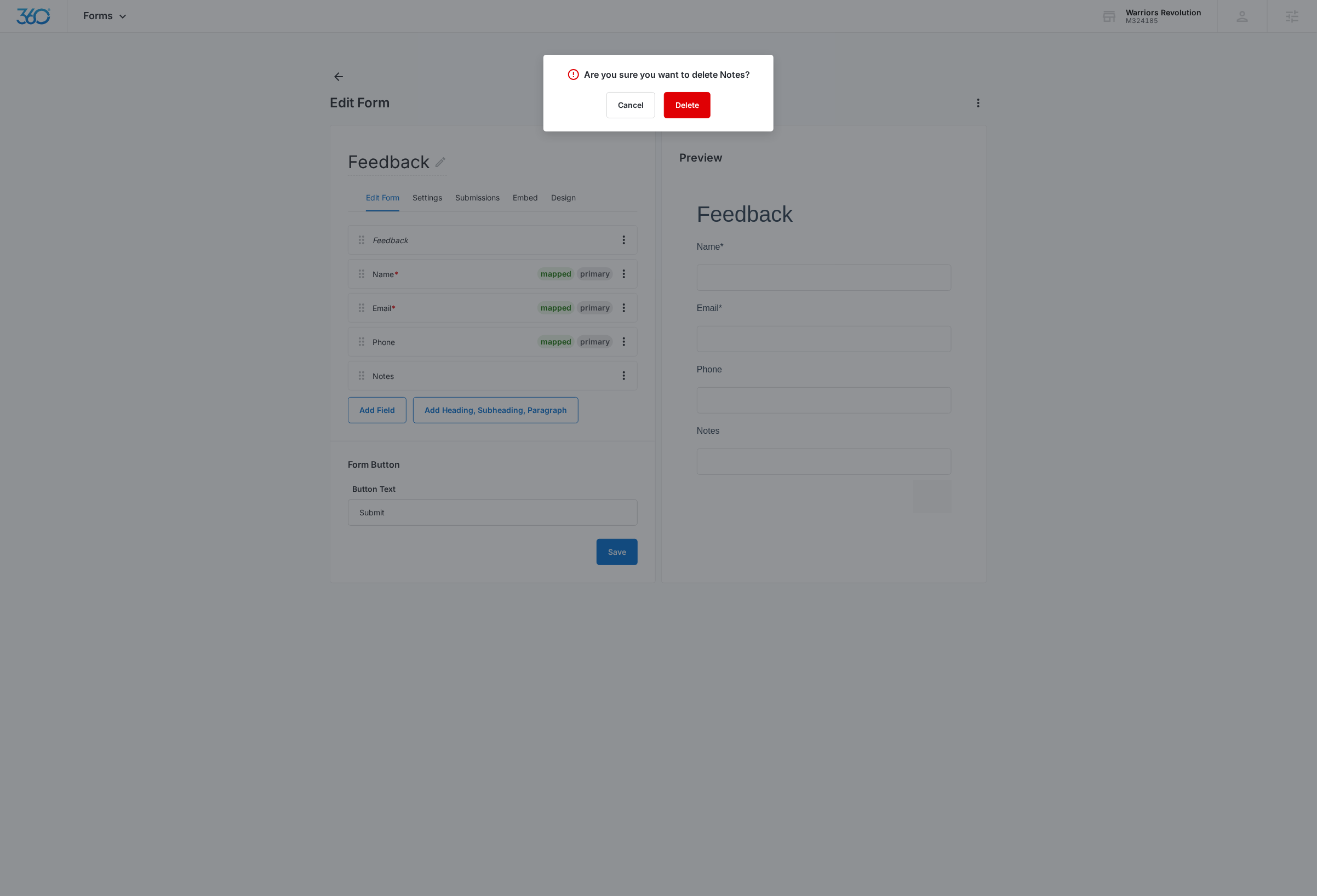
click at [694, 106] on button "Delete" at bounding box center [688, 105] width 47 height 26
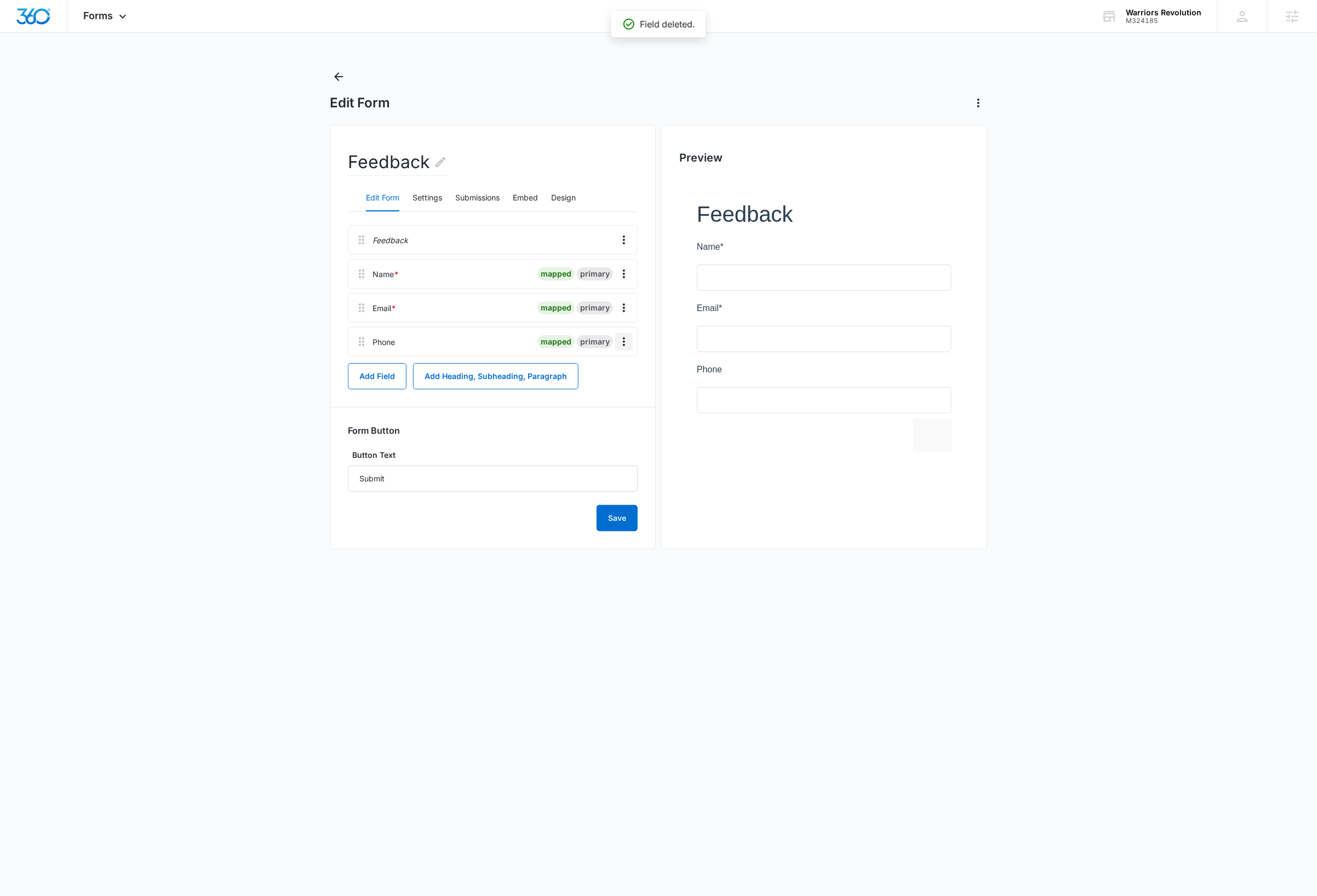
click at [626, 346] on icon "Overflow Menu" at bounding box center [623, 341] width 13 height 13
click at [616, 371] on button "Edit" at bounding box center [601, 374] width 63 height 17
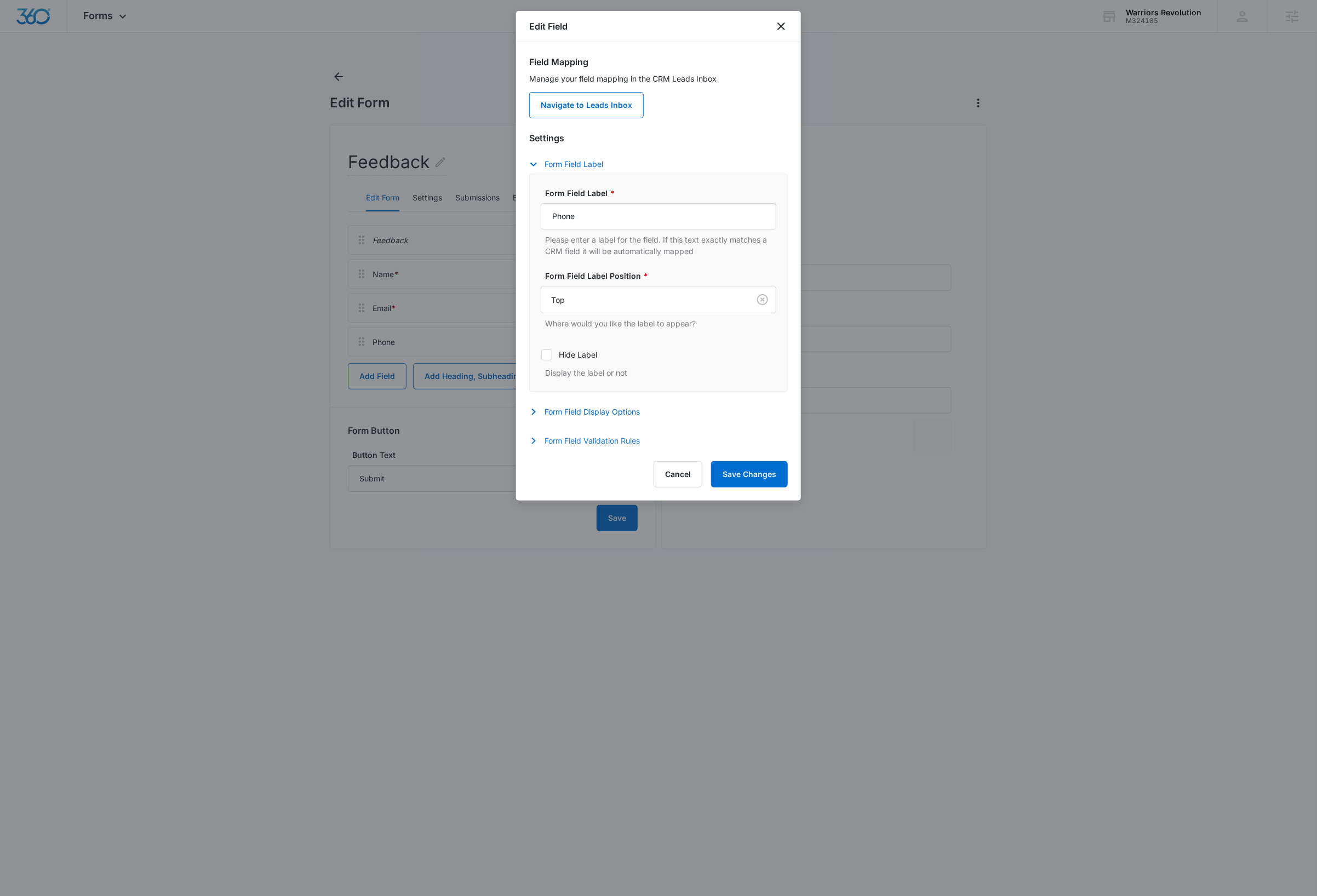
click at [613, 445] on button "Form Field Validation Rules" at bounding box center [589, 441] width 122 height 13
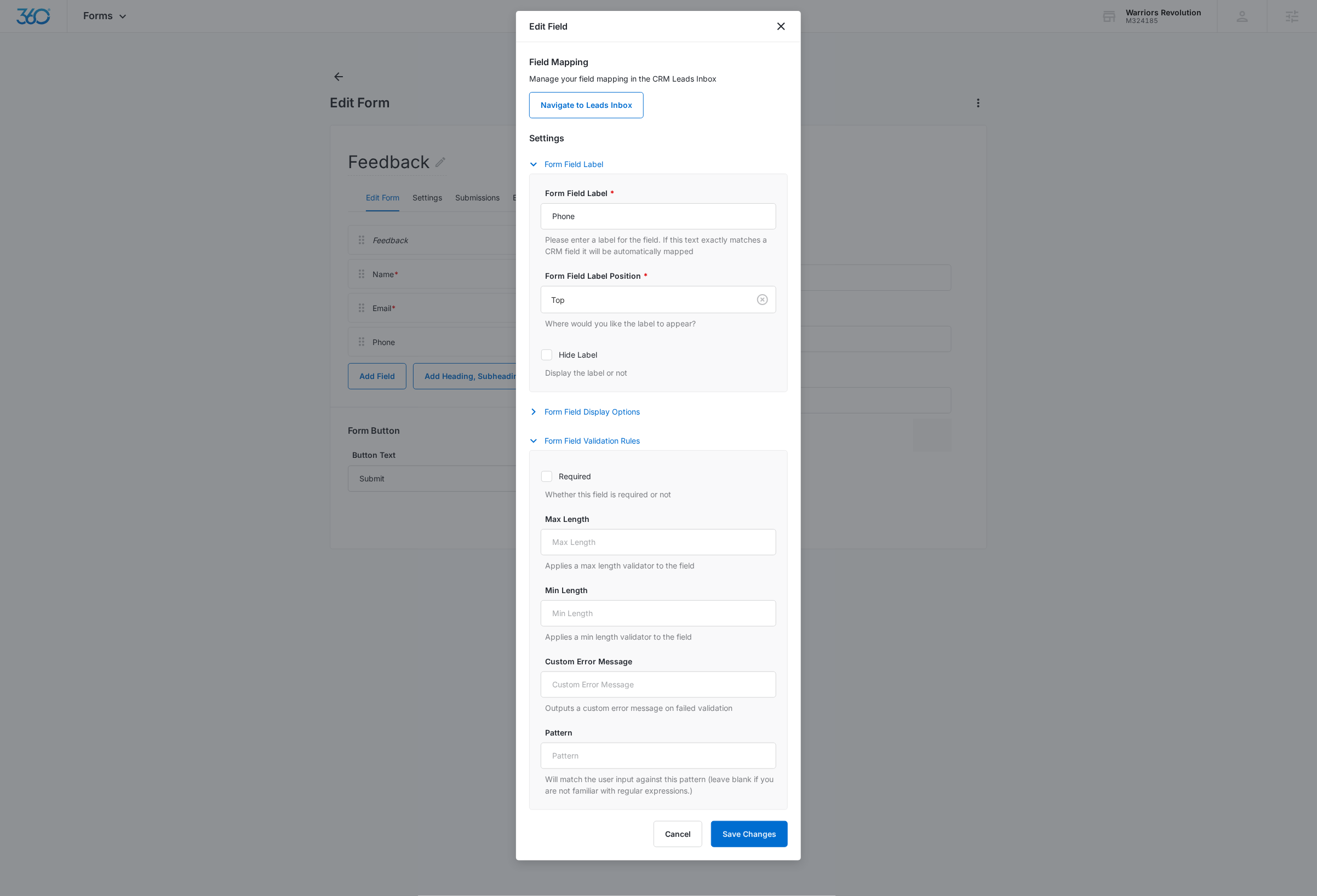
click at [546, 479] on icon at bounding box center [546, 476] width 10 height 10
click at [541, 476] on input "Required" at bounding box center [540, 476] width 1 height 1
checkbox input "true"
click at [762, 836] on button "Save Changes" at bounding box center [749, 834] width 77 height 26
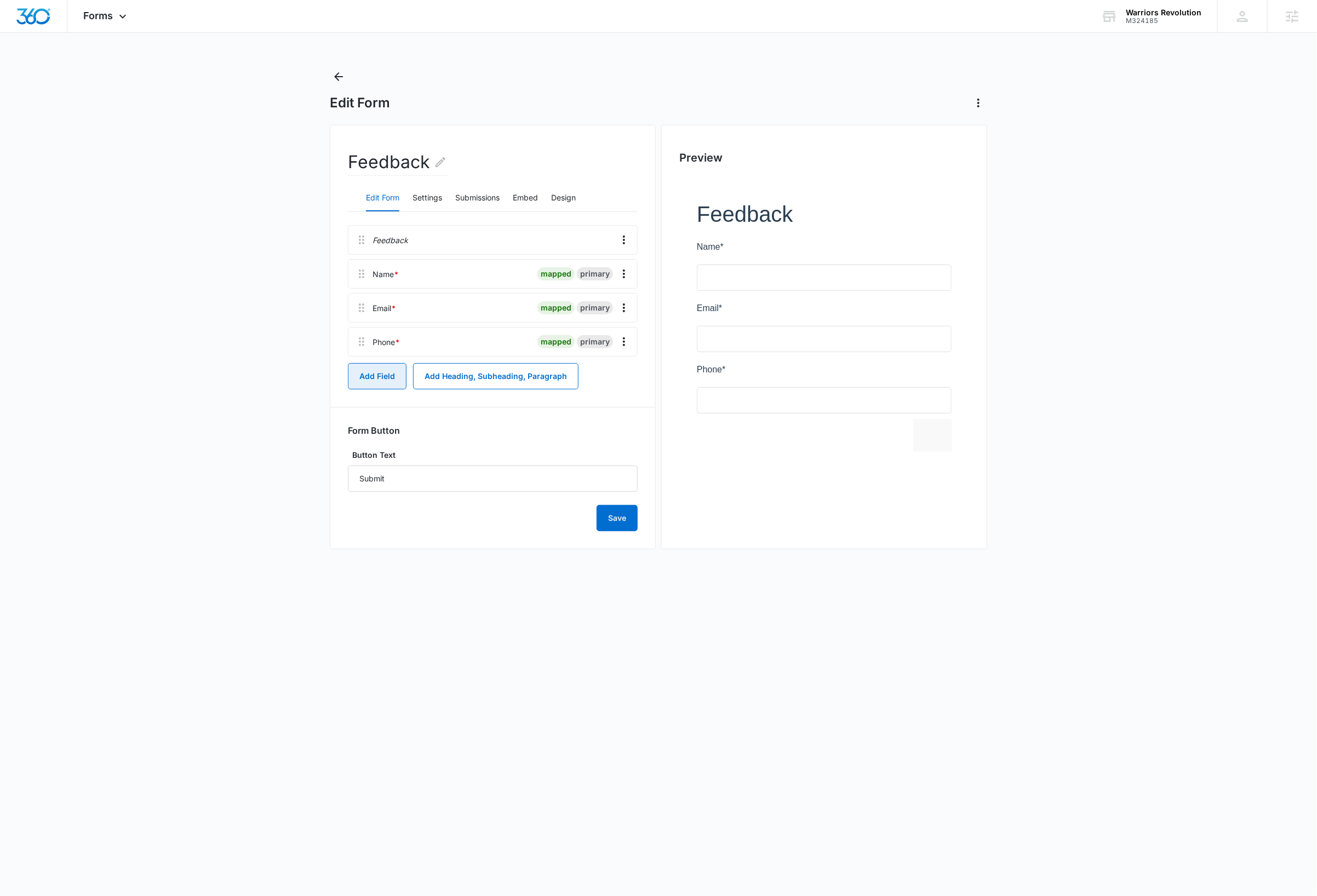
click at [371, 382] on button "Add Field" at bounding box center [377, 376] width 59 height 26
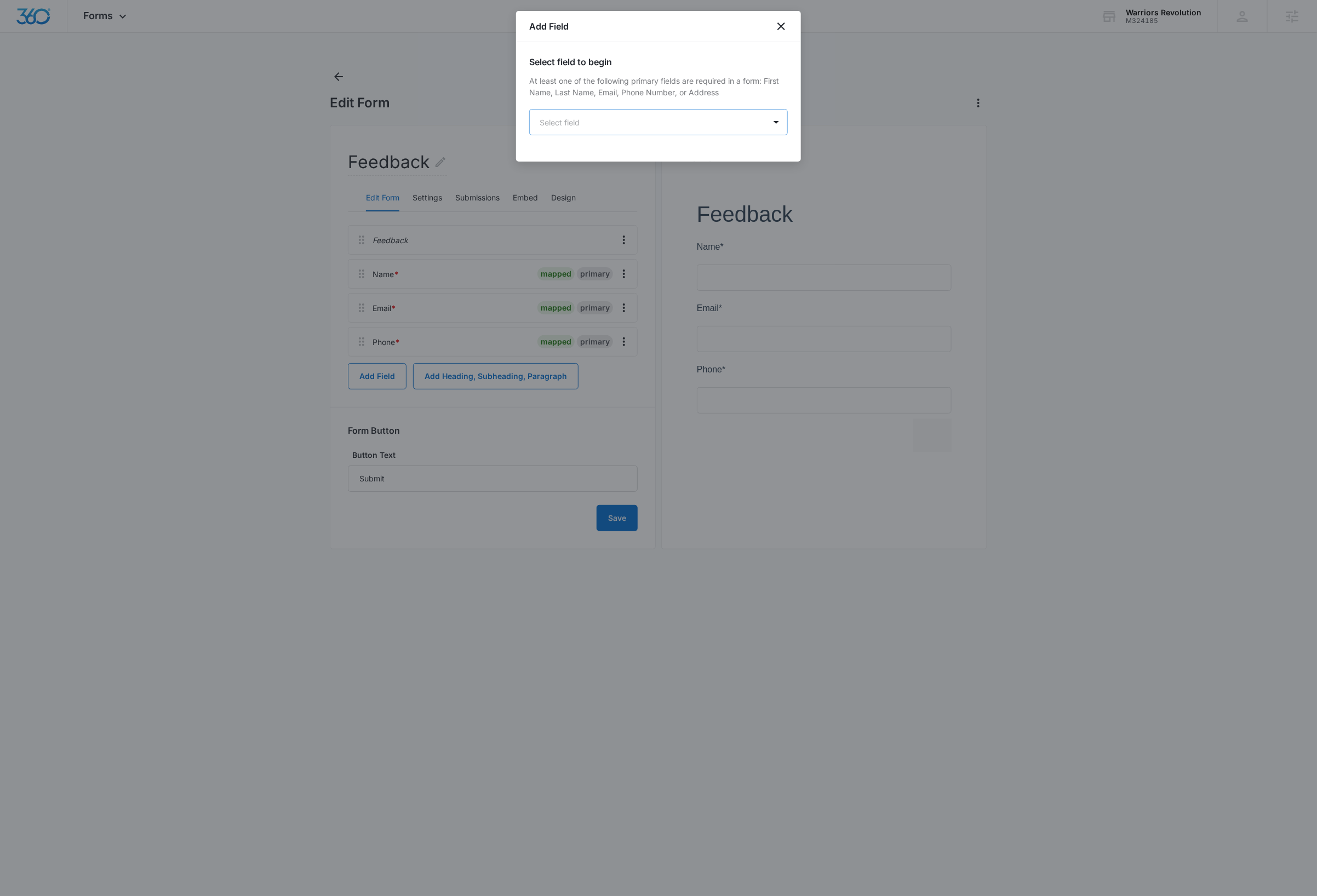
click at [624, 125] on body "Forms Apps Reputation Websites Forms CRM Email Social Shop Payments Content Ads…" at bounding box center [658, 448] width 1317 height 896
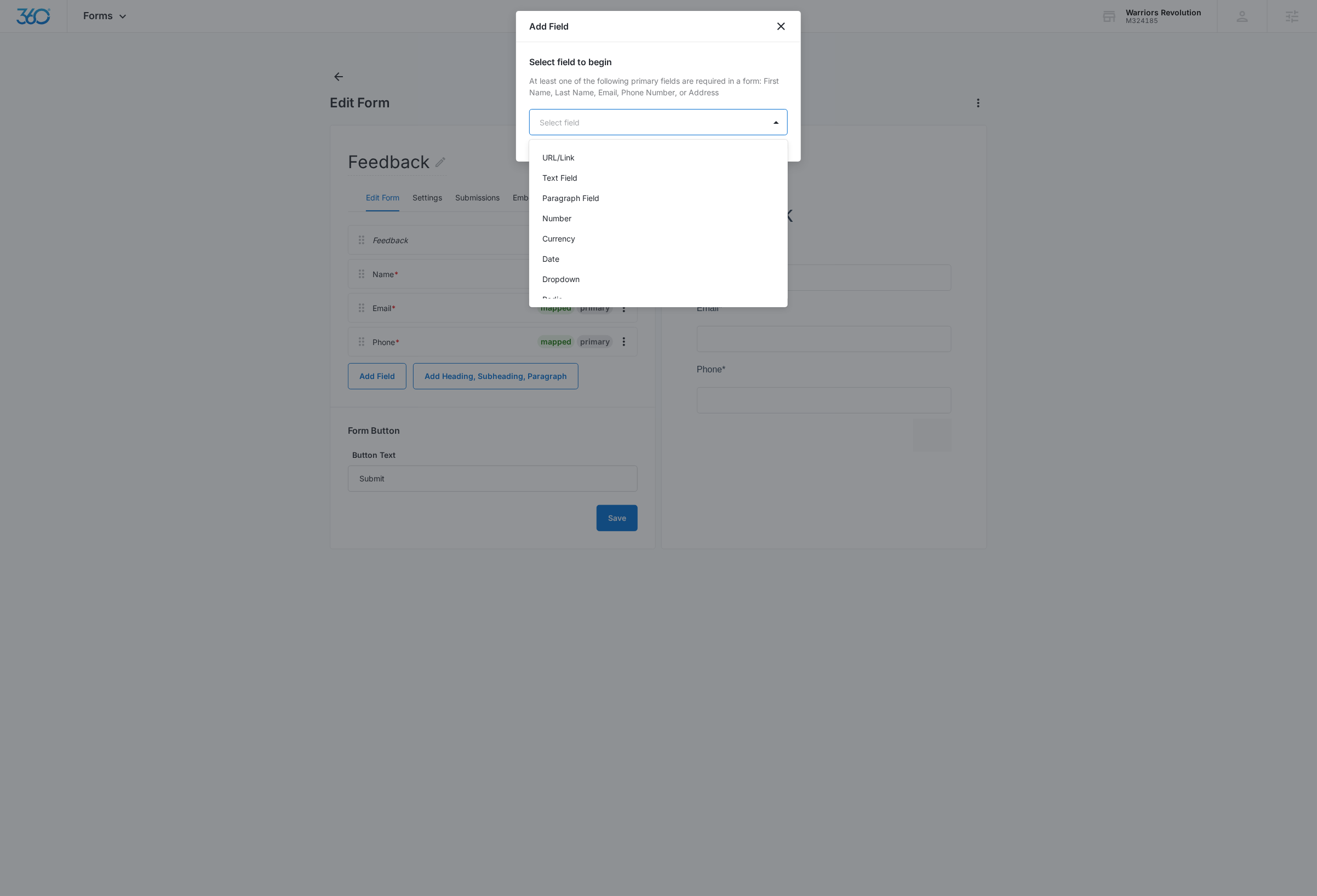
scroll to position [158, 0]
click at [562, 276] on p "Radio" at bounding box center [552, 281] width 20 height 11
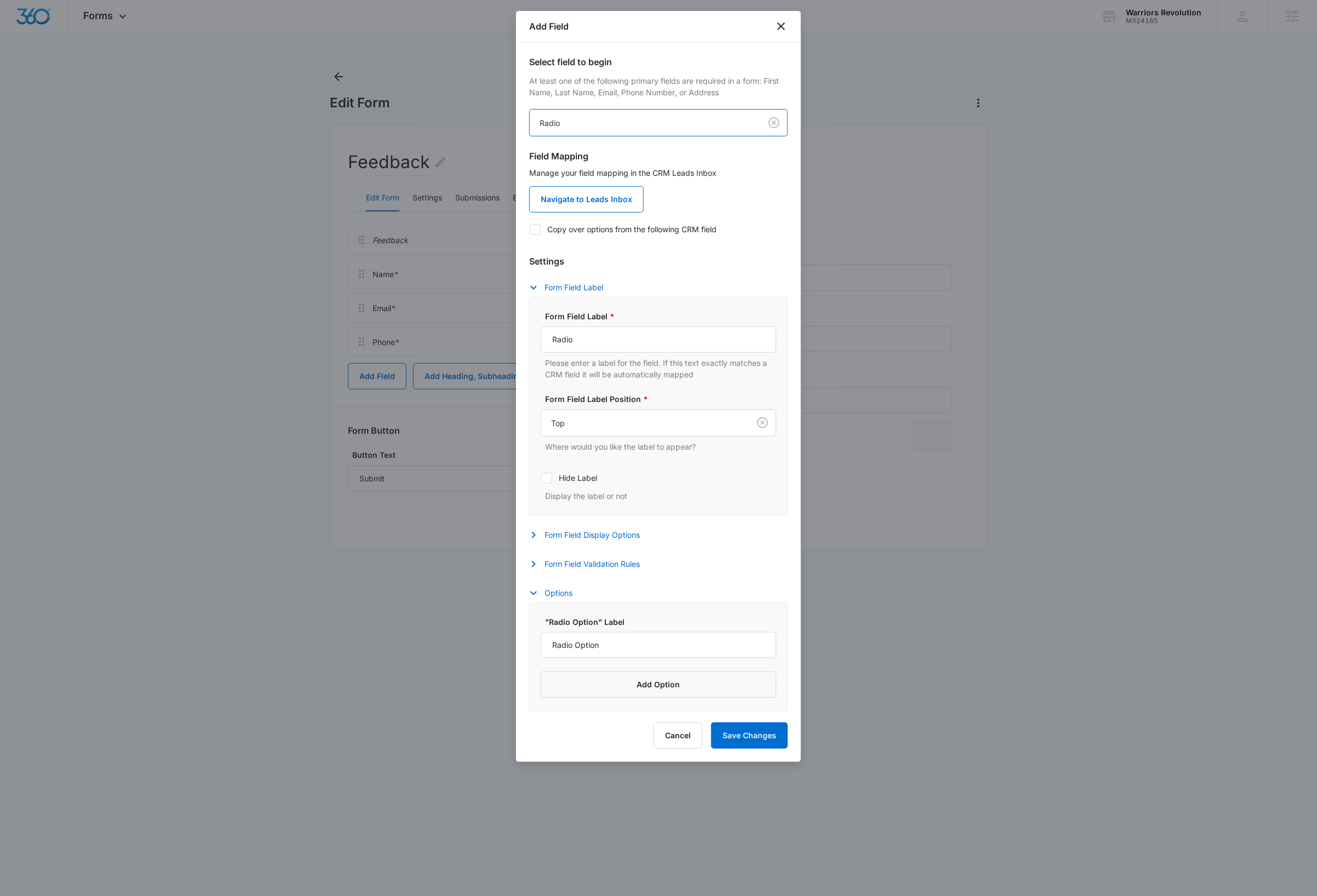
click at [539, 229] on icon at bounding box center [535, 229] width 10 height 10
click at [530, 229] on input "Copy over options from the following CRM field" at bounding box center [529, 229] width 1 height 1
checkbox input "true"
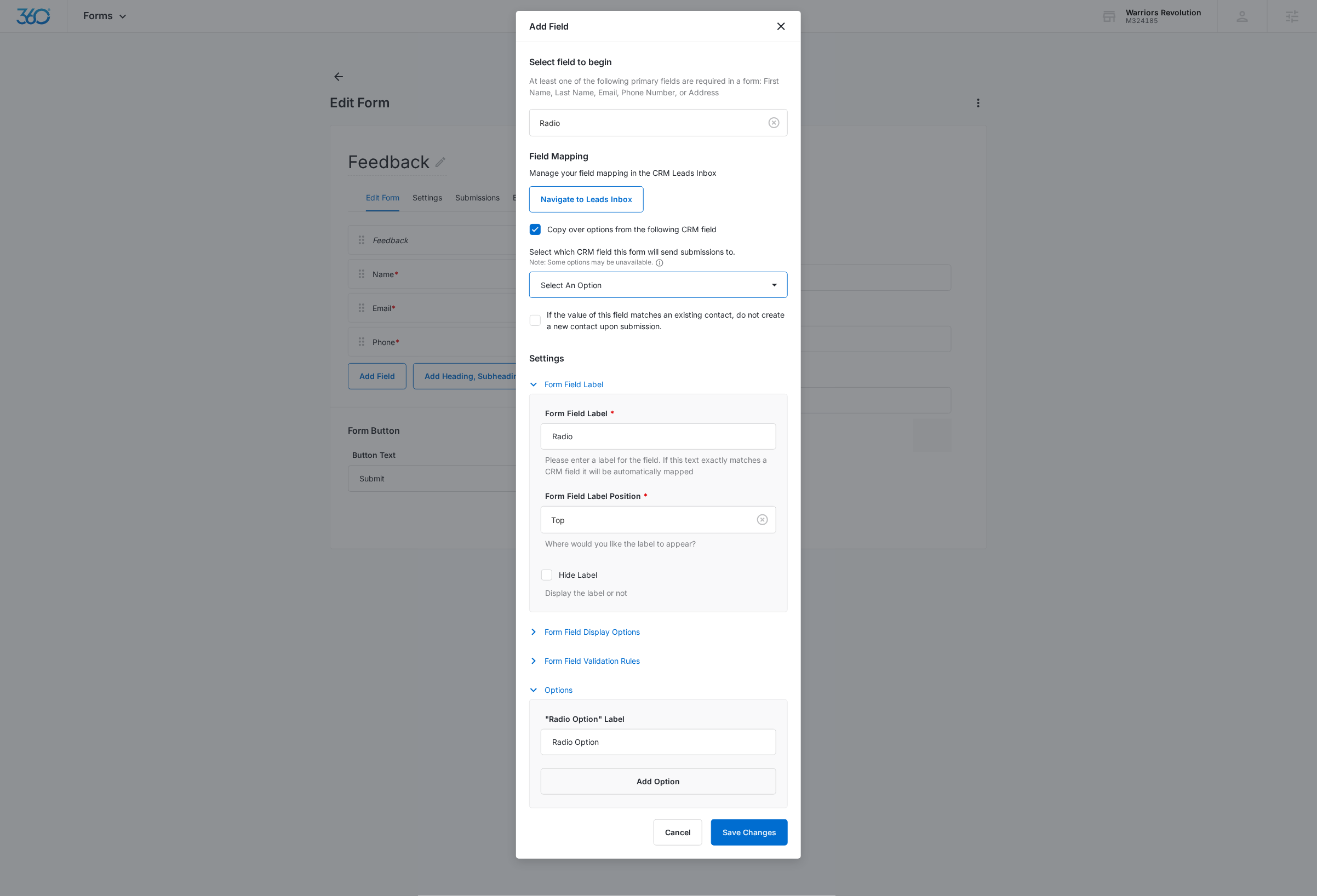
click at [630, 287] on select "Select An Option Select An Option Please rate us from 1-5" at bounding box center [658, 285] width 259 height 26
select select "343"
click at [529, 272] on select "Select An Option Select An Option Please rate us from 1-5" at bounding box center [658, 285] width 259 height 26
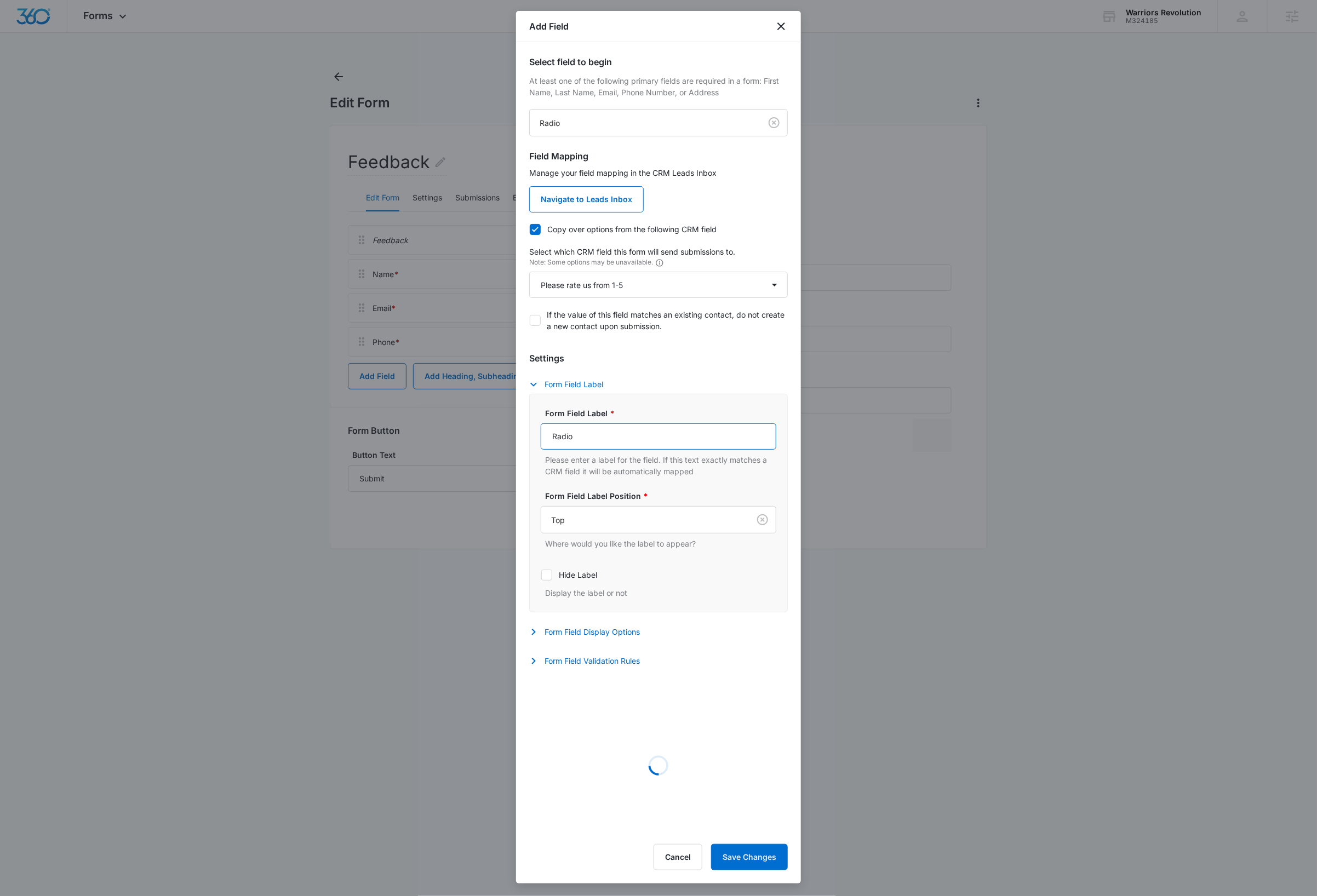
click at [607, 432] on input "Radio" at bounding box center [658, 436] width 235 height 26
type input "Please rate us from 1-5"
click at [614, 663] on button "Form Field Validation Rules" at bounding box center [589, 660] width 122 height 13
click at [549, 701] on icon at bounding box center [546, 697] width 10 height 10
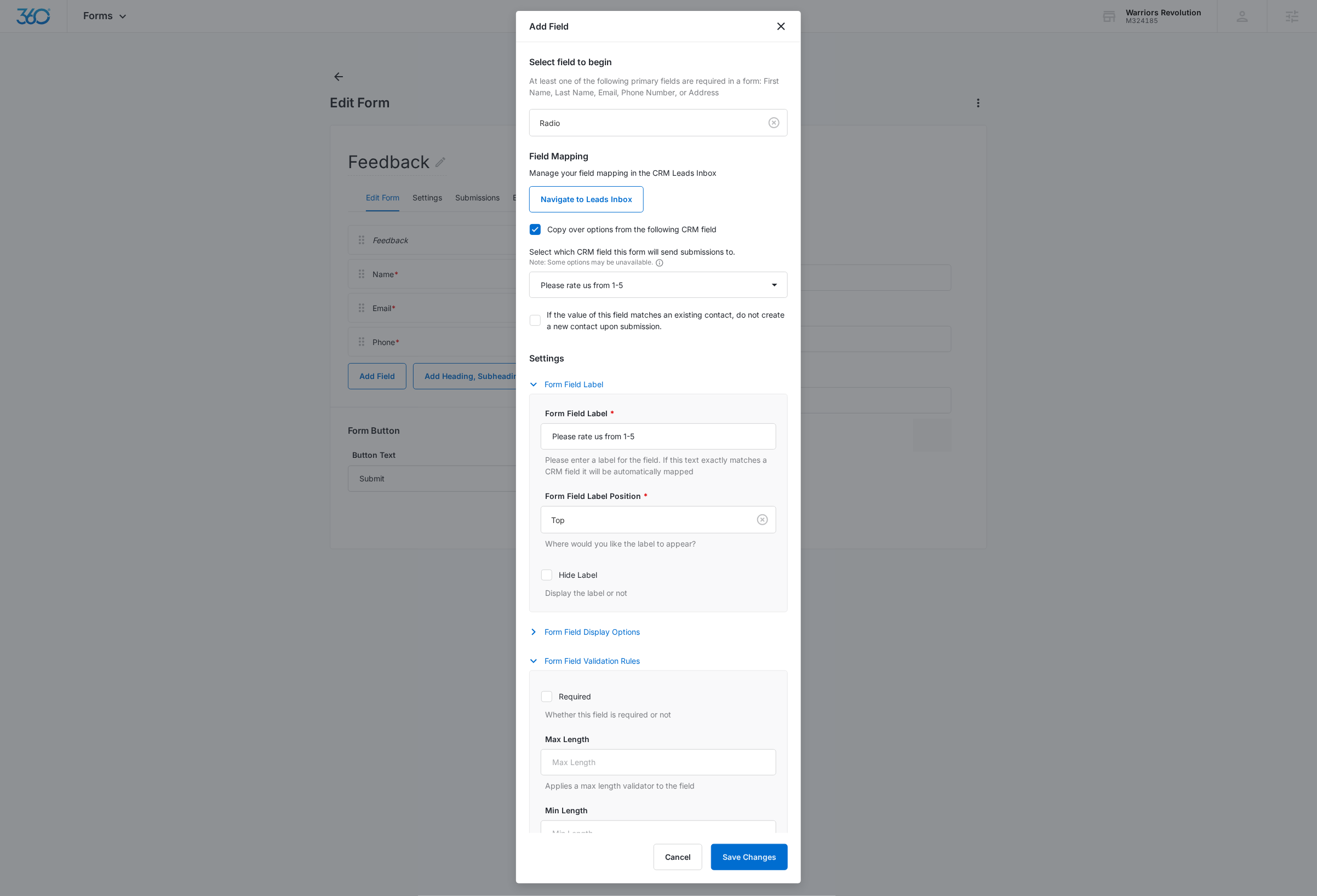
click at [541, 697] on input "Required" at bounding box center [540, 696] width 1 height 1
checkbox input "true"
click at [763, 857] on button "Save Changes" at bounding box center [749, 857] width 77 height 26
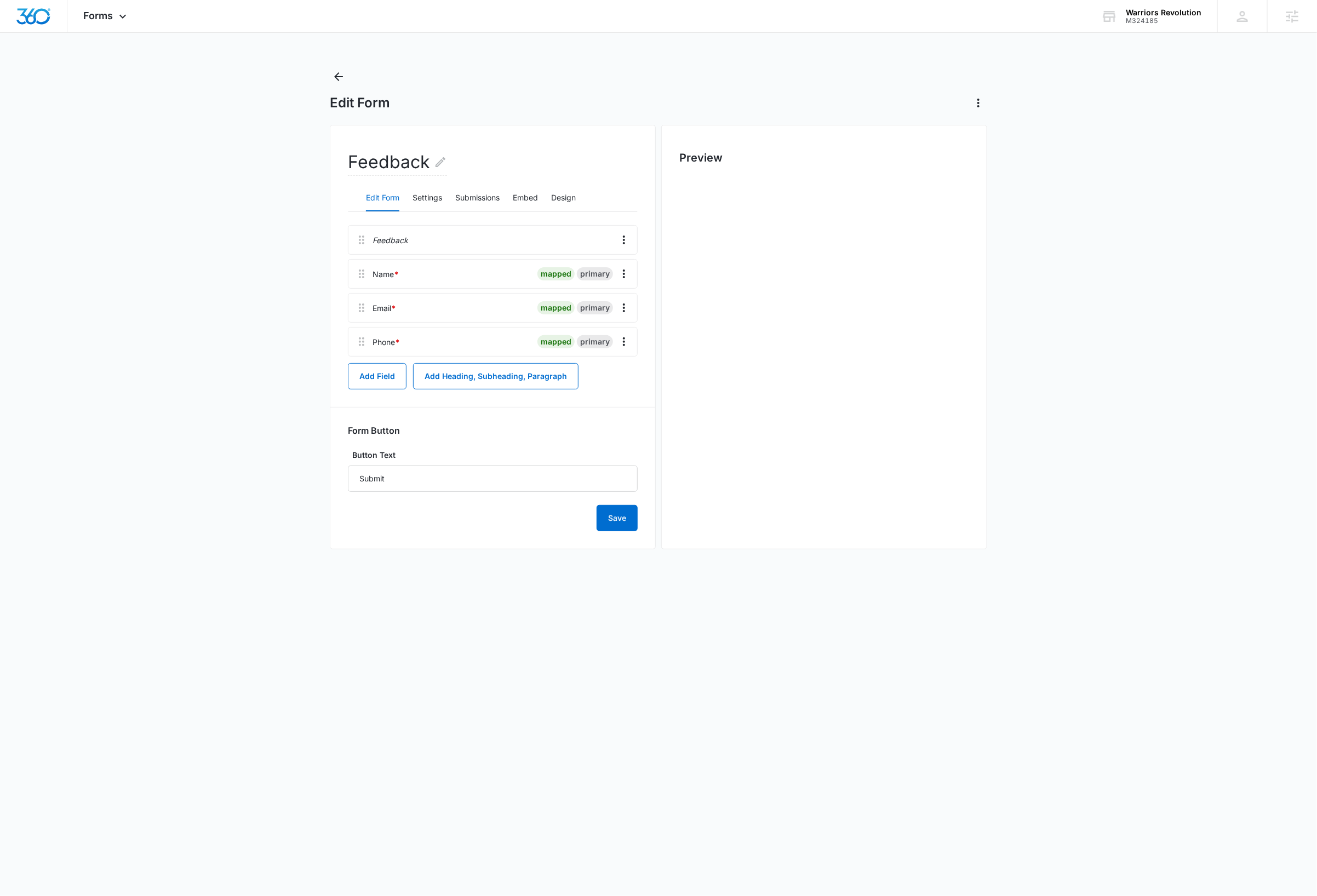
scroll to position [0, 0]
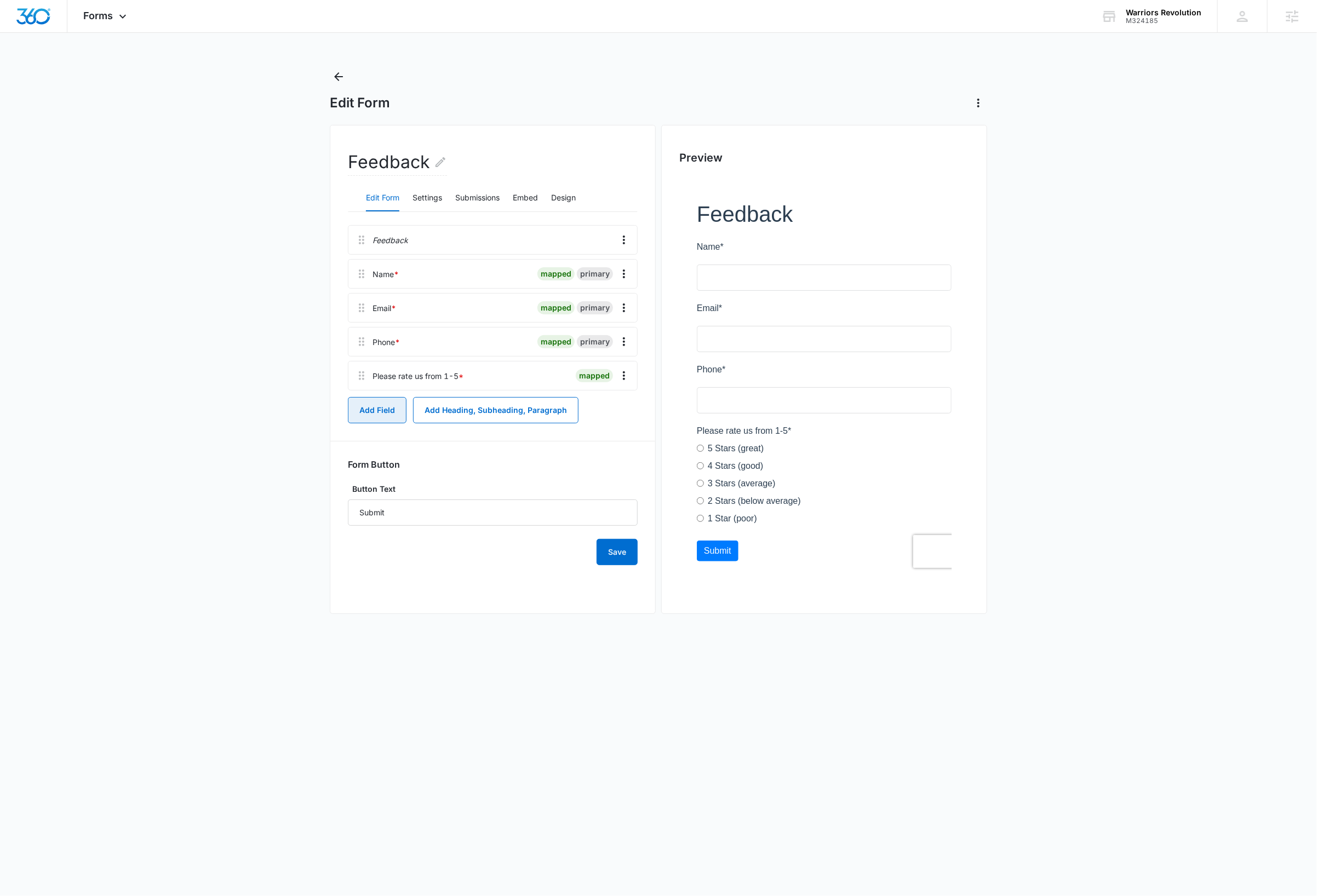
click at [379, 415] on button "Add Field" at bounding box center [377, 410] width 59 height 26
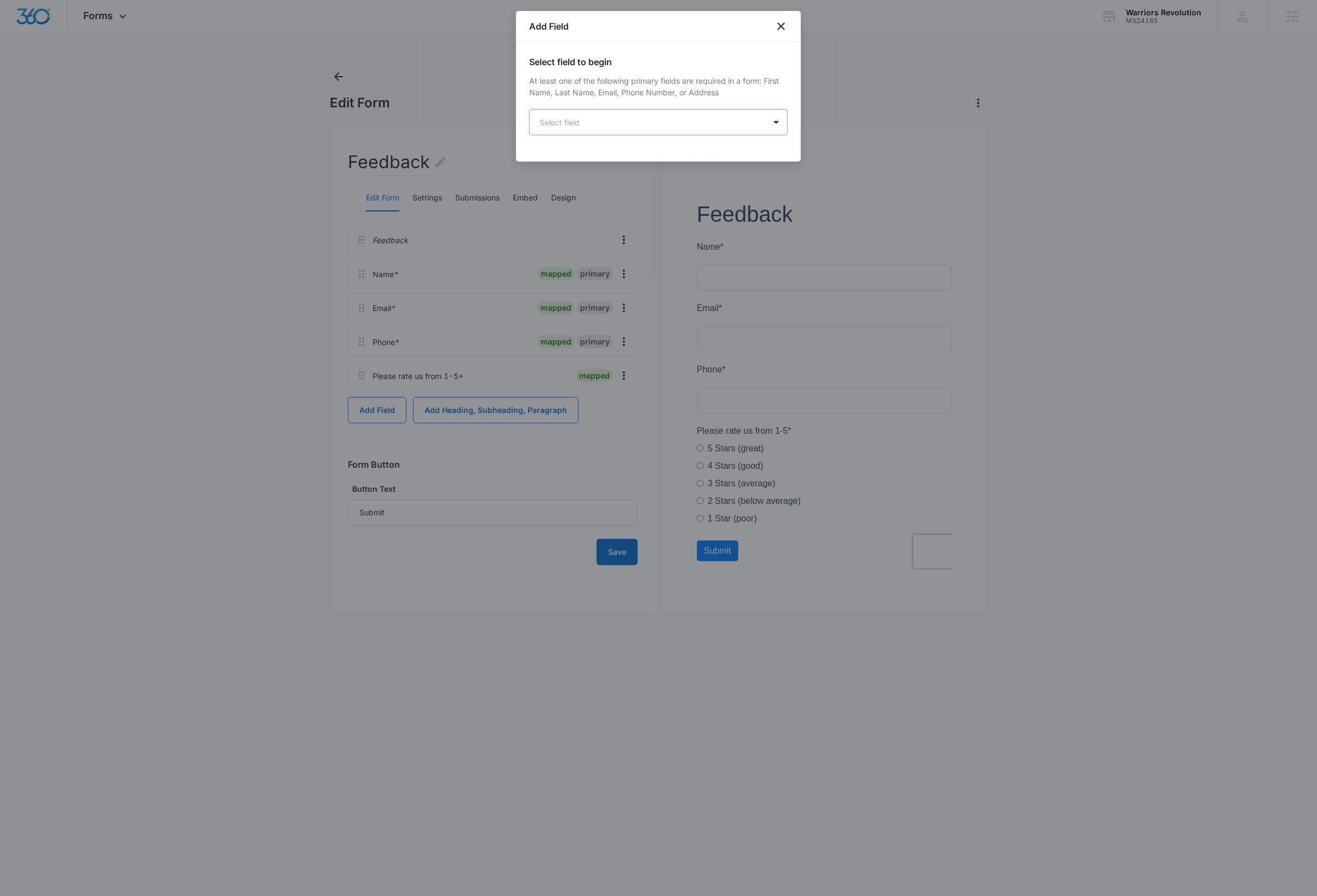
click at [620, 125] on body "Forms Apps Reputation Websites Forms CRM Email Social Shop Payments Content Ads…" at bounding box center [658, 448] width 1317 height 896
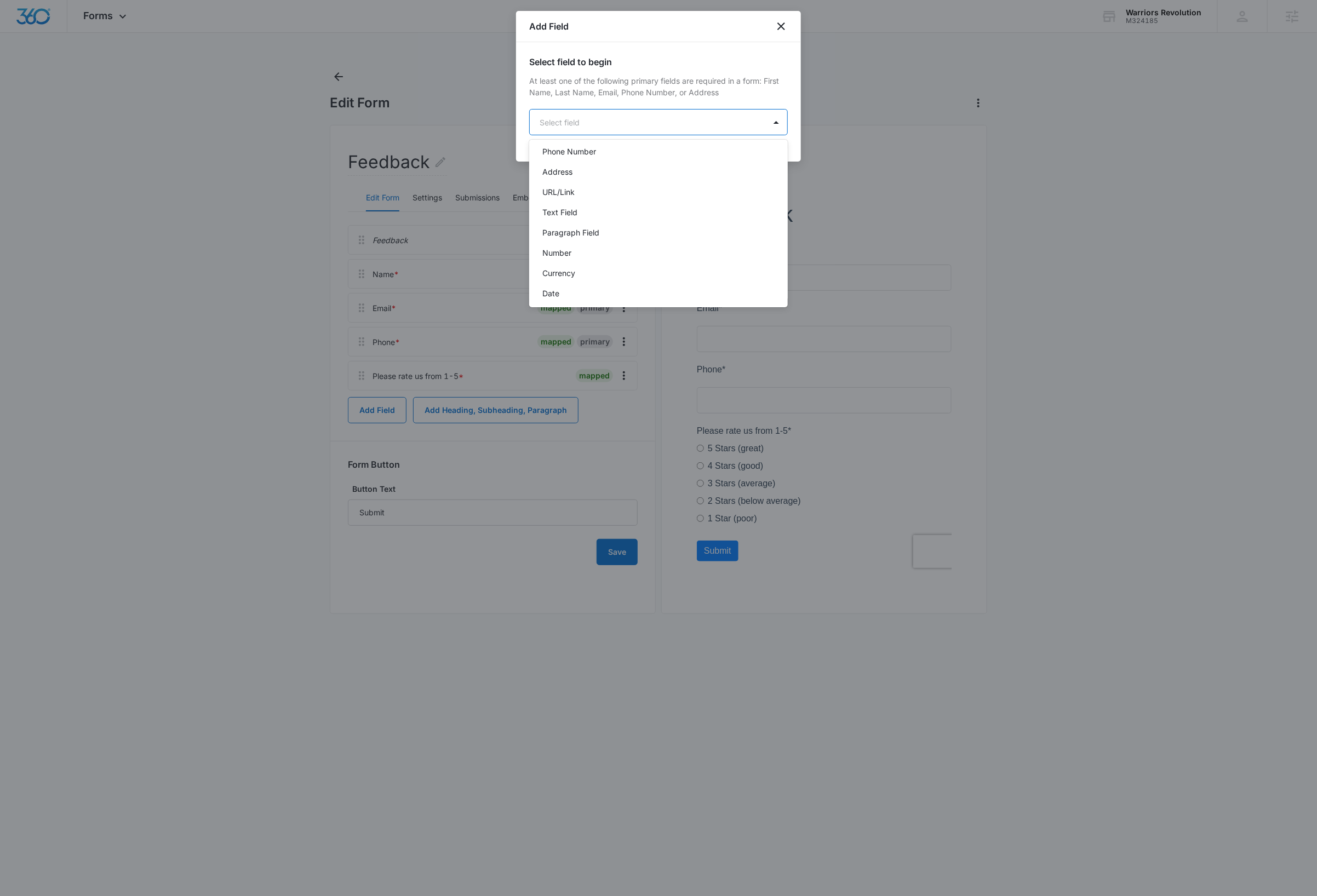
scroll to position [110, 0]
click at [596, 229] on p "Paragraph Field" at bounding box center [570, 227] width 57 height 11
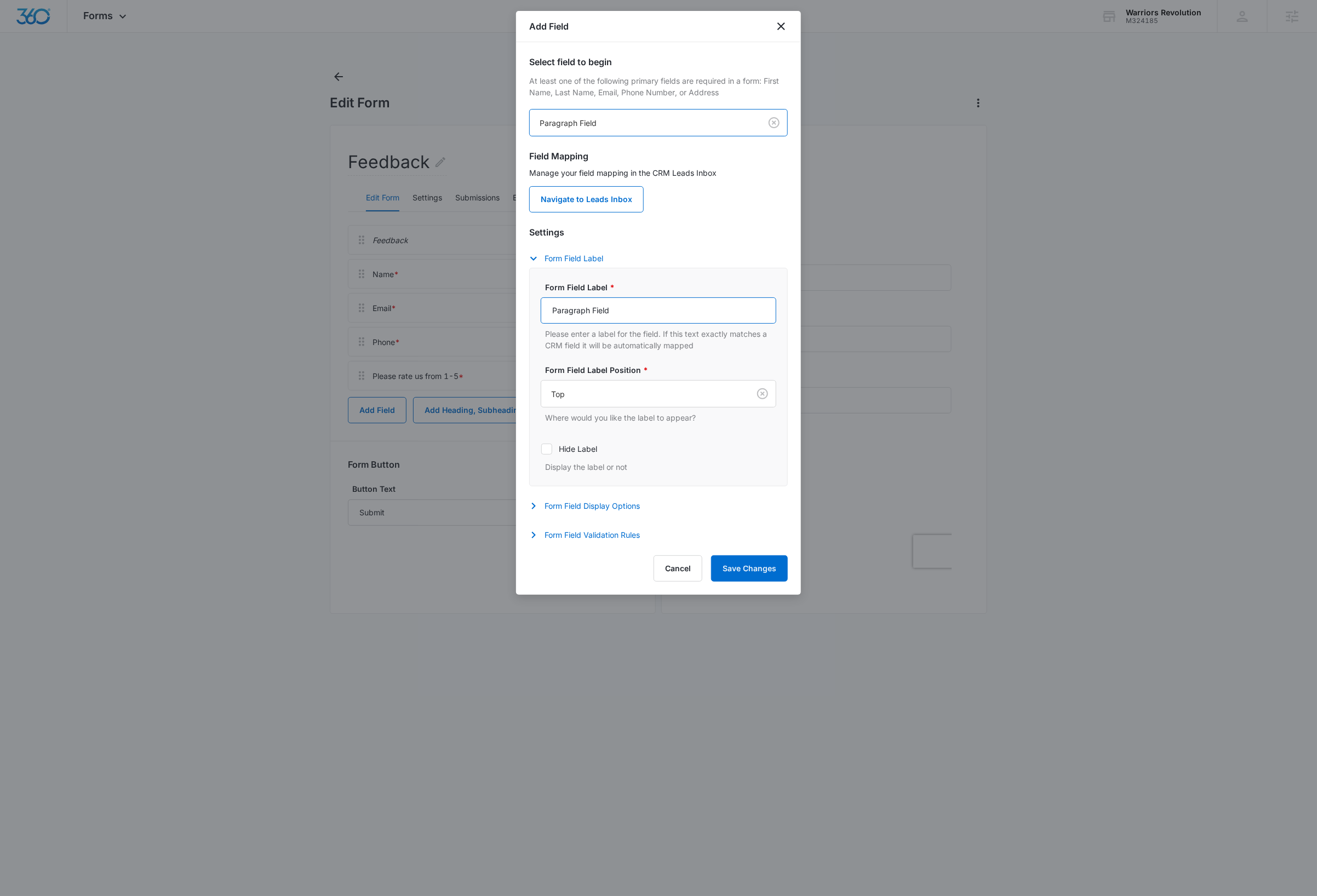
click at [633, 314] on input "Paragraph Field" at bounding box center [658, 310] width 235 height 26
type input "Please briefly describe your experience with us"
click at [598, 538] on button "Form Field Validation Rules" at bounding box center [589, 534] width 122 height 13
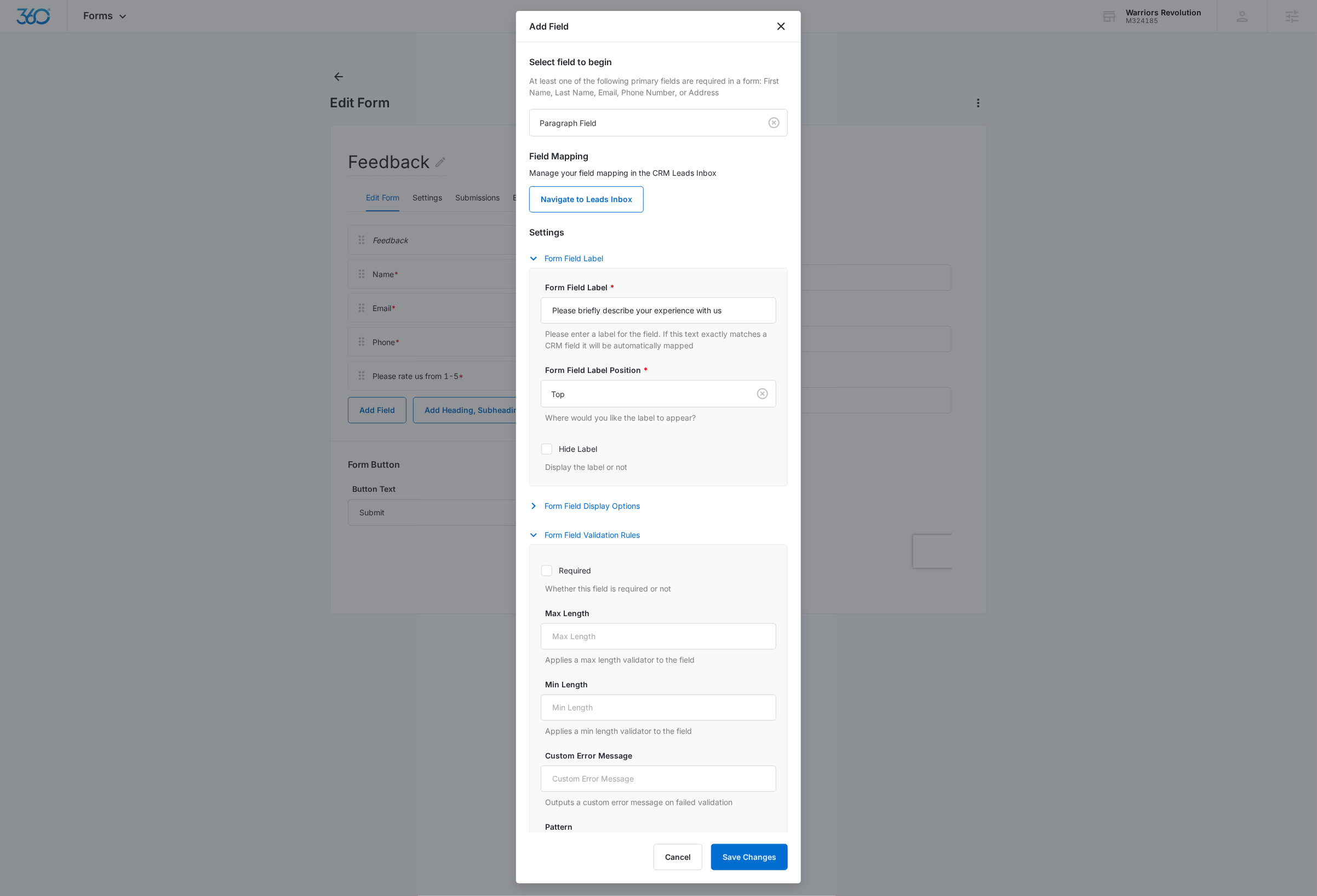
click at [546, 576] on icon at bounding box center [546, 571] width 10 height 10
click at [541, 571] on input "Required" at bounding box center [540, 570] width 1 height 1
checkbox input "true"
click at [743, 853] on button "Save Changes" at bounding box center [749, 857] width 77 height 26
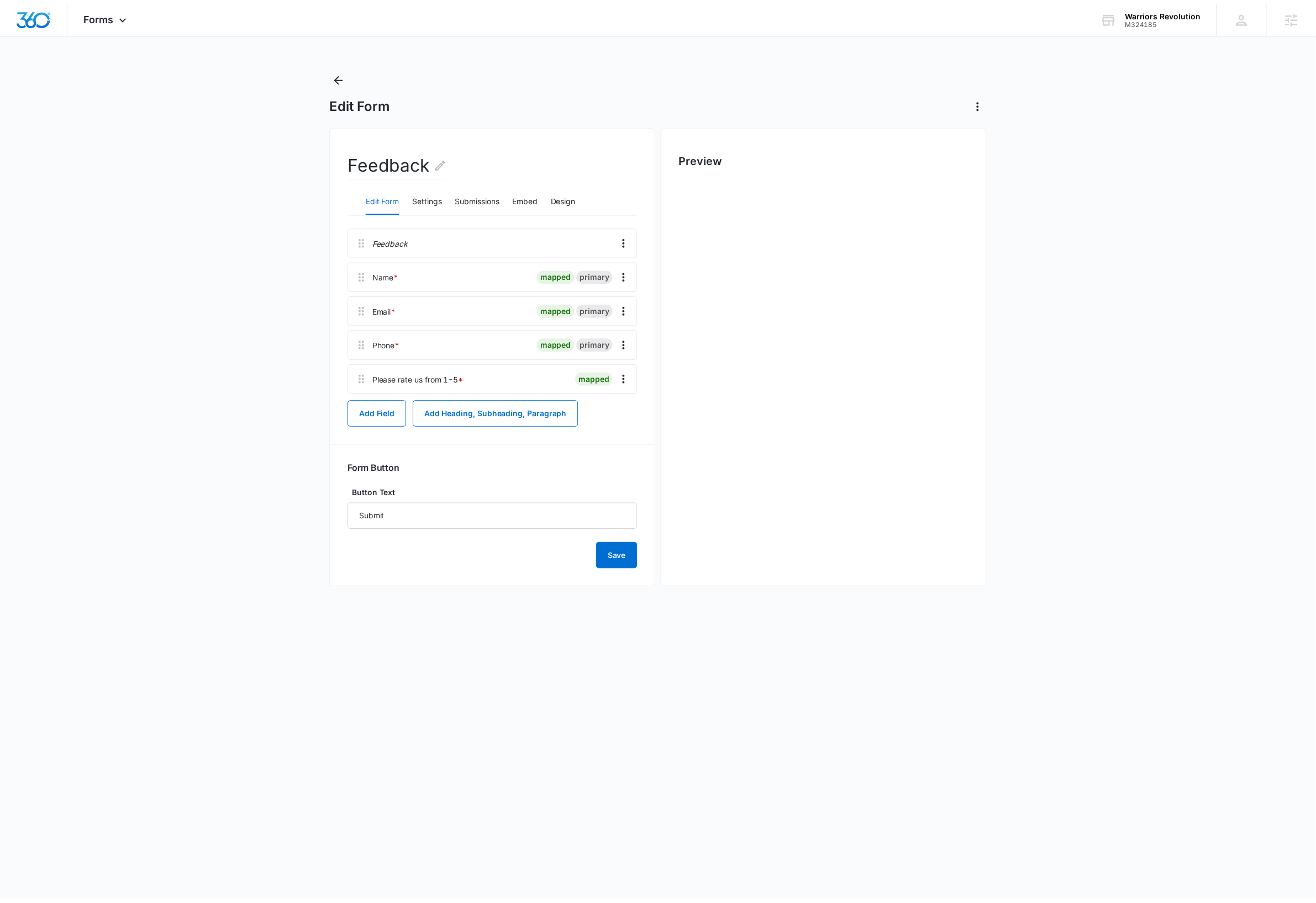
scroll to position [0, 0]
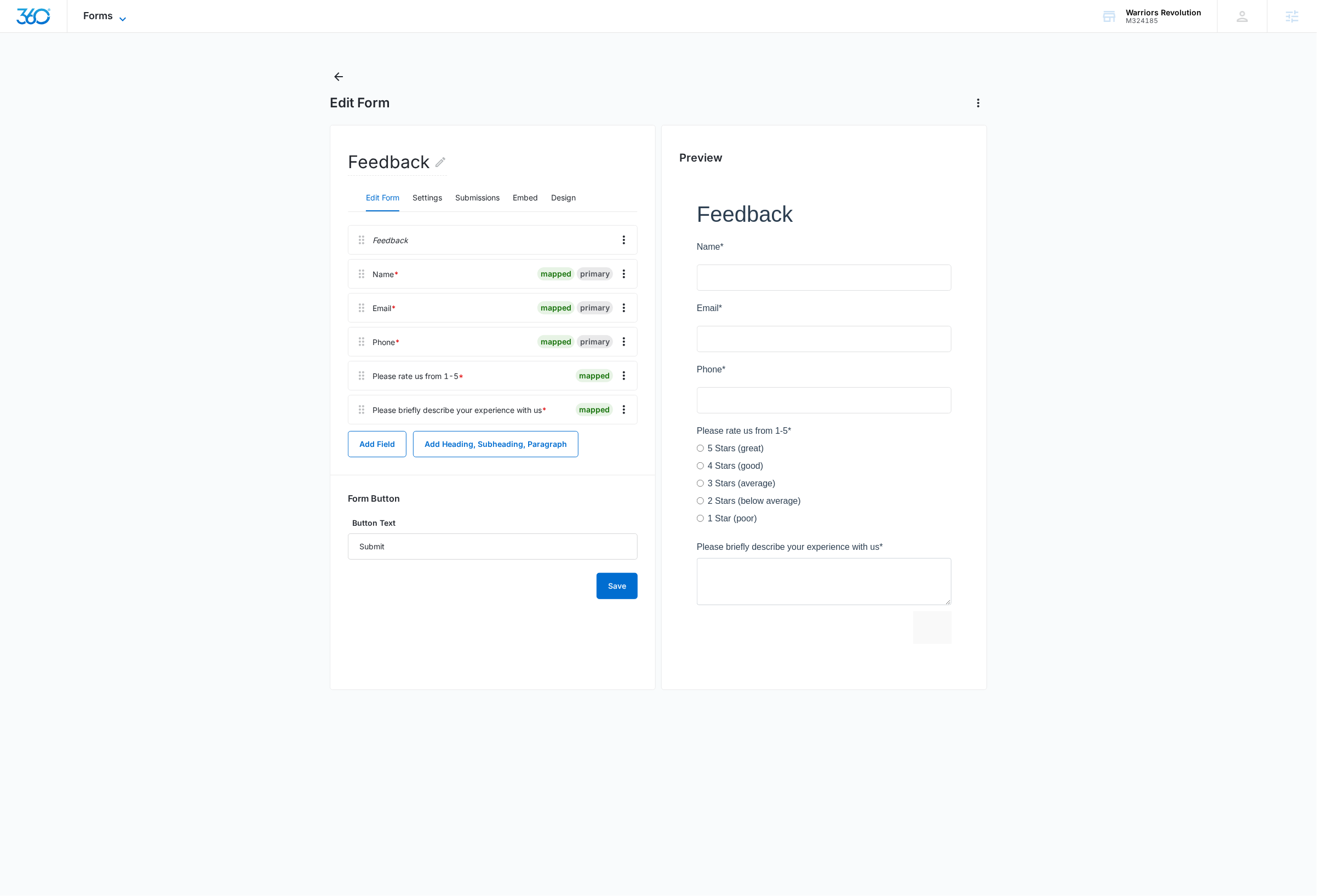
click at [109, 18] on span "Forms" at bounding box center [98, 15] width 29 height 11
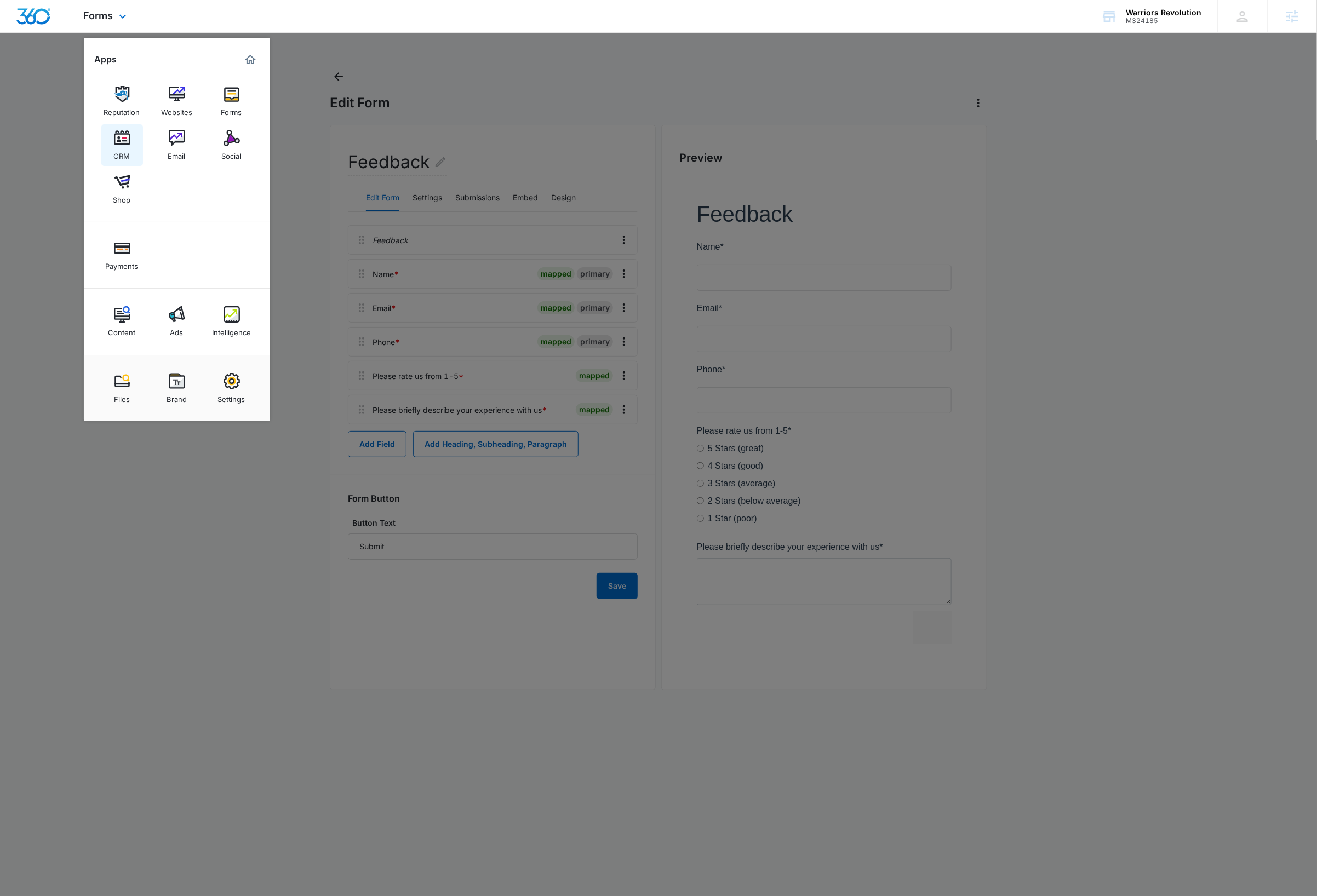
click at [124, 140] on img at bounding box center [122, 138] width 17 height 17
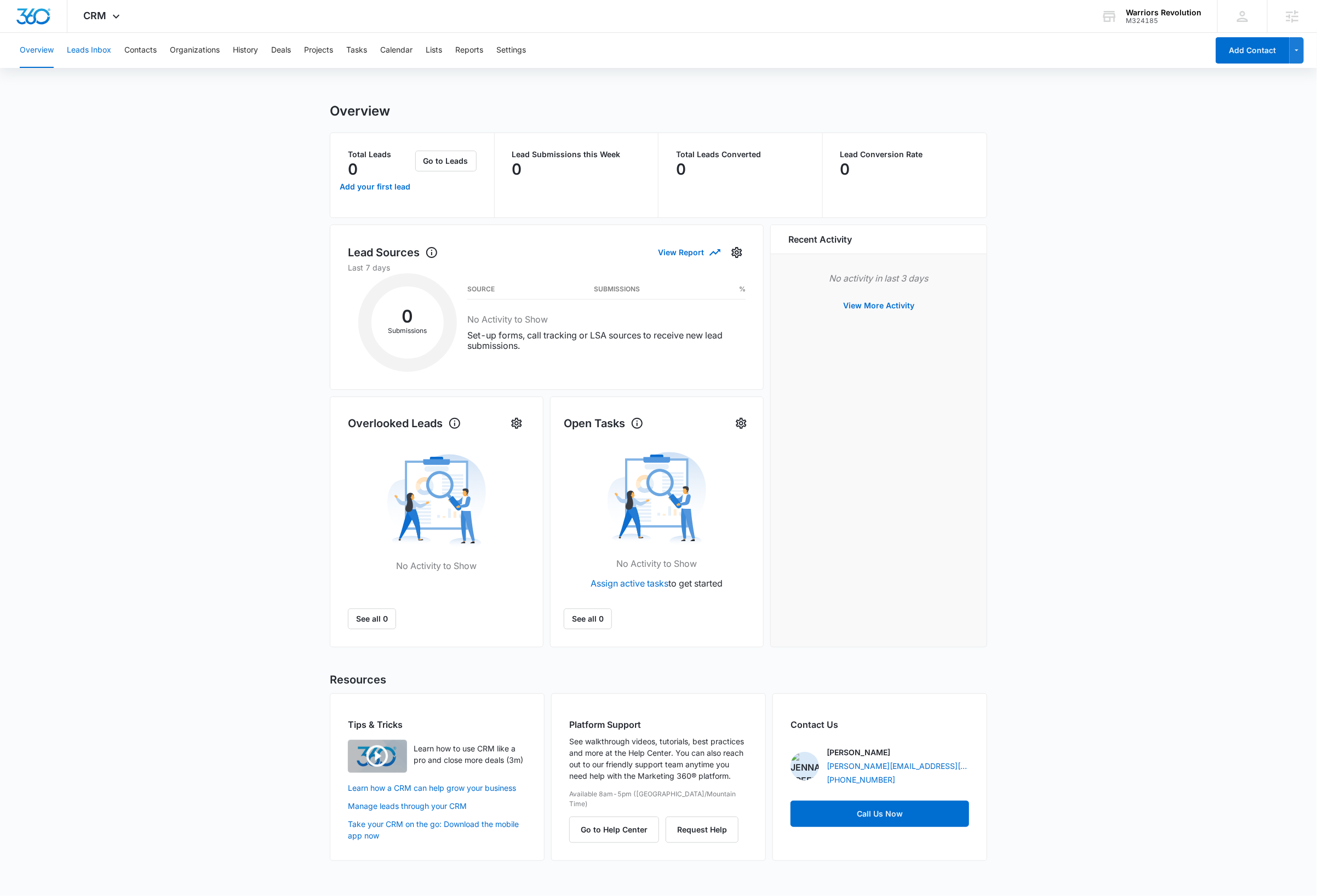
click at [94, 51] on button "Leads Inbox" at bounding box center [89, 51] width 45 height 35
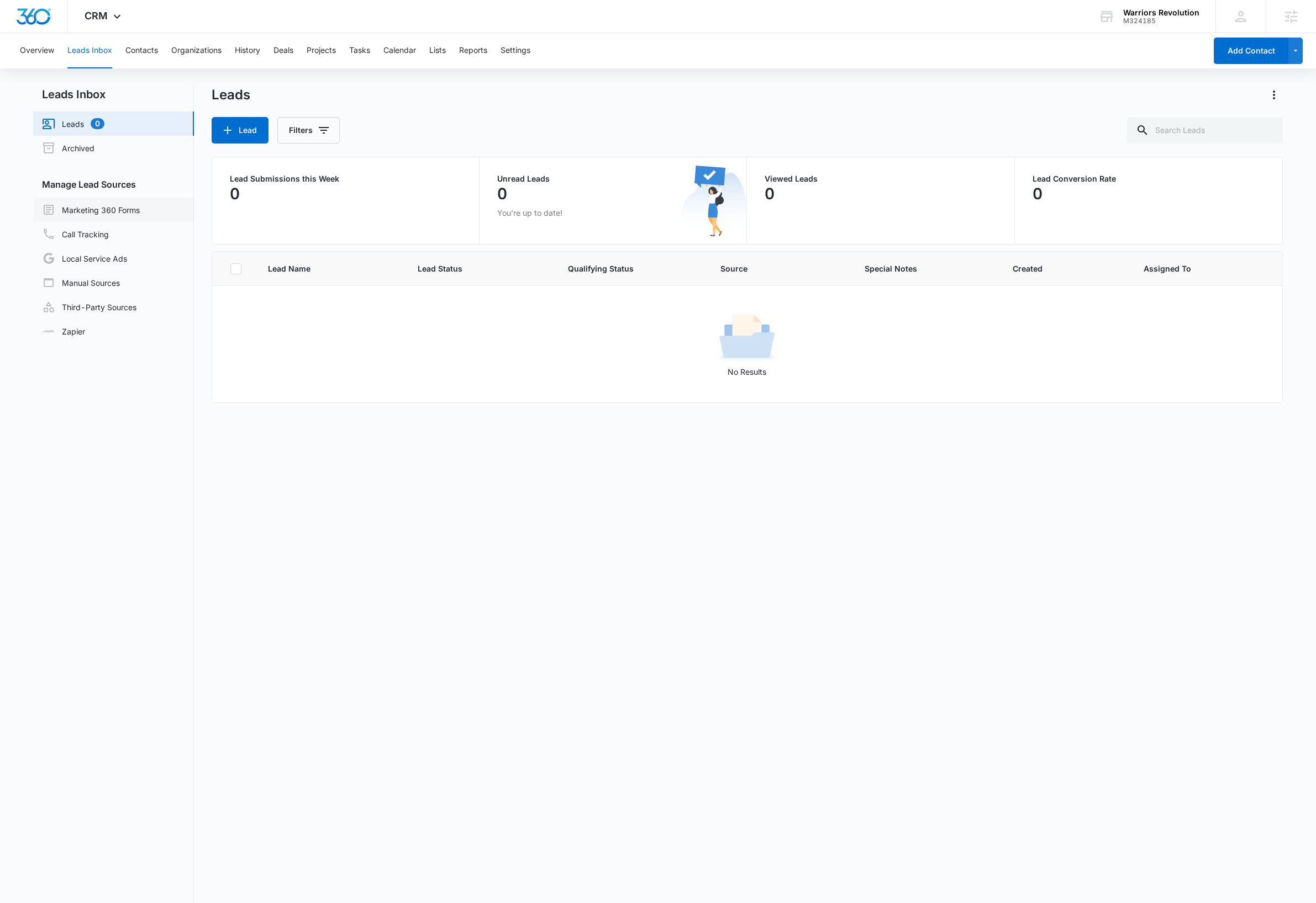
click at [132, 208] on link "Marketing 360 Forms" at bounding box center [91, 209] width 97 height 13
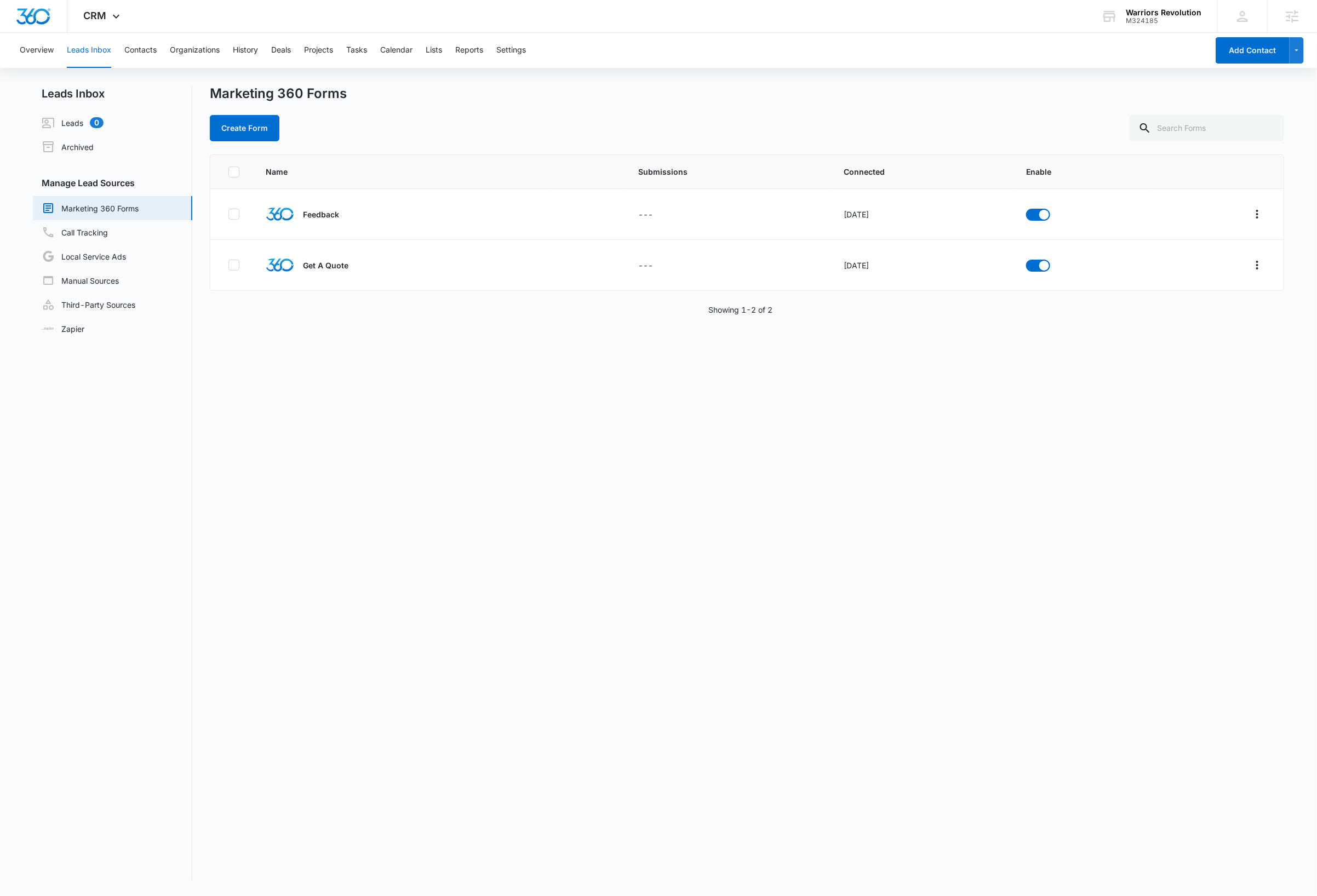
click at [1029, 499] on div "Name Submissions Connected Enable Feedback --- Oct 14, 2025 Get A Quote --- Oct…" at bounding box center [746, 518] width 1074 height 726
click at [1251, 214] on icon "Overflow Menu" at bounding box center [1257, 214] width 13 height 13
click at [1211, 281] on div "Field Mapping" at bounding box center [1196, 279] width 62 height 8
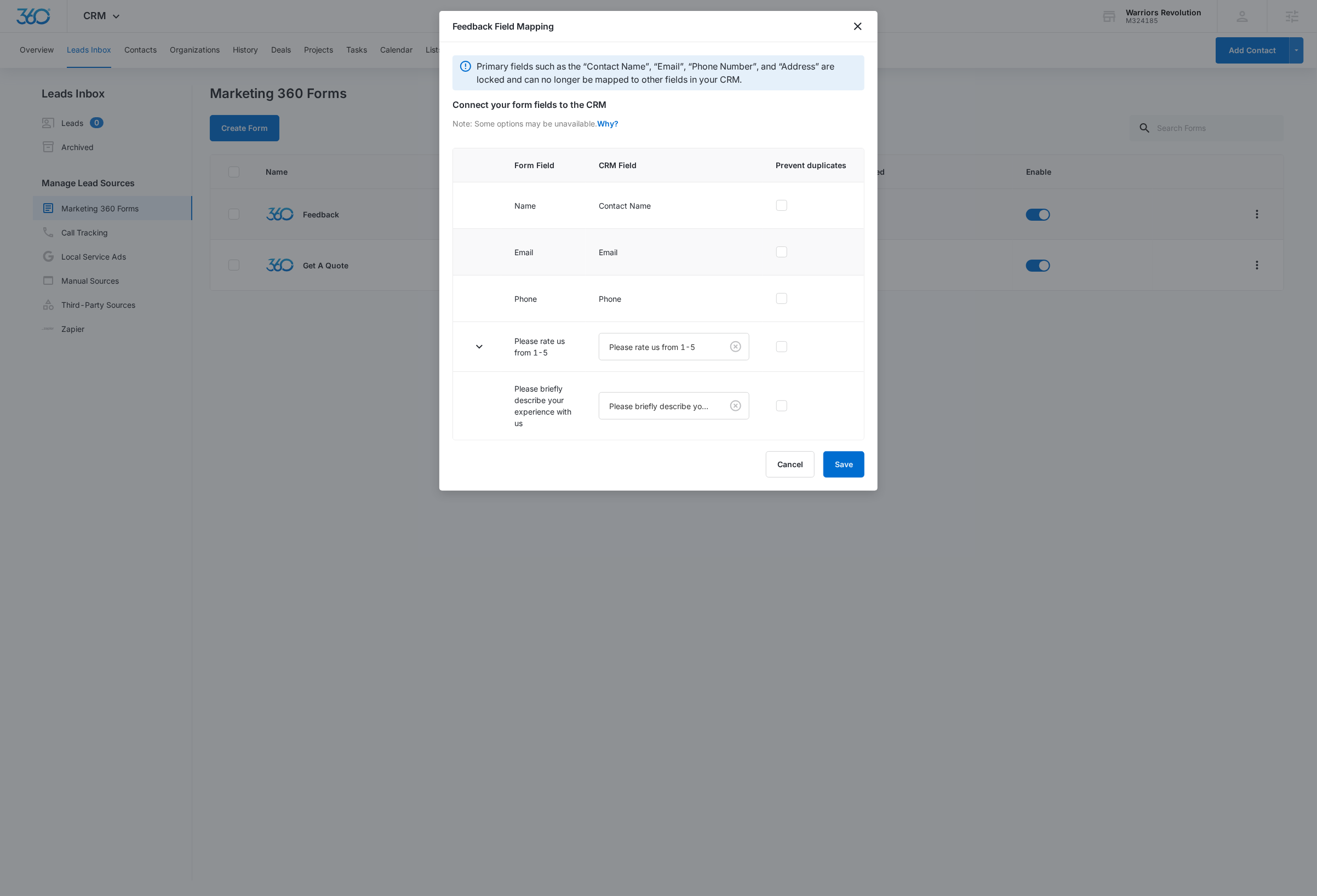
click at [784, 254] on icon at bounding box center [781, 251] width 7 height 5
click at [776, 253] on input "checkbox" at bounding box center [776, 252] width 1 height 1
checkbox input "true"
click at [480, 353] on icon "button" at bounding box center [478, 346] width 13 height 13
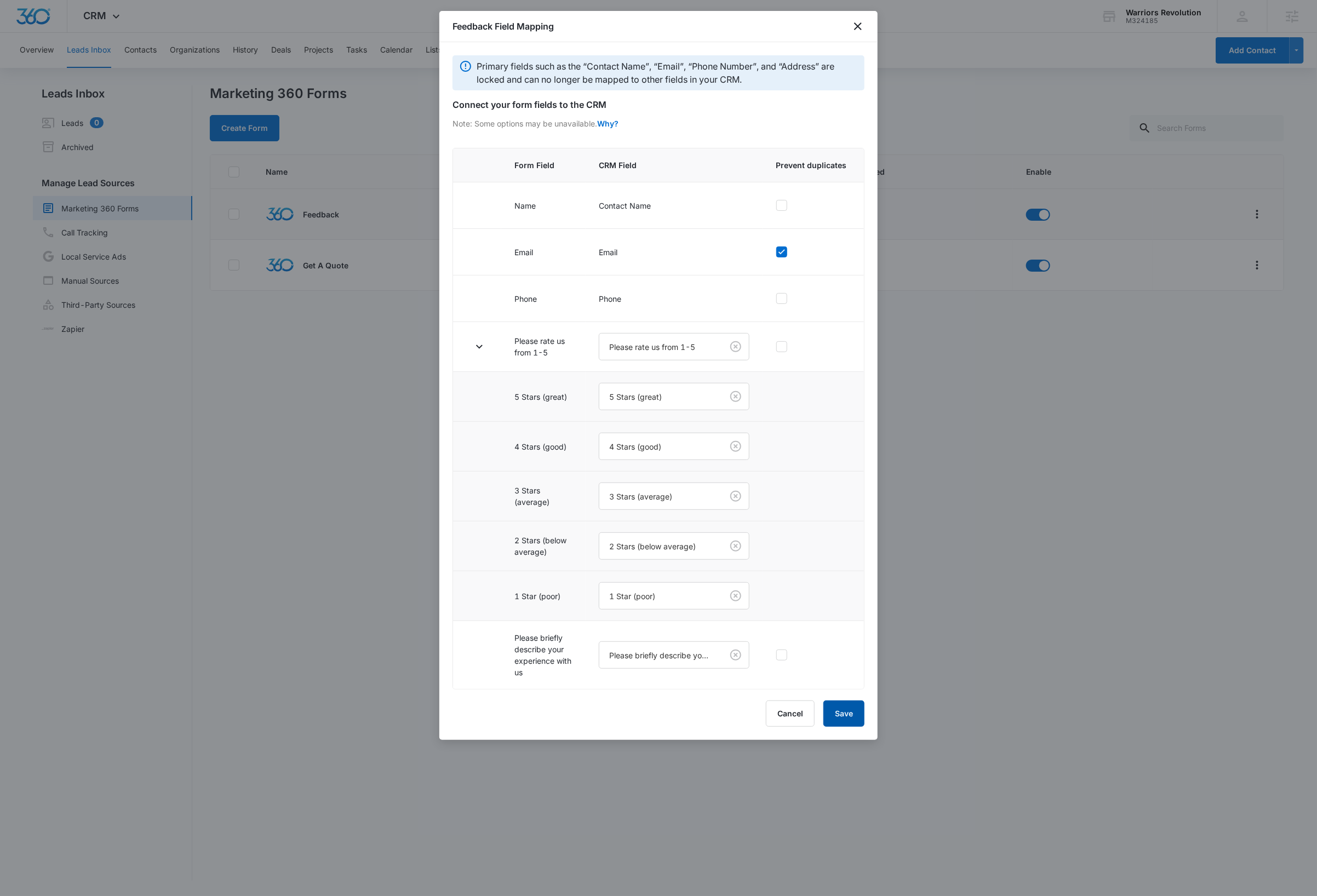
click at [840, 725] on button "Save" at bounding box center [844, 713] width 41 height 26
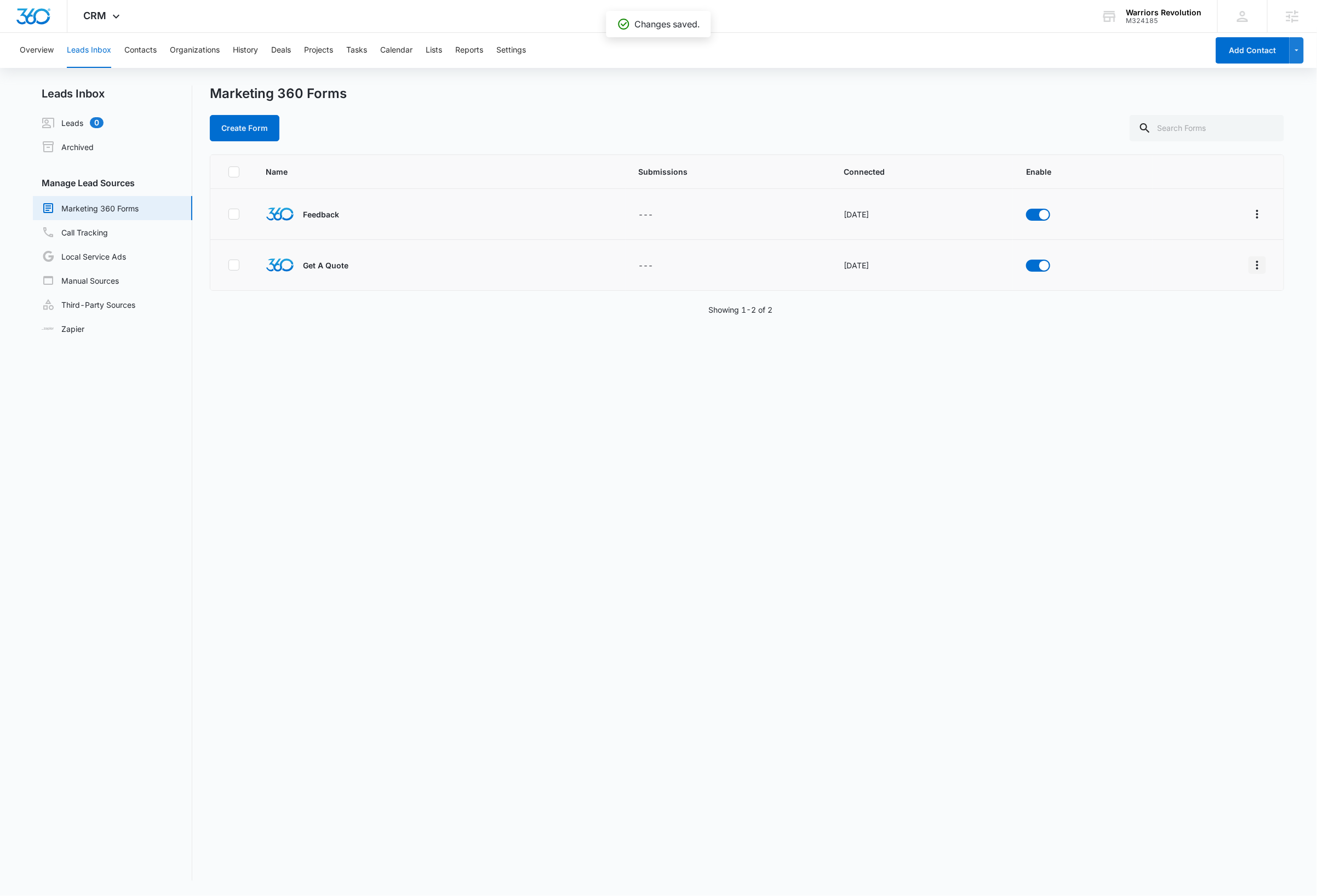
click at [1251, 269] on icon "Overflow Menu" at bounding box center [1257, 265] width 13 height 13
click at [1207, 328] on div "Field Mapping" at bounding box center [1196, 329] width 62 height 8
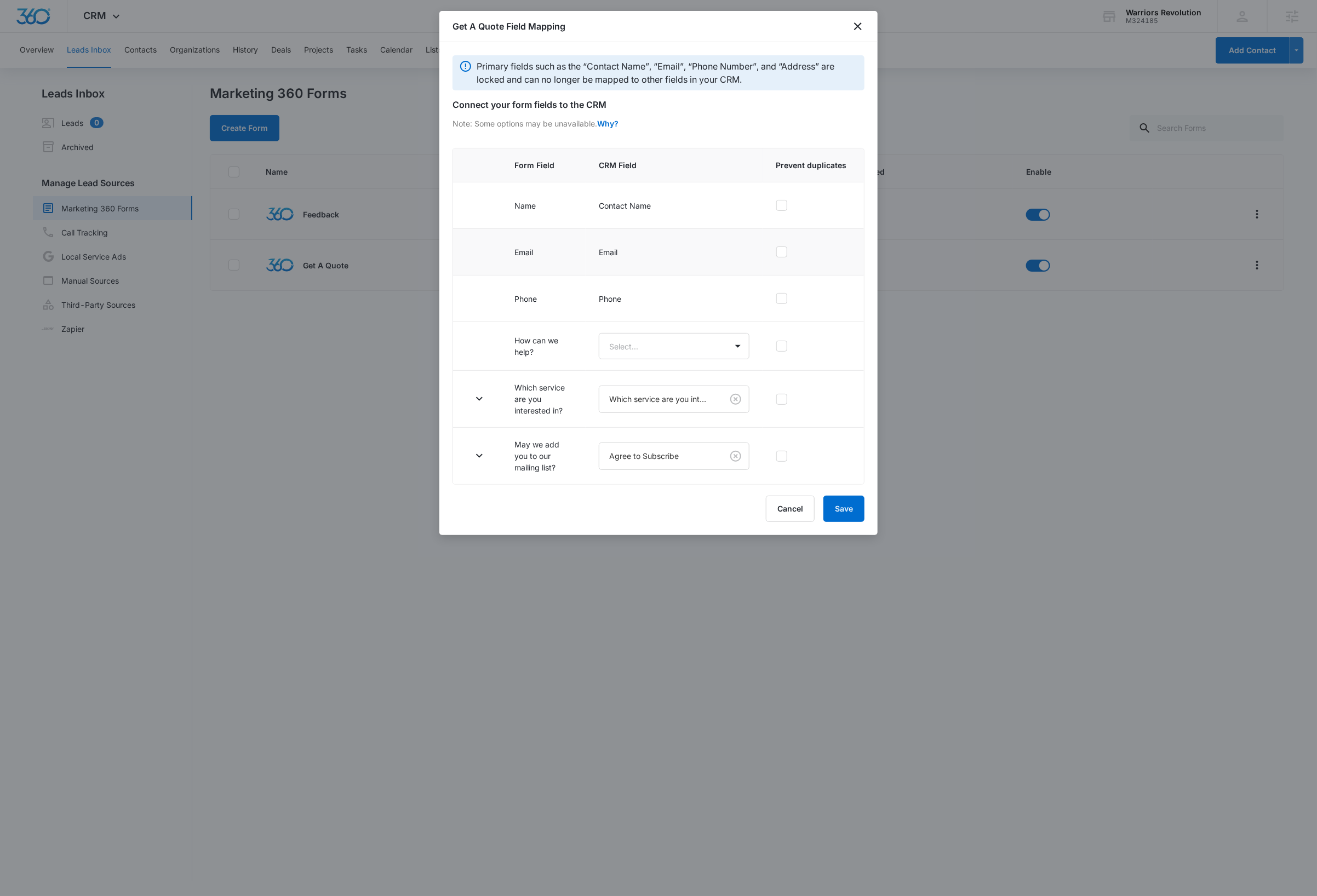
drag, startPoint x: 782, startPoint y: 254, endPoint x: 777, endPoint y: 259, distance: 7.1
click at [782, 254] on icon at bounding box center [781, 251] width 10 height 10
click at [776, 253] on input "checkbox" at bounding box center [776, 252] width 1 height 1
checkbox input "true"
click at [694, 350] on body "CRM Apps Reputation Websites Forms CRM Email Social Shop Payments Content Ads I…" at bounding box center [658, 448] width 1317 height 896
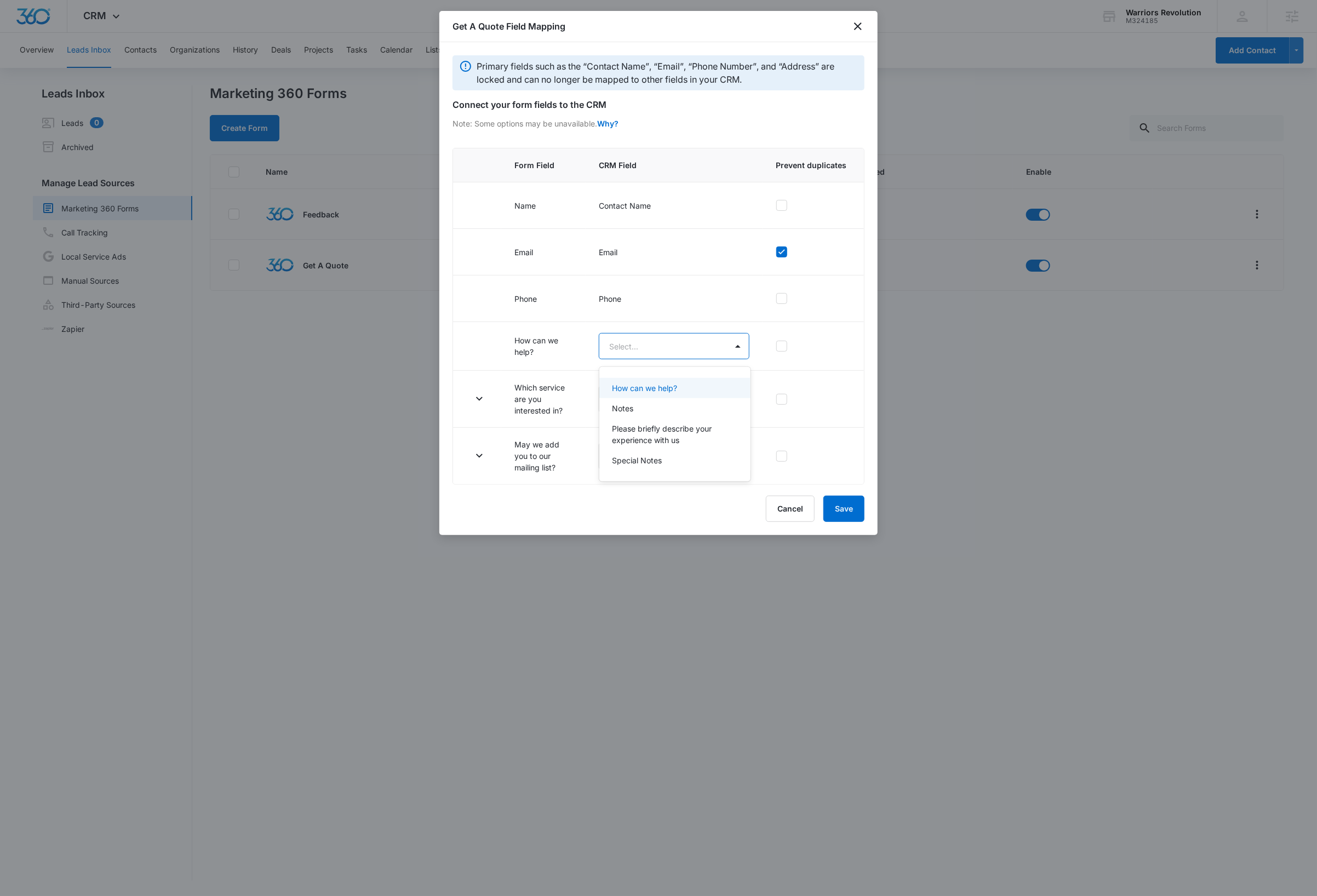
click at [663, 386] on p "How can we help?" at bounding box center [645, 388] width 65 height 11
click at [478, 405] on icon "button" at bounding box center [478, 399] width 13 height 13
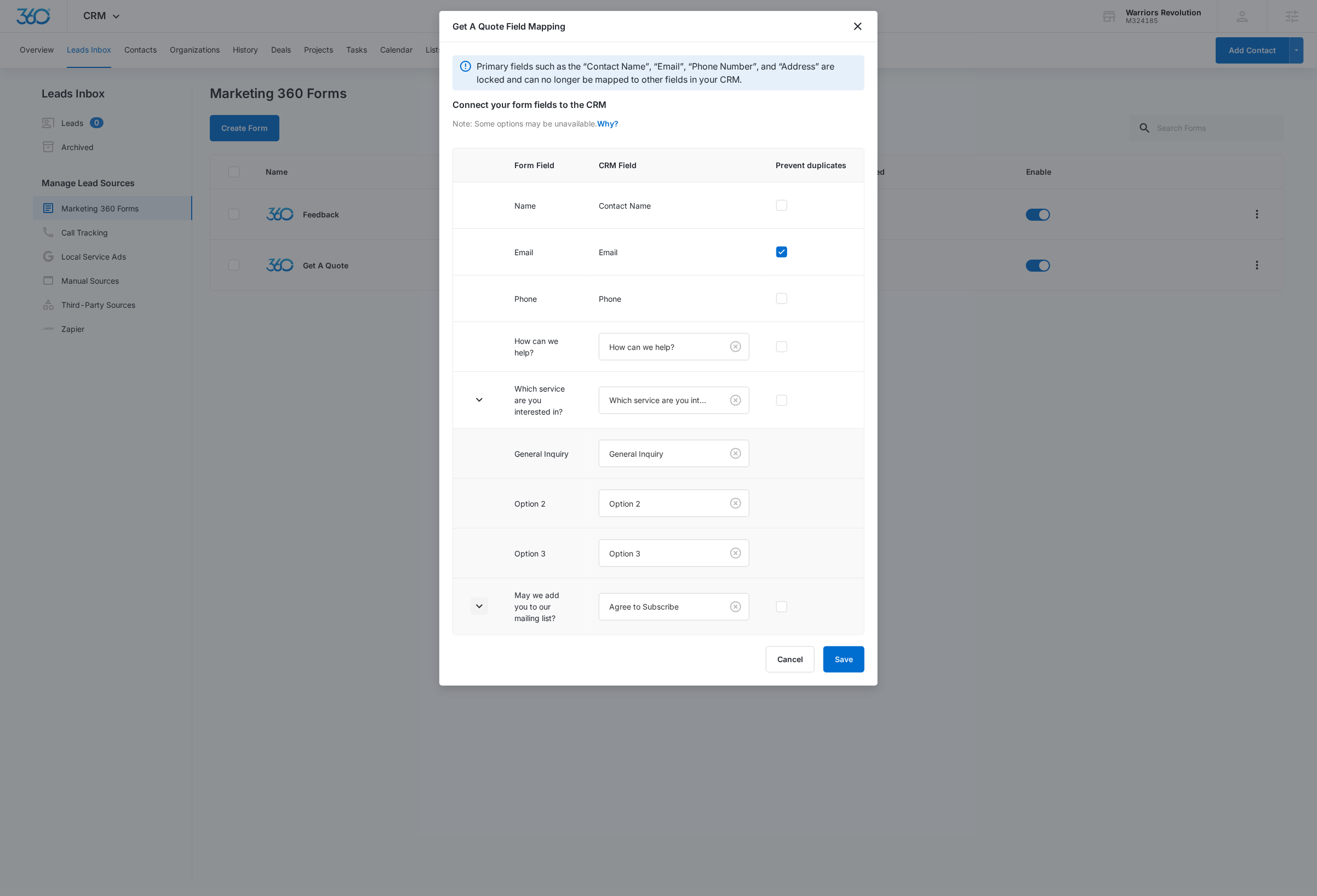
click at [481, 613] on icon "button" at bounding box center [478, 606] width 13 height 13
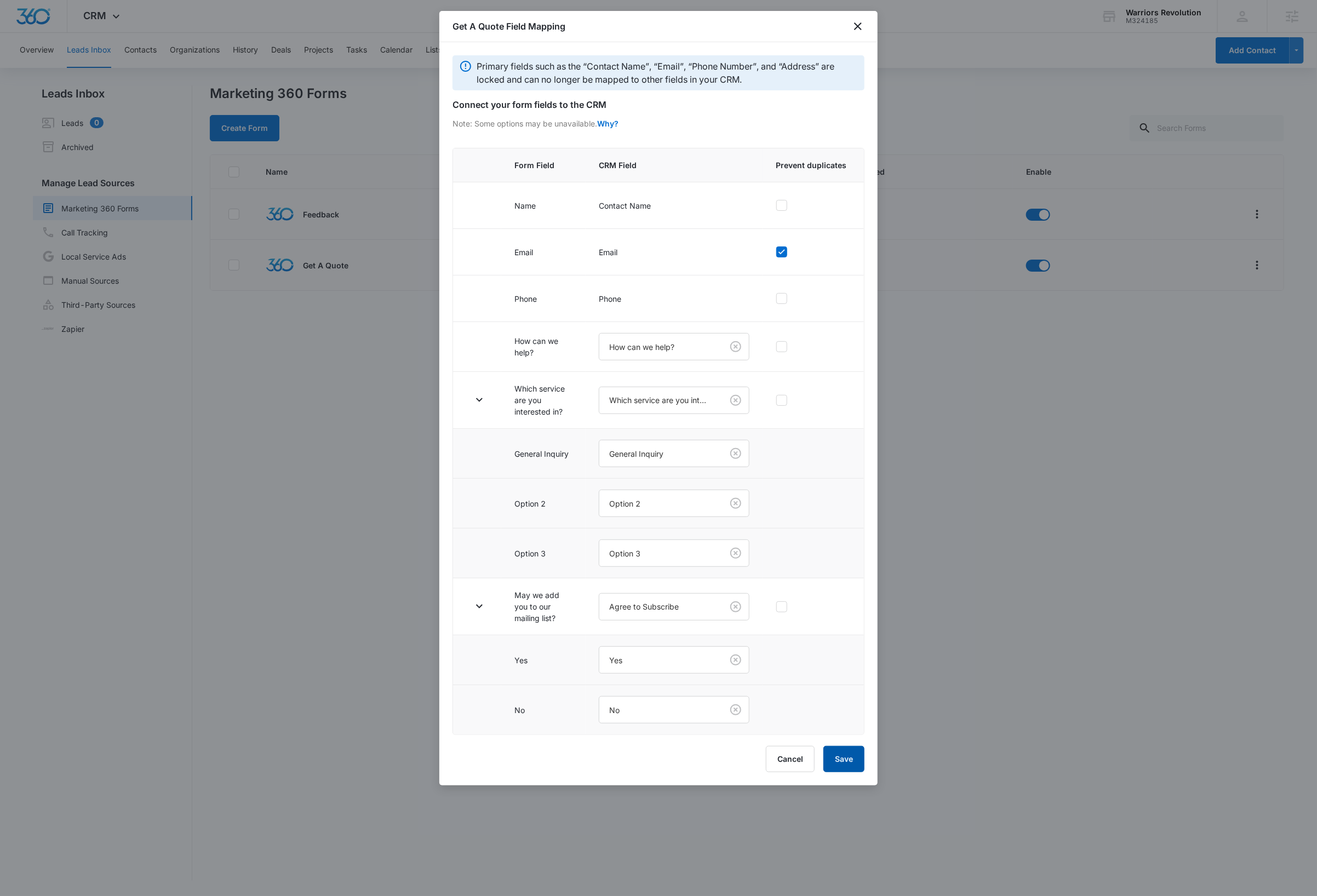
click at [850, 768] on button "Save" at bounding box center [844, 759] width 41 height 26
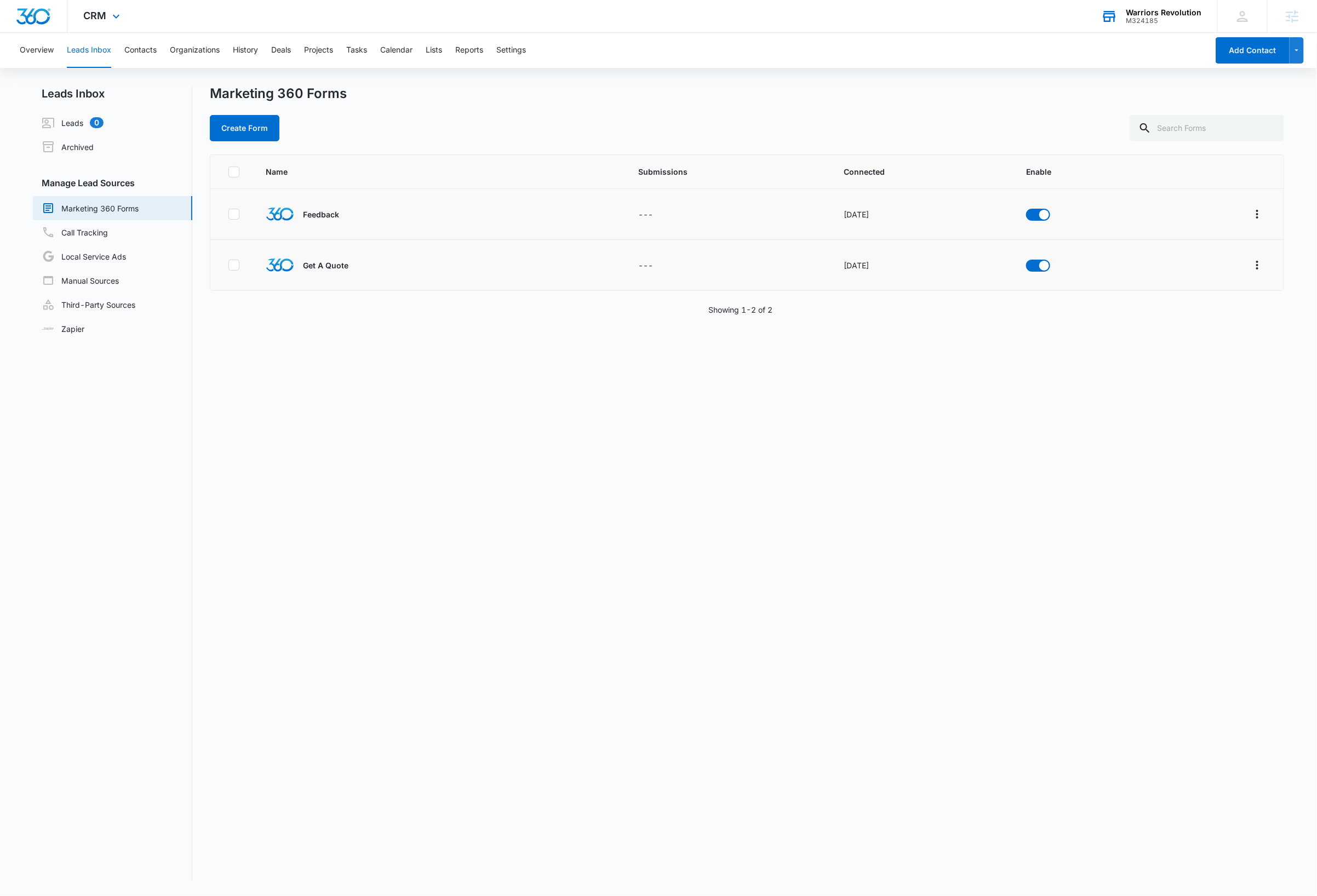
click at [1167, 14] on div "Warriors Revolution" at bounding box center [1163, 13] width 75 height 9
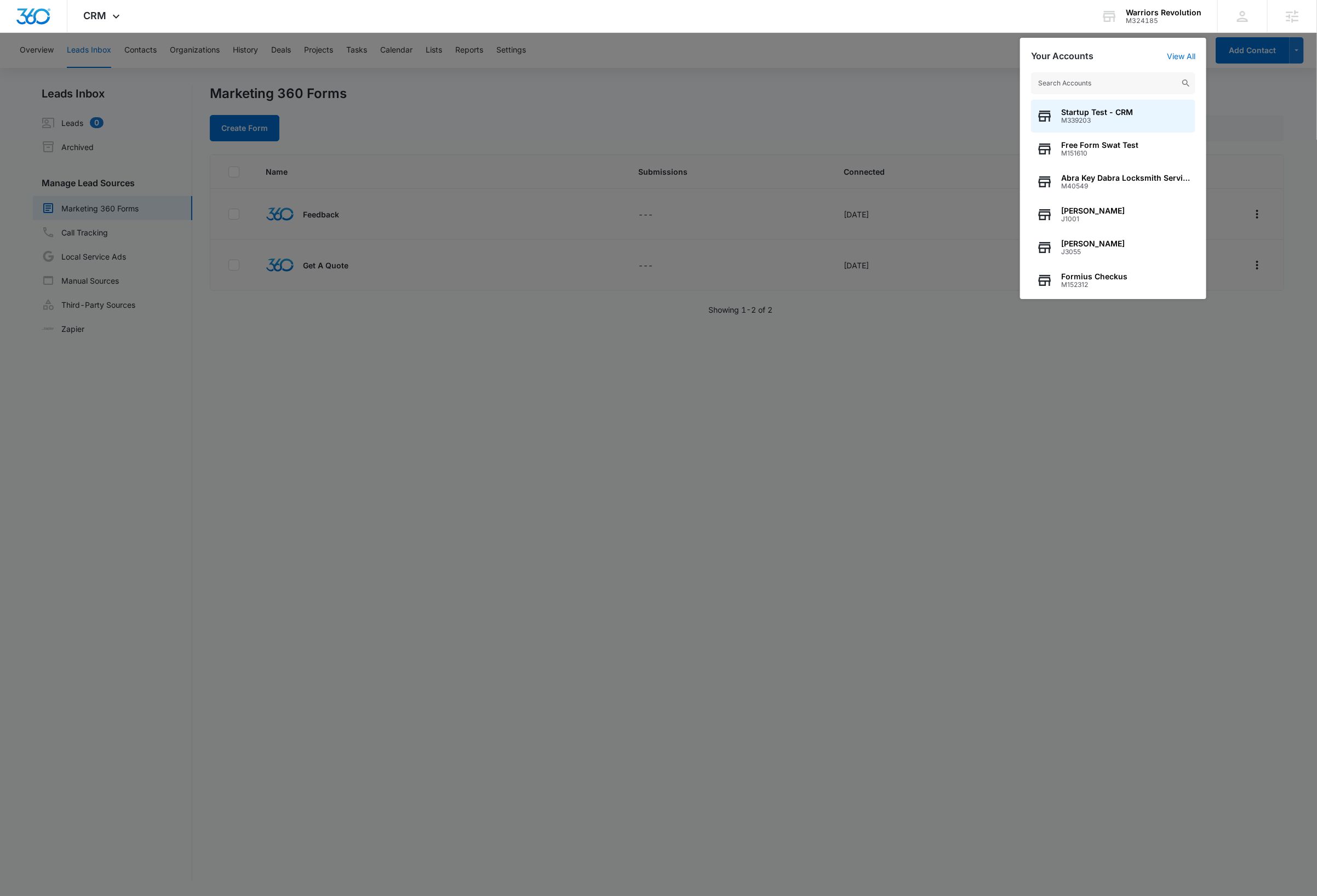
click at [1132, 84] on input "text" at bounding box center [1113, 83] width 165 height 22
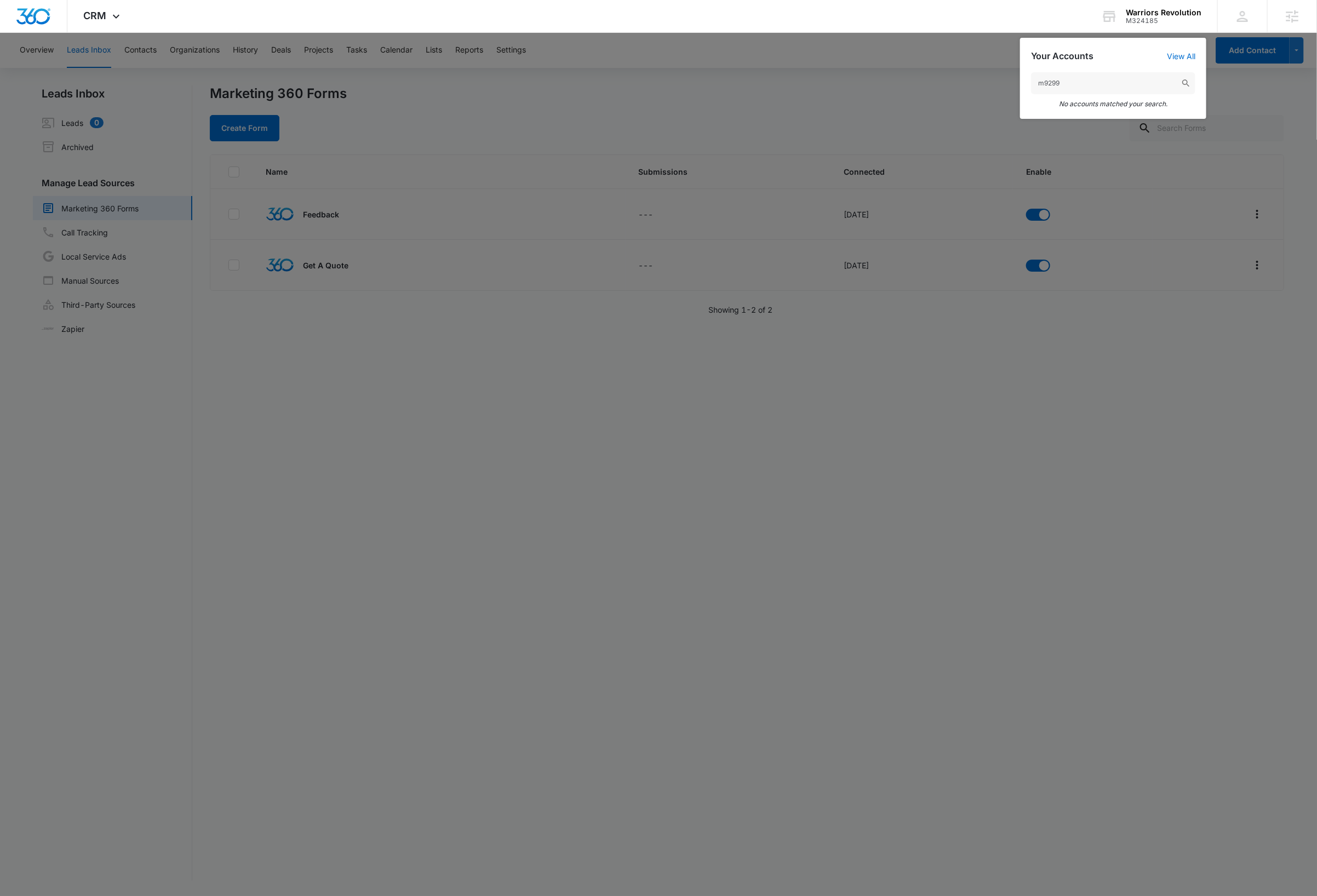
click at [1123, 83] on input "m9299" at bounding box center [1113, 83] width 165 height 22
type input "m9300"
click at [1112, 125] on div "Cleaning Supply Mart M9300" at bounding box center [1113, 116] width 165 height 33
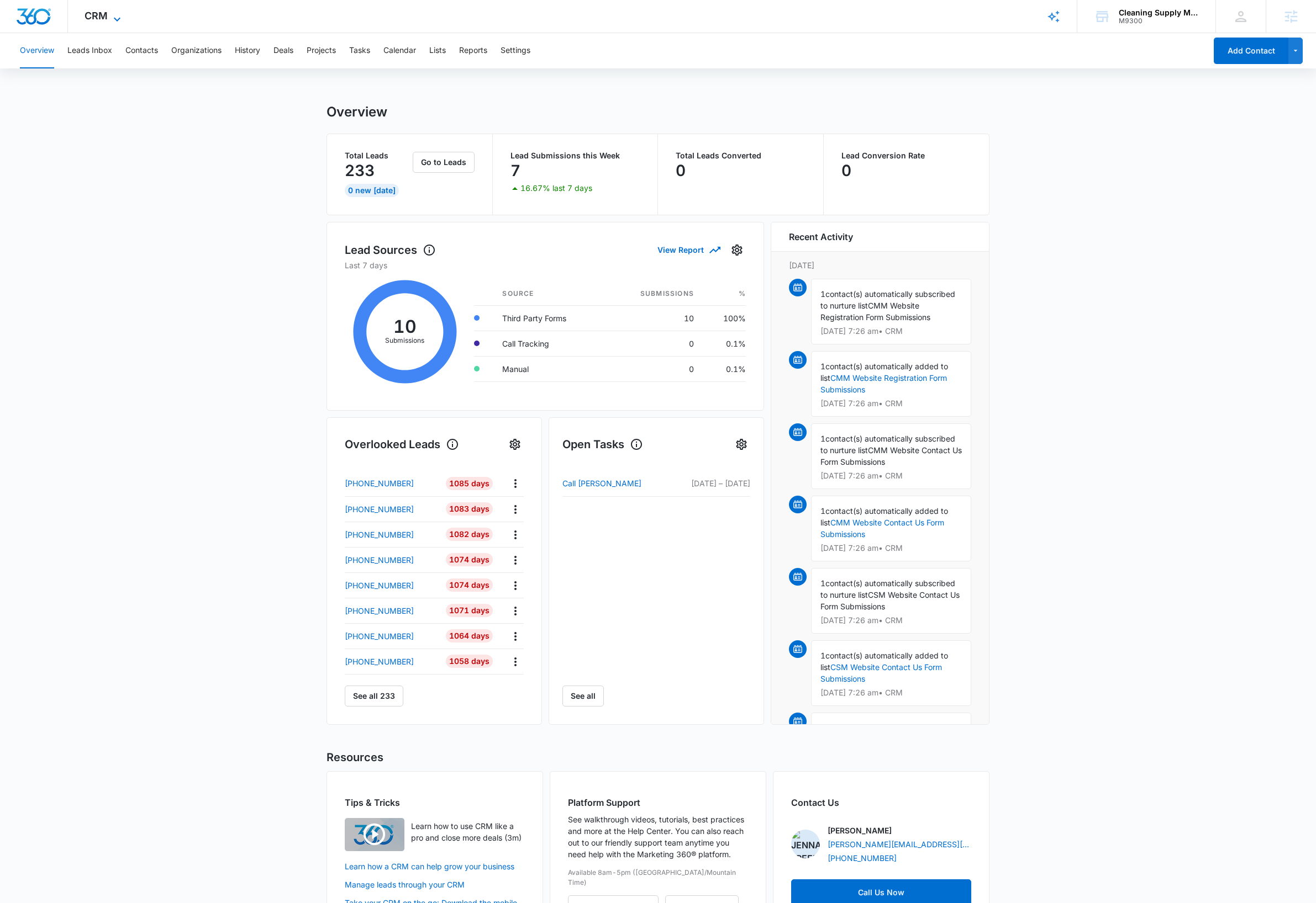
click at [115, 16] on icon at bounding box center [116, 19] width 13 height 13
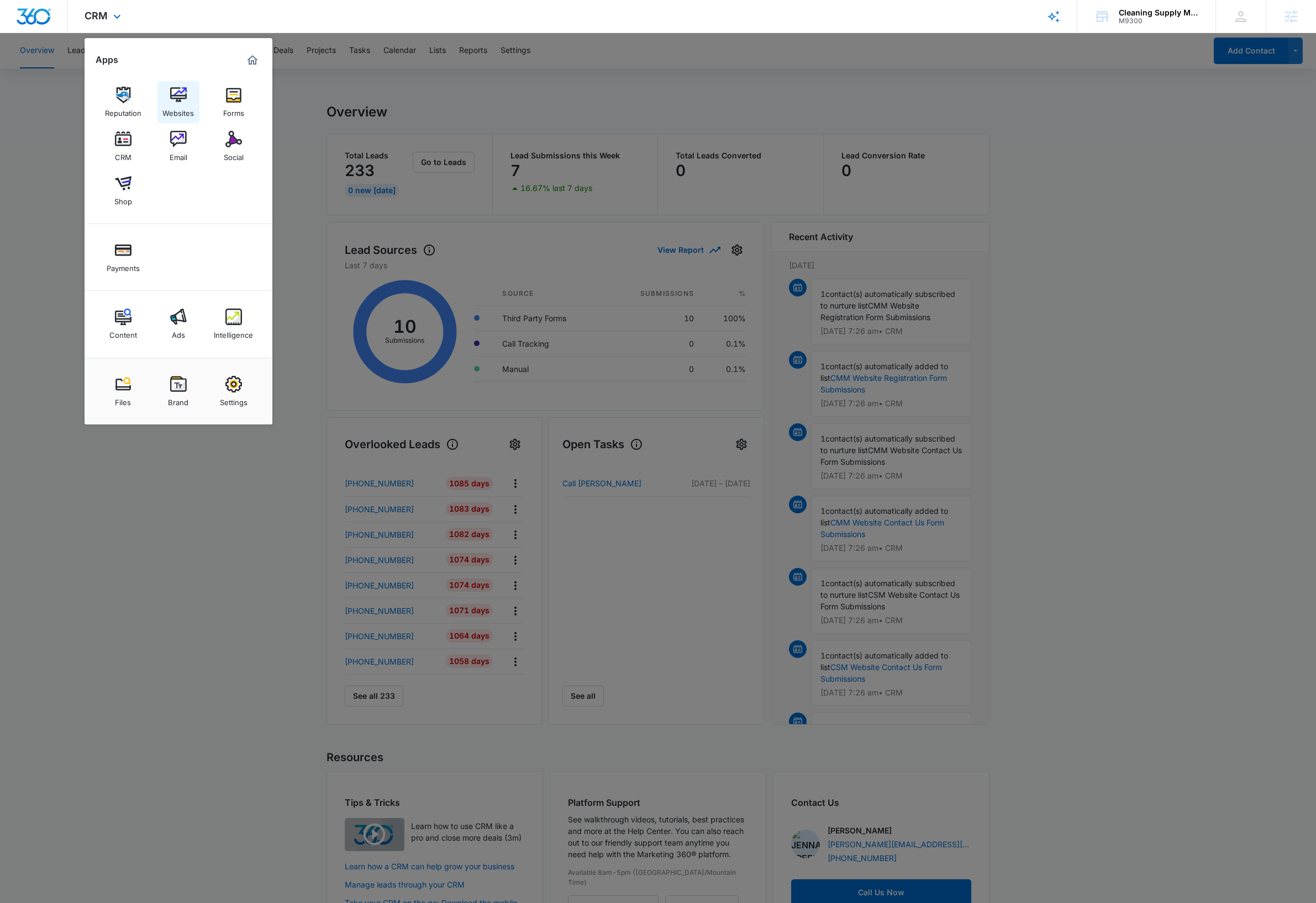
click at [182, 102] on img at bounding box center [179, 95] width 17 height 17
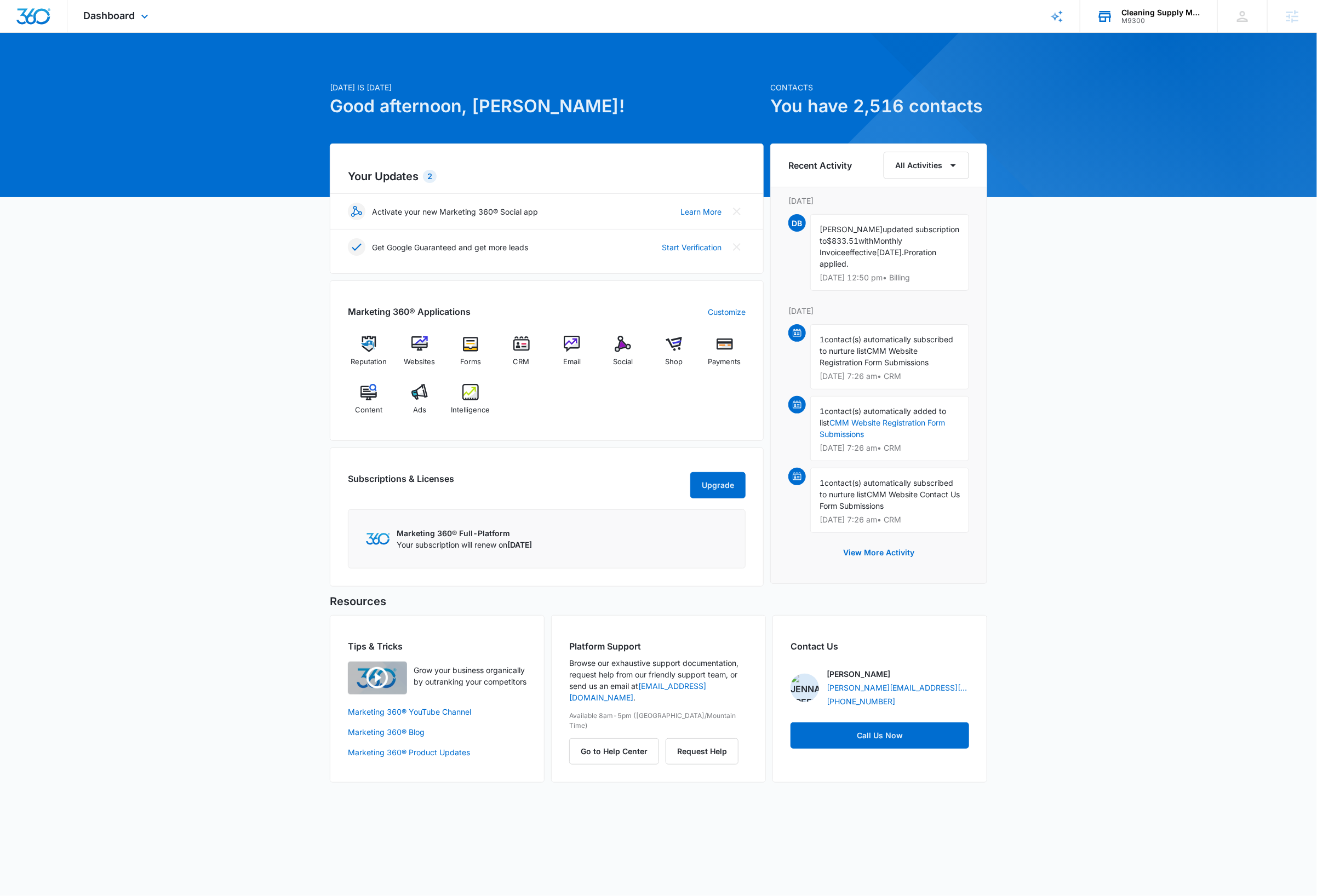
click at [1168, 11] on div "Cleaning Supply Mart" at bounding box center [1162, 13] width 80 height 9
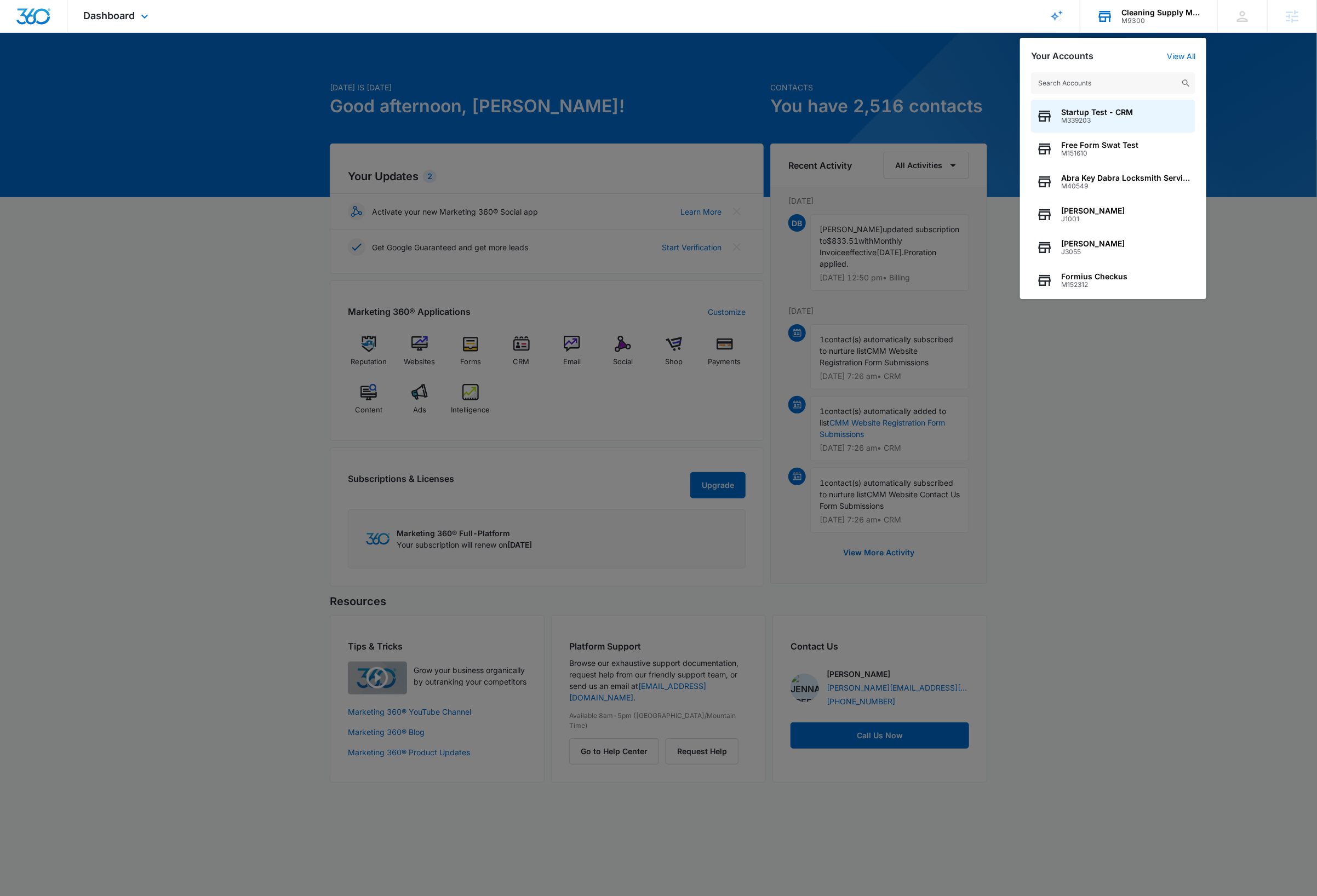
click at [1112, 83] on input "text" at bounding box center [1113, 83] width 165 height 22
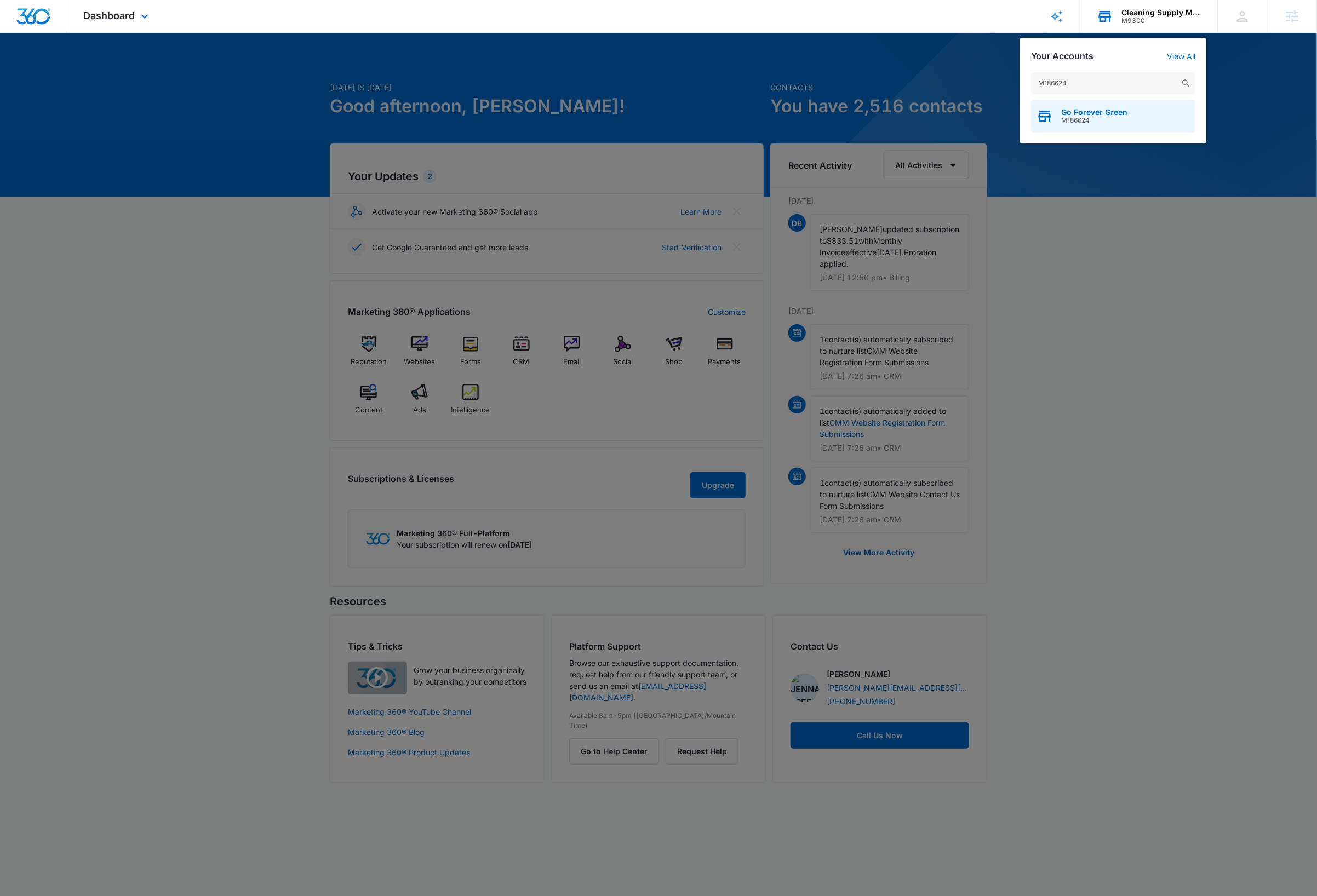
type input "M186624"
click at [1131, 120] on div "Go Forever Green M186624" at bounding box center [1113, 116] width 165 height 33
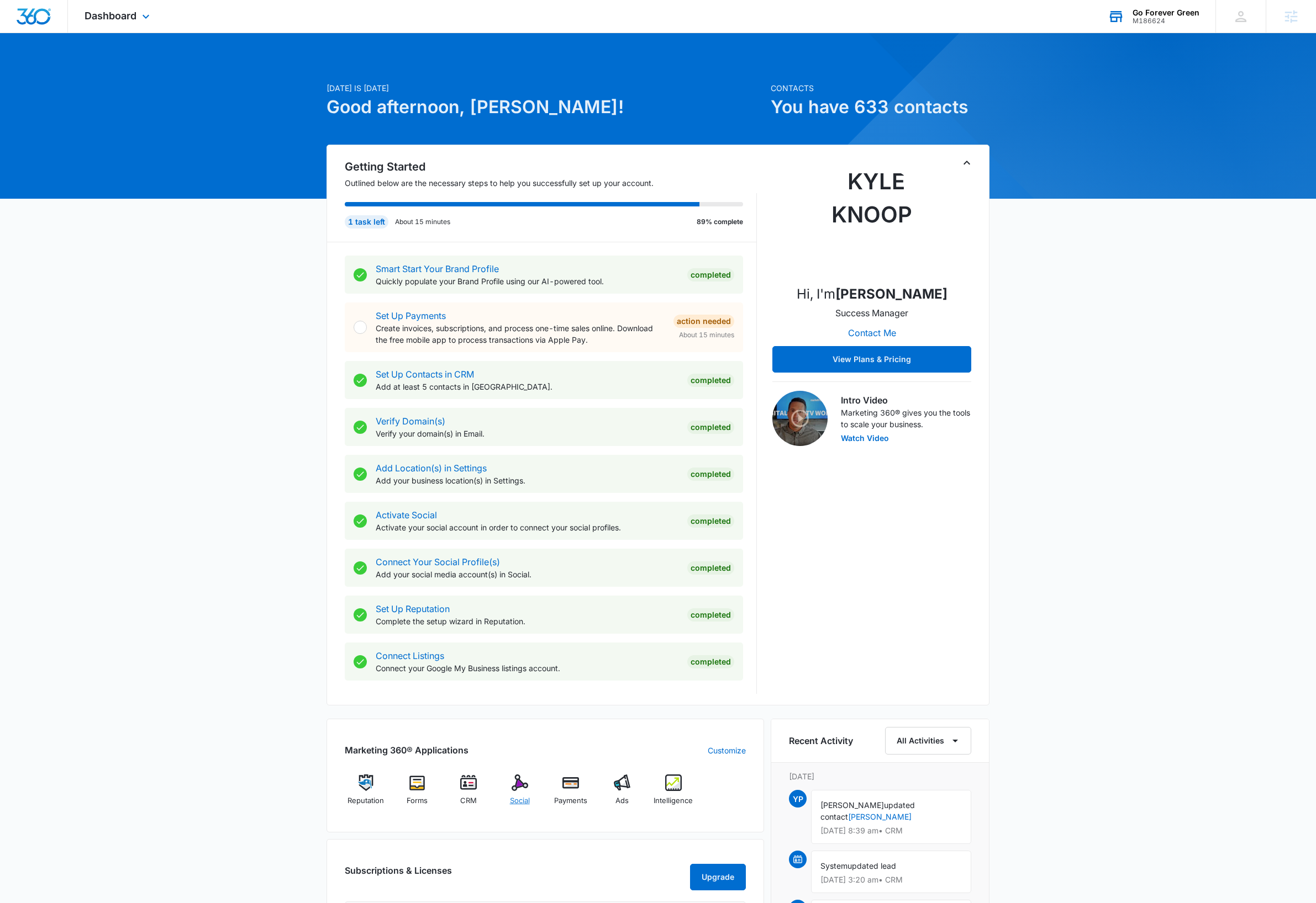
click at [522, 782] on img at bounding box center [520, 783] width 17 height 17
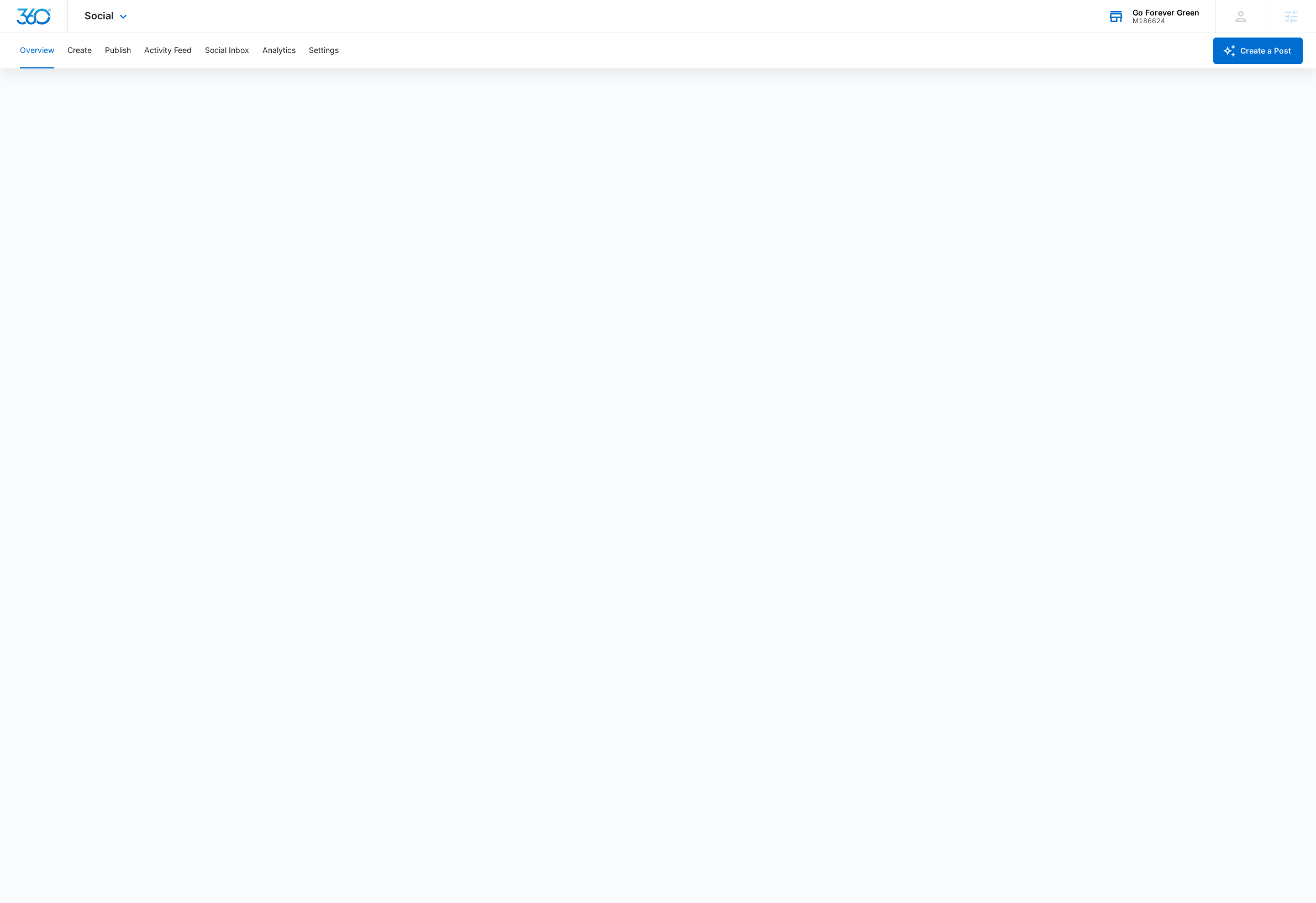
drag, startPoint x: 35, startPoint y: 17, endPoint x: 42, endPoint y: 21, distance: 8.1
click at [35, 17] on img "Dashboard" at bounding box center [33, 17] width 35 height 17
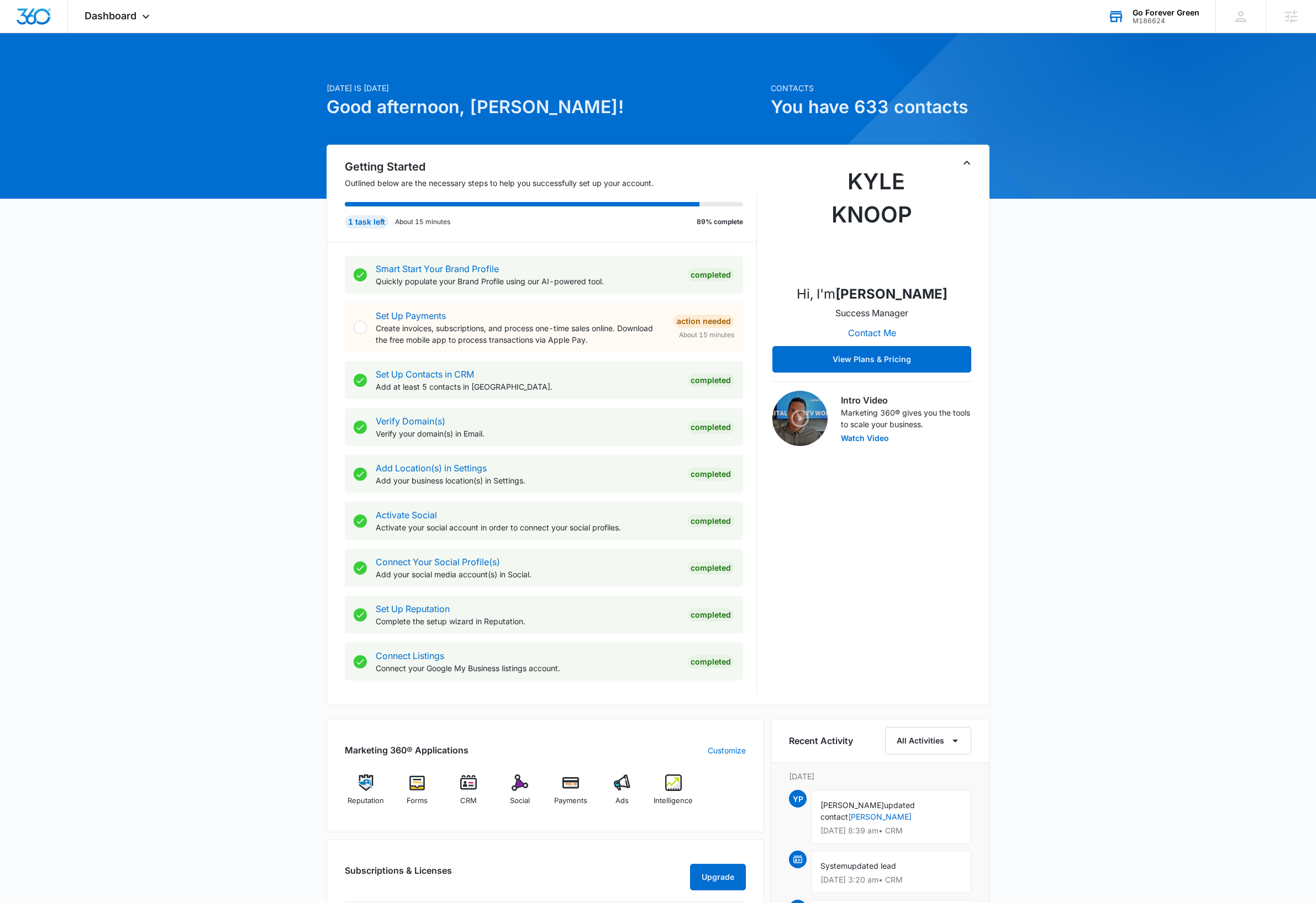
click at [1159, 9] on div "Go Forever Green" at bounding box center [1166, 13] width 67 height 9
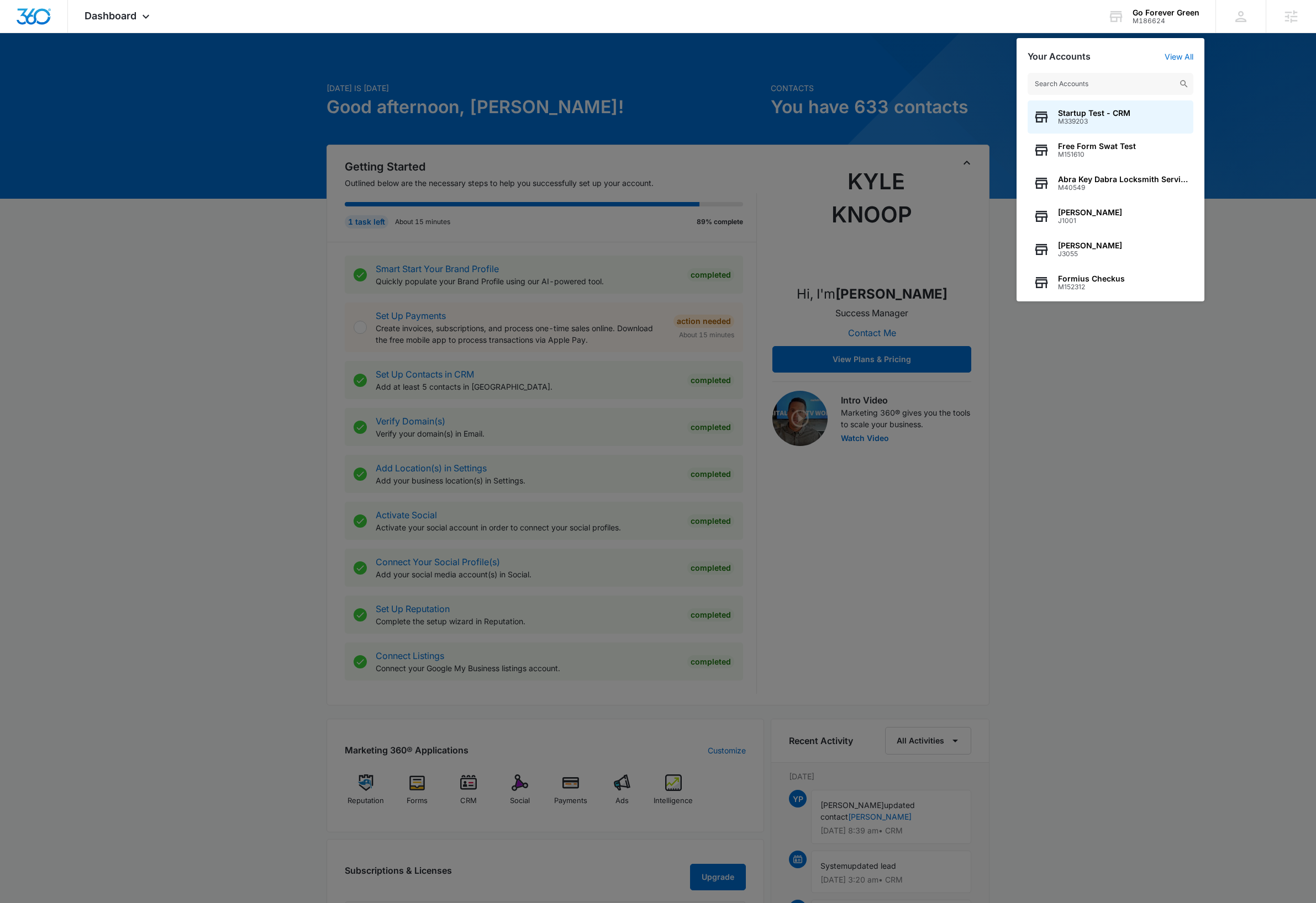
click at [1120, 84] on input "text" at bounding box center [1110, 84] width 166 height 22
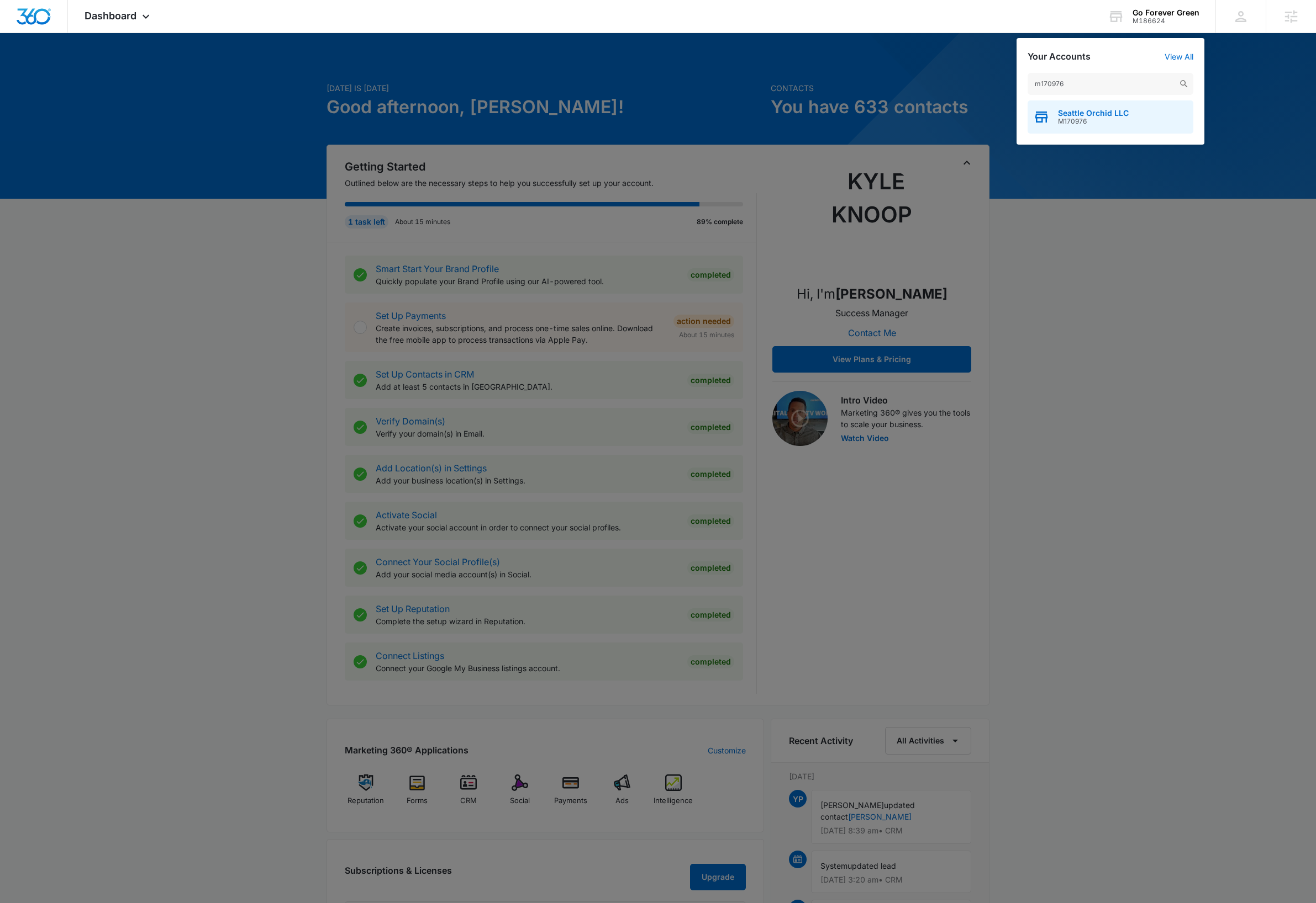
type input "m170976"
click at [1121, 112] on span "Seattle Orchid LLC" at bounding box center [1093, 113] width 71 height 9
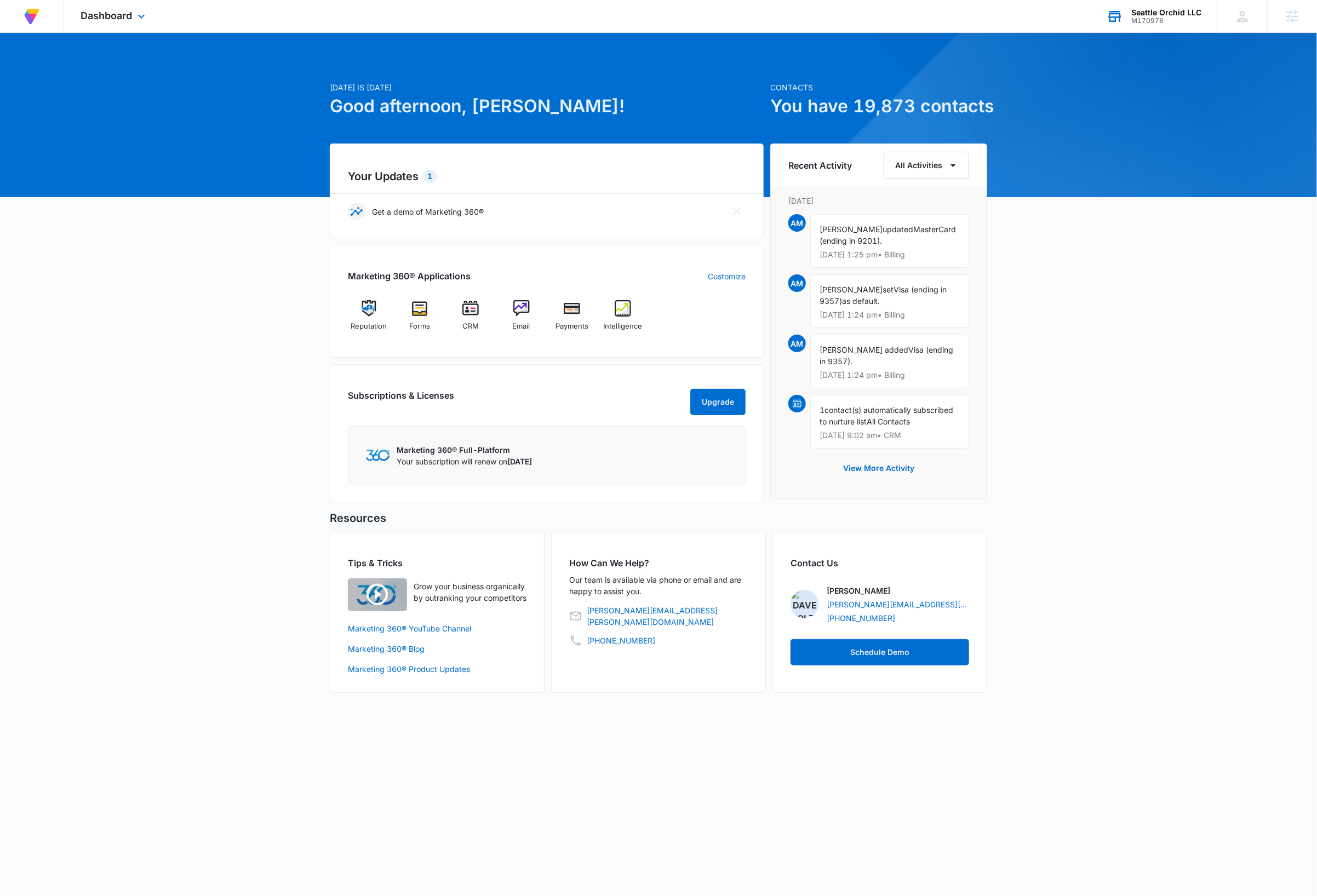
click at [1181, 20] on div "M170976" at bounding box center [1166, 20] width 70 height 8
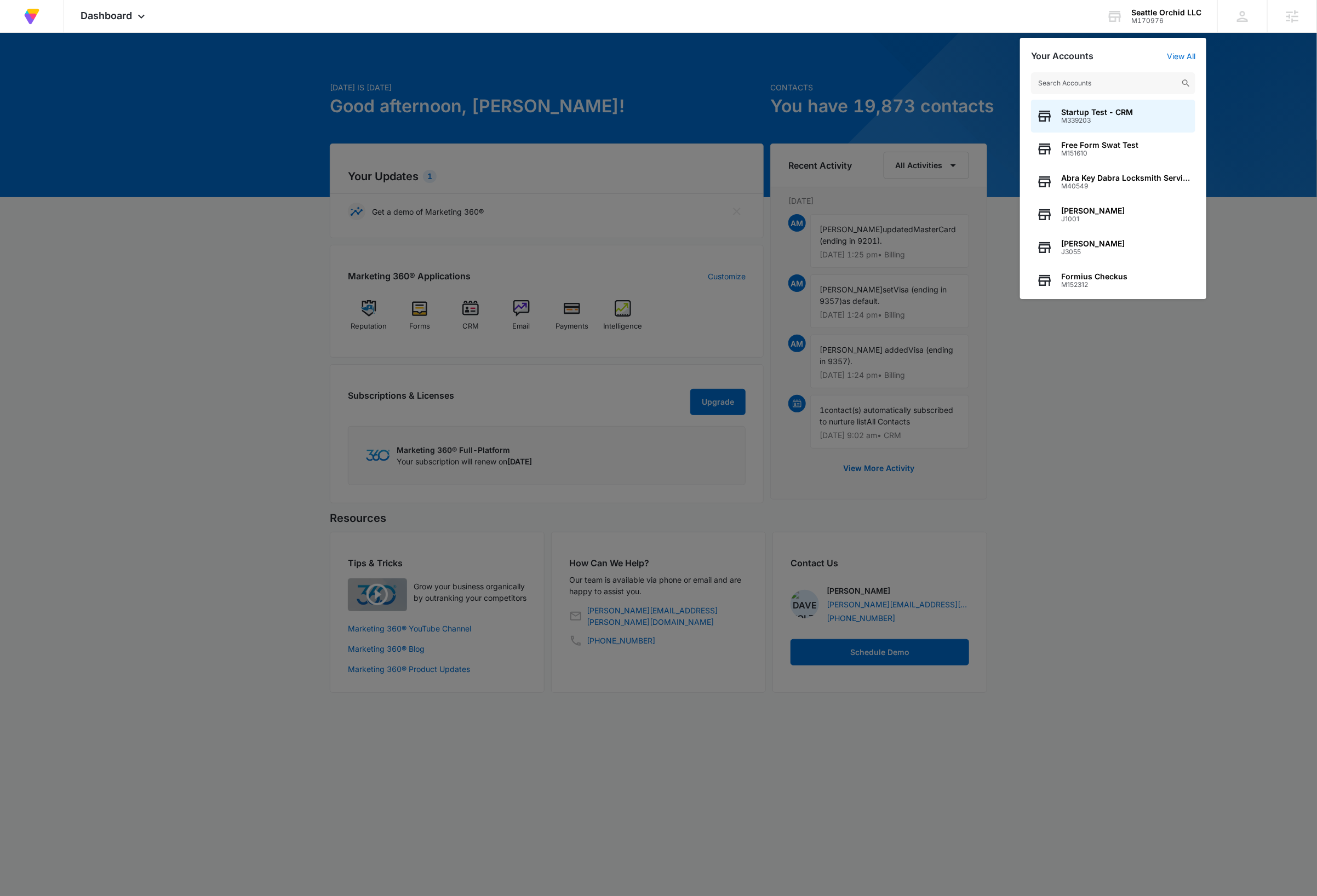
click at [1137, 82] on input "text" at bounding box center [1113, 83] width 165 height 22
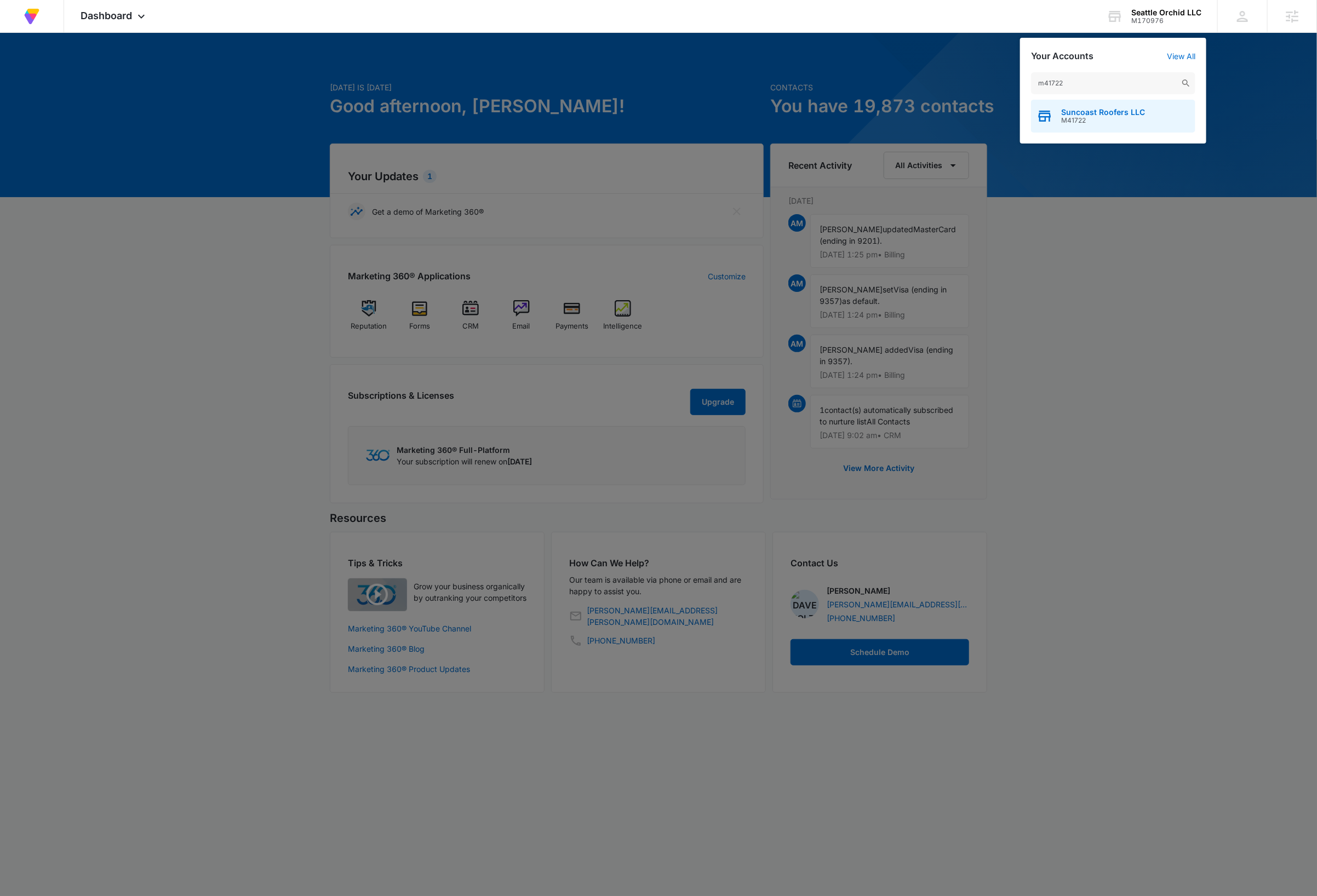
type input "m41722"
click at [1147, 110] on div "Suncoast Roofers LLC M41722" at bounding box center [1113, 116] width 165 height 33
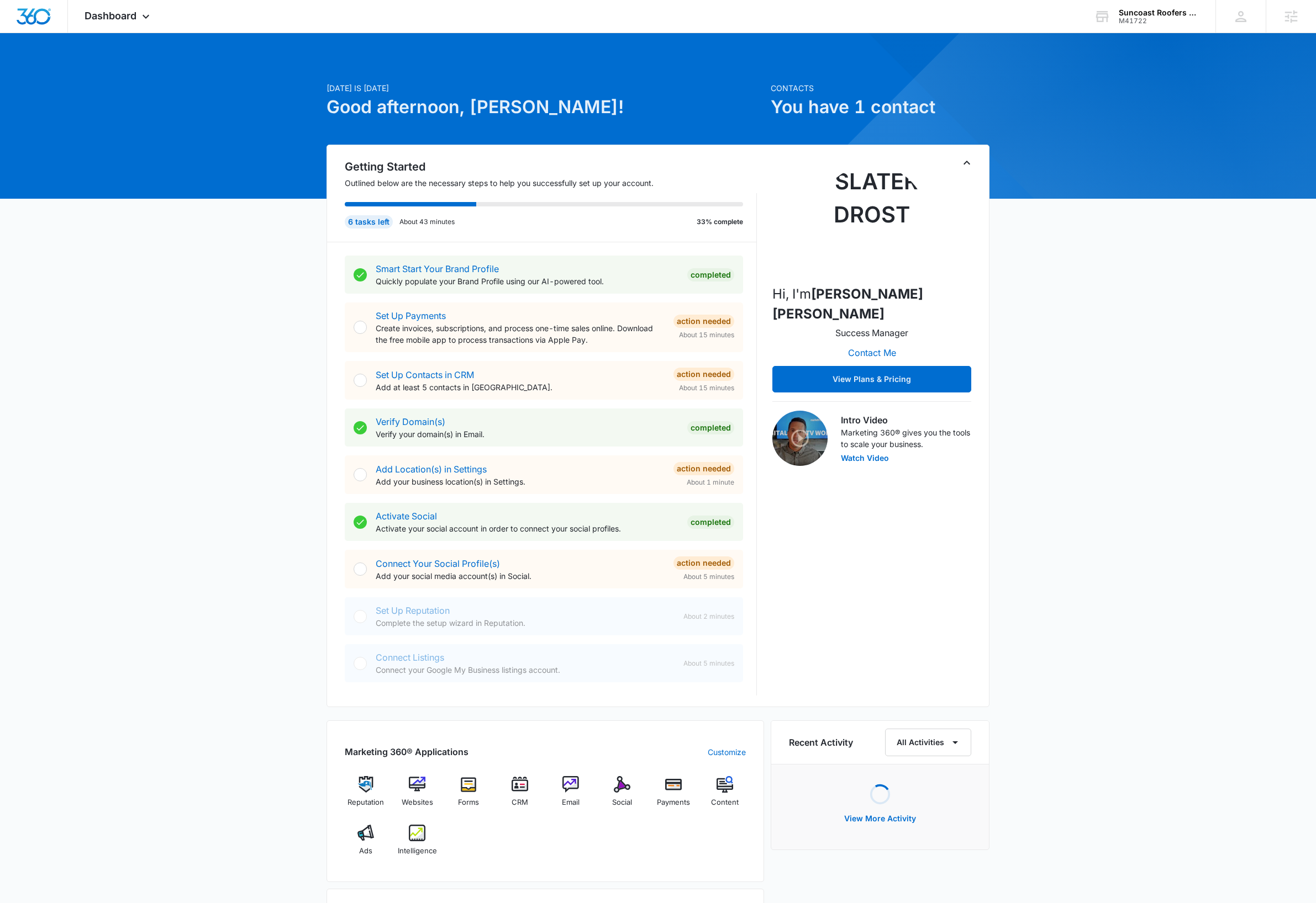
click at [966, 167] on icon "Toggle Collapse" at bounding box center [966, 162] width 13 height 13
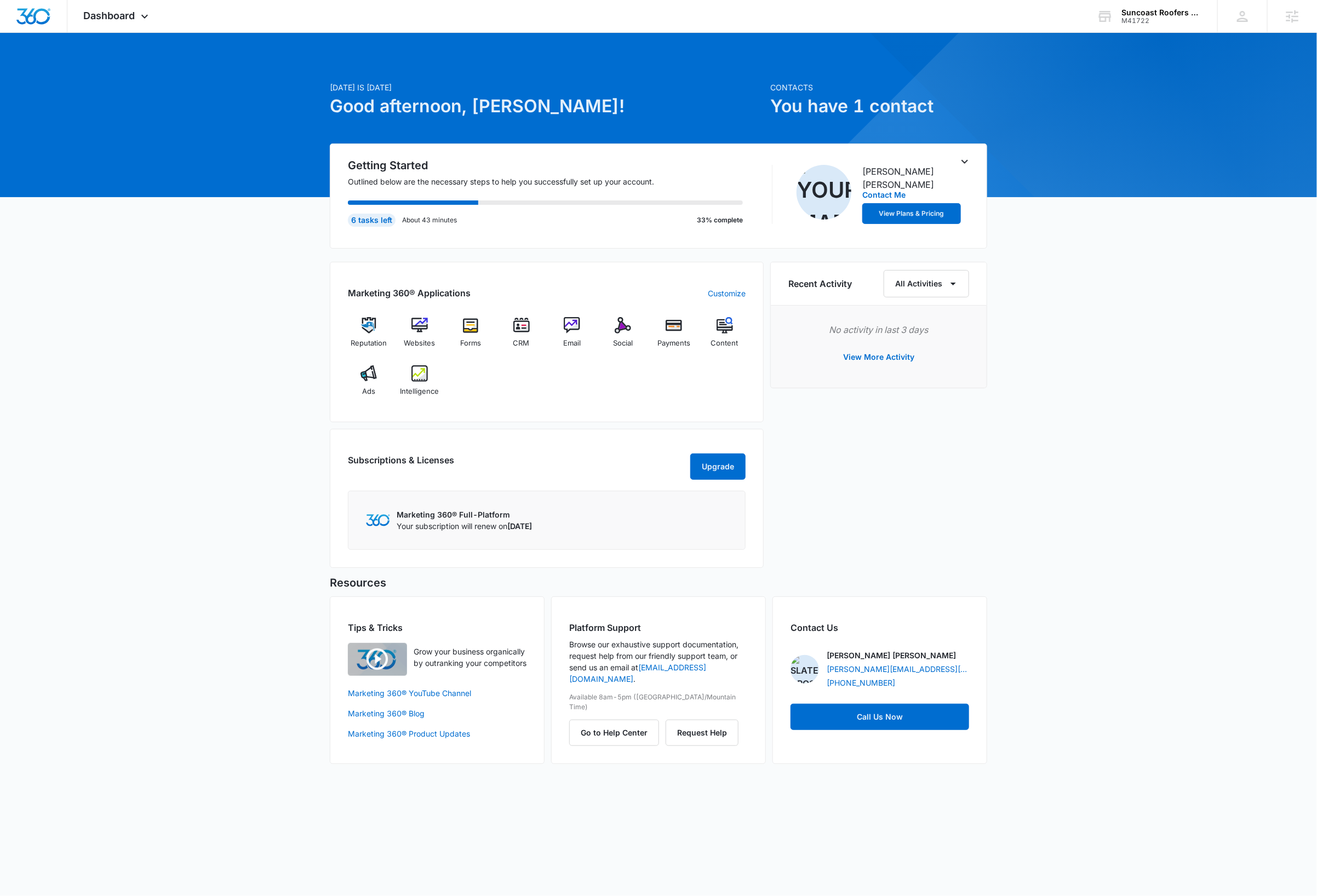
click at [1095, 427] on div "Today is Tuesday, October 14th Good afternoon, Dave! Contacts You have 1 contac…" at bounding box center [658, 412] width 1317 height 731
click at [474, 331] on img at bounding box center [471, 325] width 17 height 17
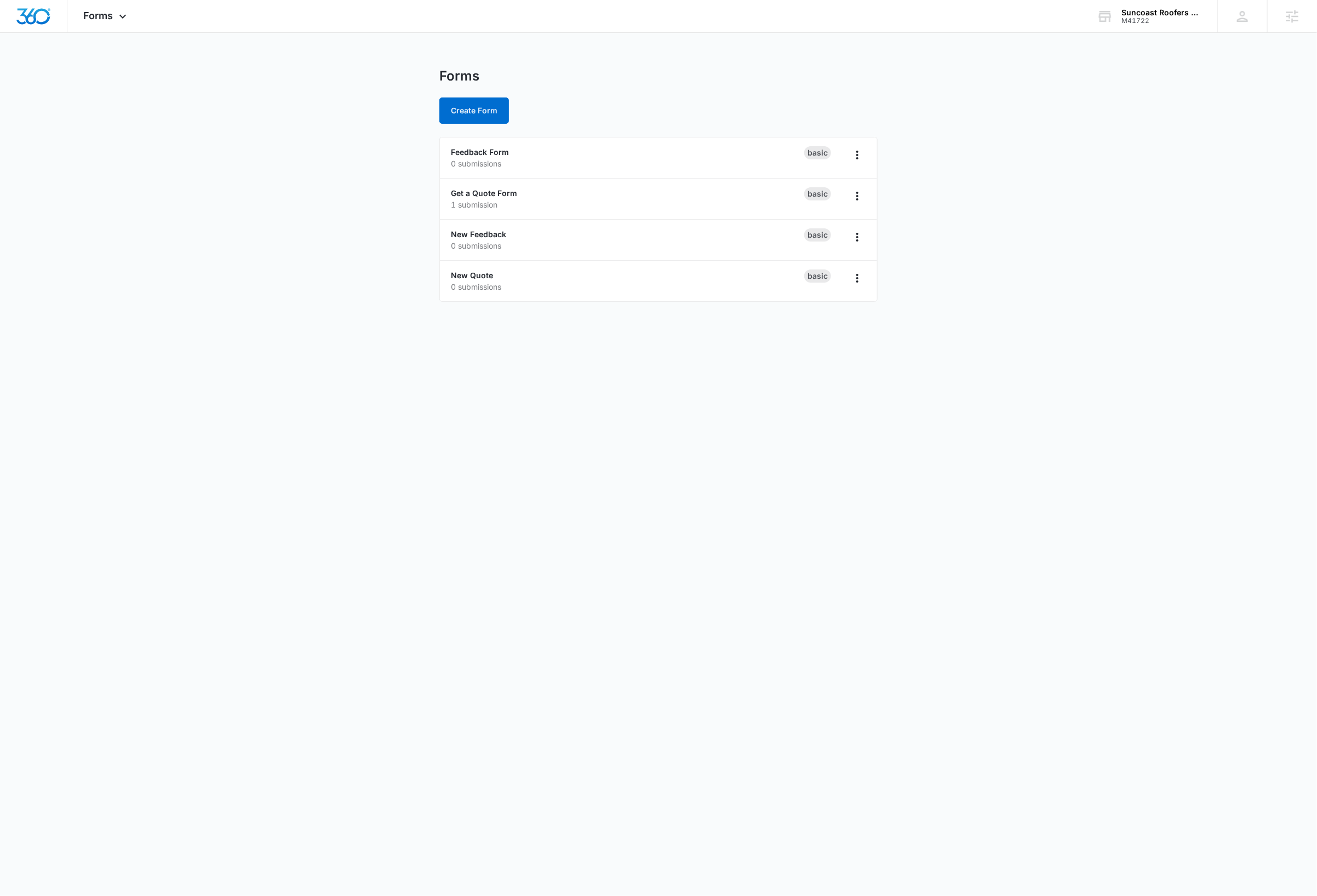
click at [699, 525] on body "Forms Apps Reputation Websites Forms CRM Email Social Payments Content Ads Inte…" at bounding box center [658, 448] width 1317 height 896
click at [495, 234] on link "New Feedback" at bounding box center [478, 234] width 55 height 9
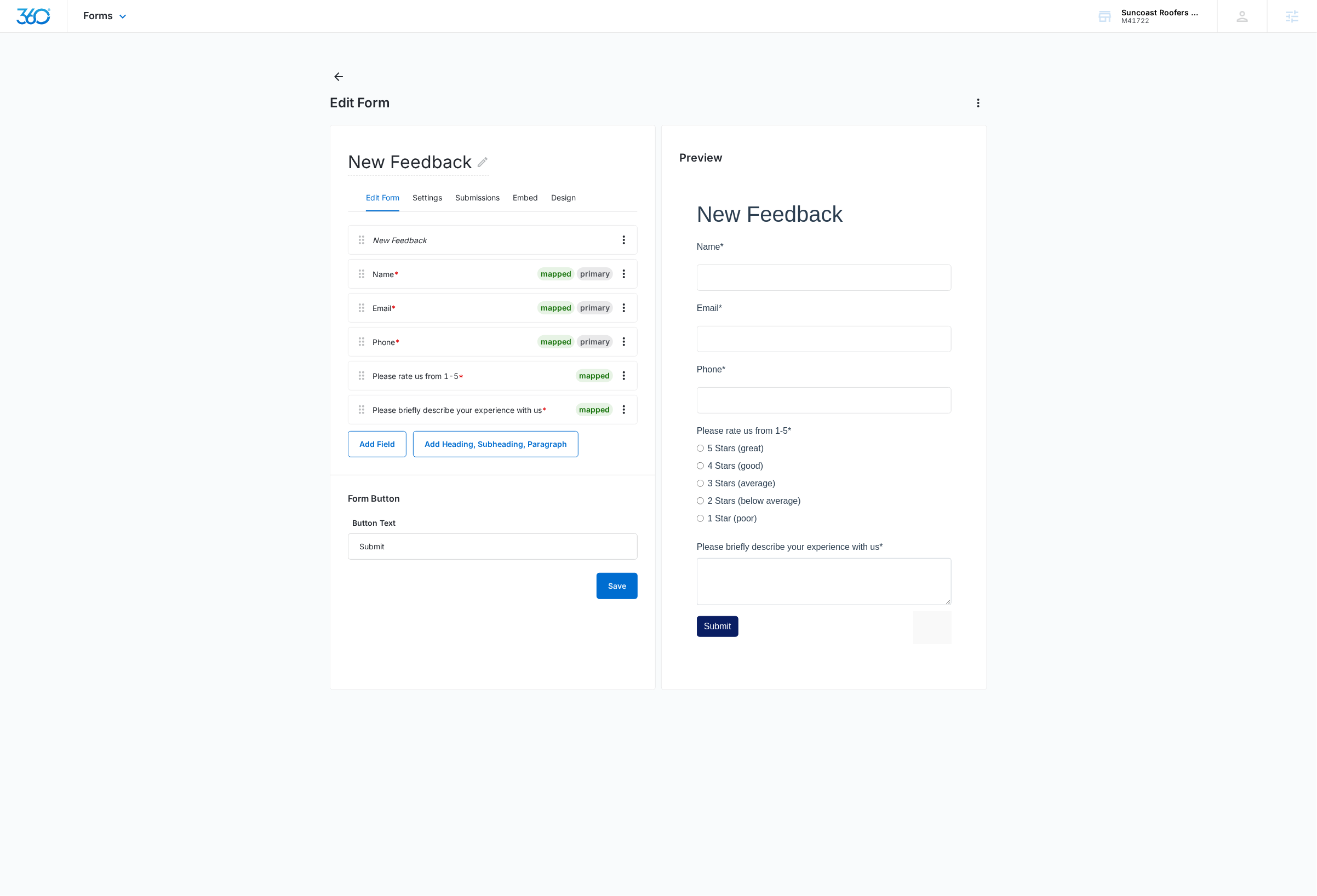
click at [39, 18] on img "Dashboard" at bounding box center [33, 17] width 35 height 17
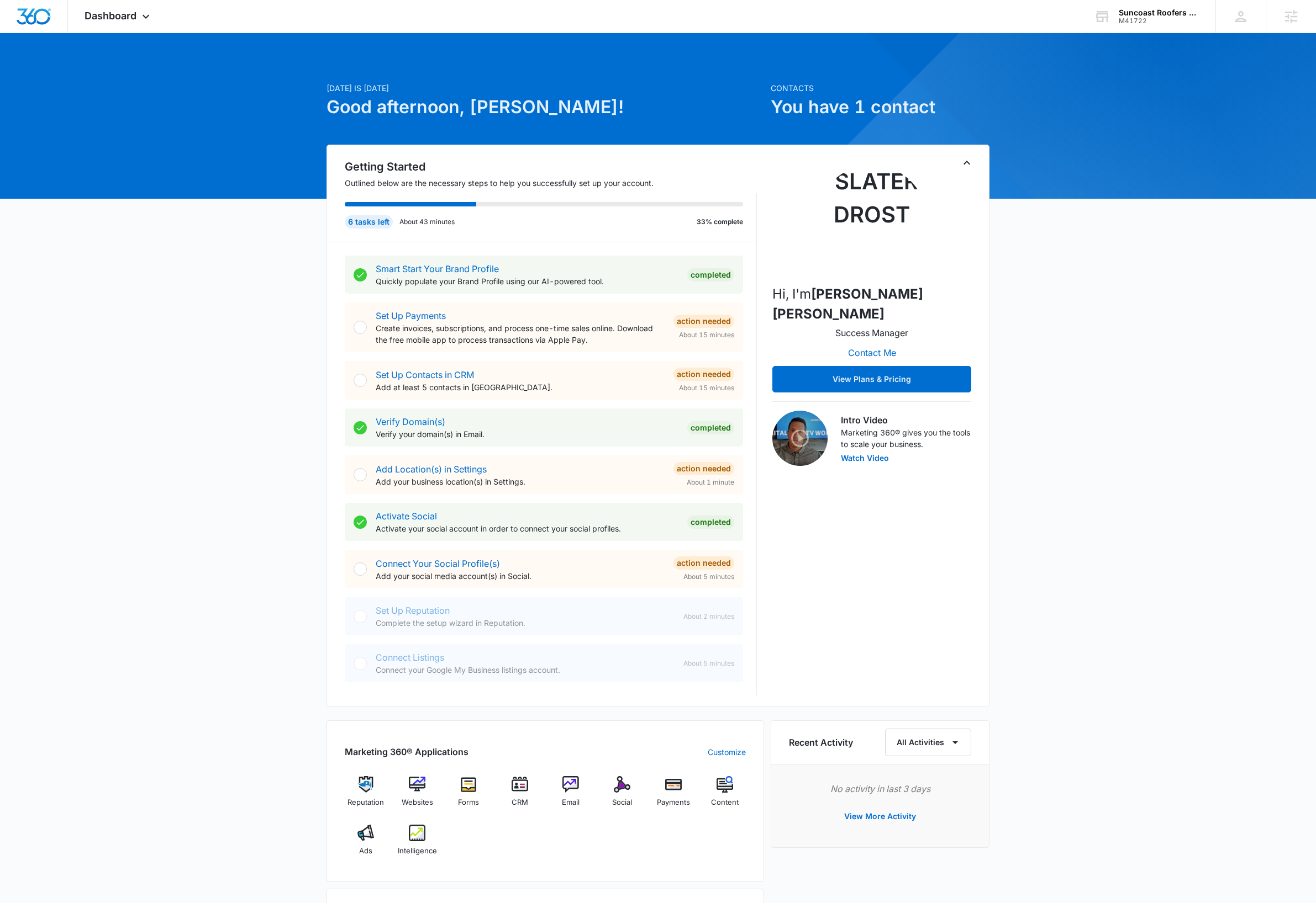
click at [1215, 405] on div "Today is Tuesday, October 14th Good afternoon, Dave! Contacts You have 1 contac…" at bounding box center [658, 644] width 1316 height 1193
click at [1089, 446] on div "Today is Tuesday, October 14th Good afternoon, Dave! Contacts You have 1 contac…" at bounding box center [658, 644] width 1316 height 1193
click at [1151, 339] on div "Today is Tuesday, October 14th Good afternoon, Dave! Contacts You have 1 contac…" at bounding box center [658, 644] width 1316 height 1193
click at [233, 311] on div "Today is Tuesday, October 14th Good afternoon, Dave! Contacts You have 1 contac…" at bounding box center [658, 644] width 1316 height 1193
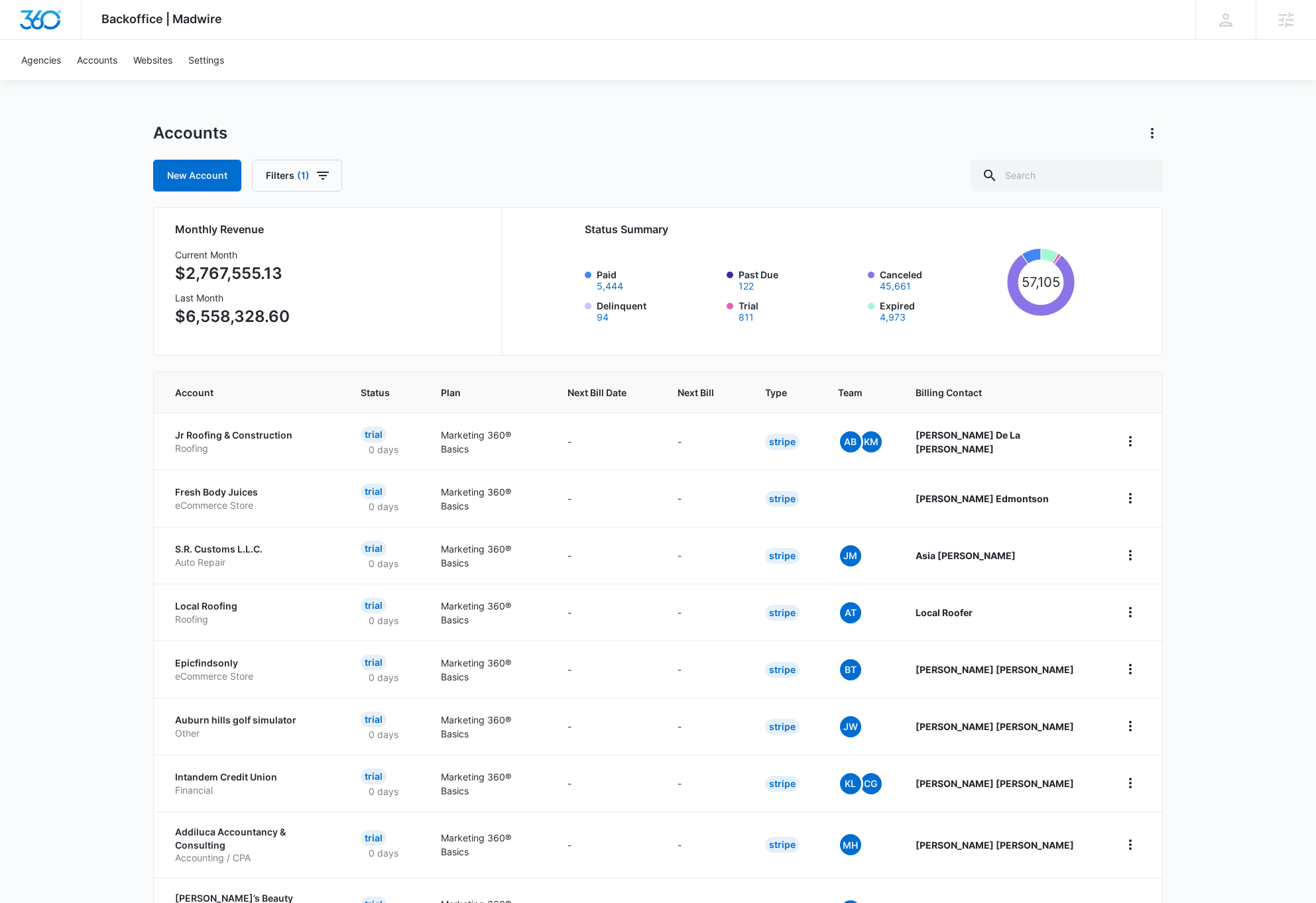
click at [731, 137] on div "Accounts" at bounding box center [658, 132] width 1009 height 21
